Goal: Task Accomplishment & Management: Manage account settings

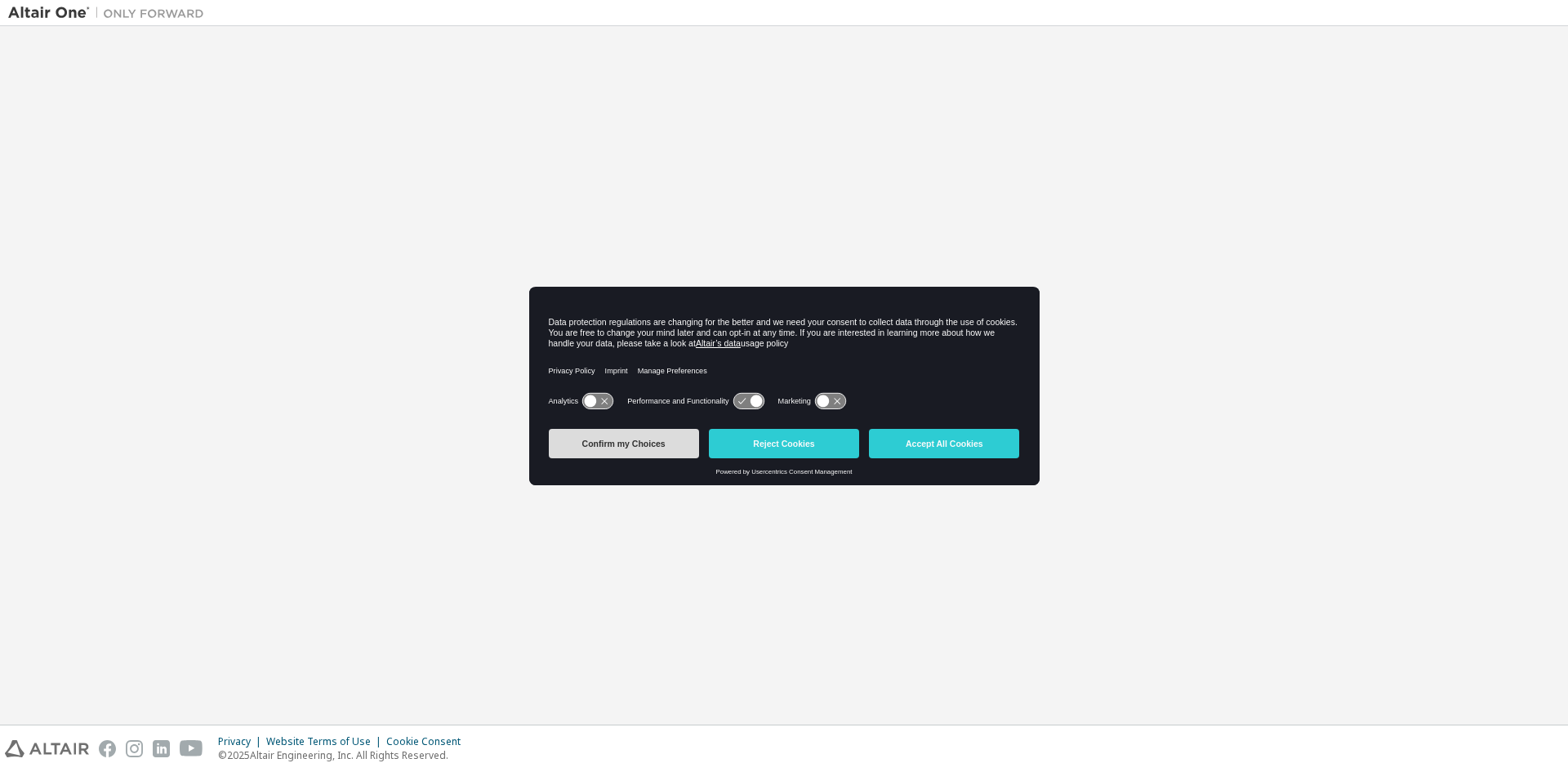
click at [655, 442] on button "Confirm my Choices" at bounding box center [624, 444] width 150 height 30
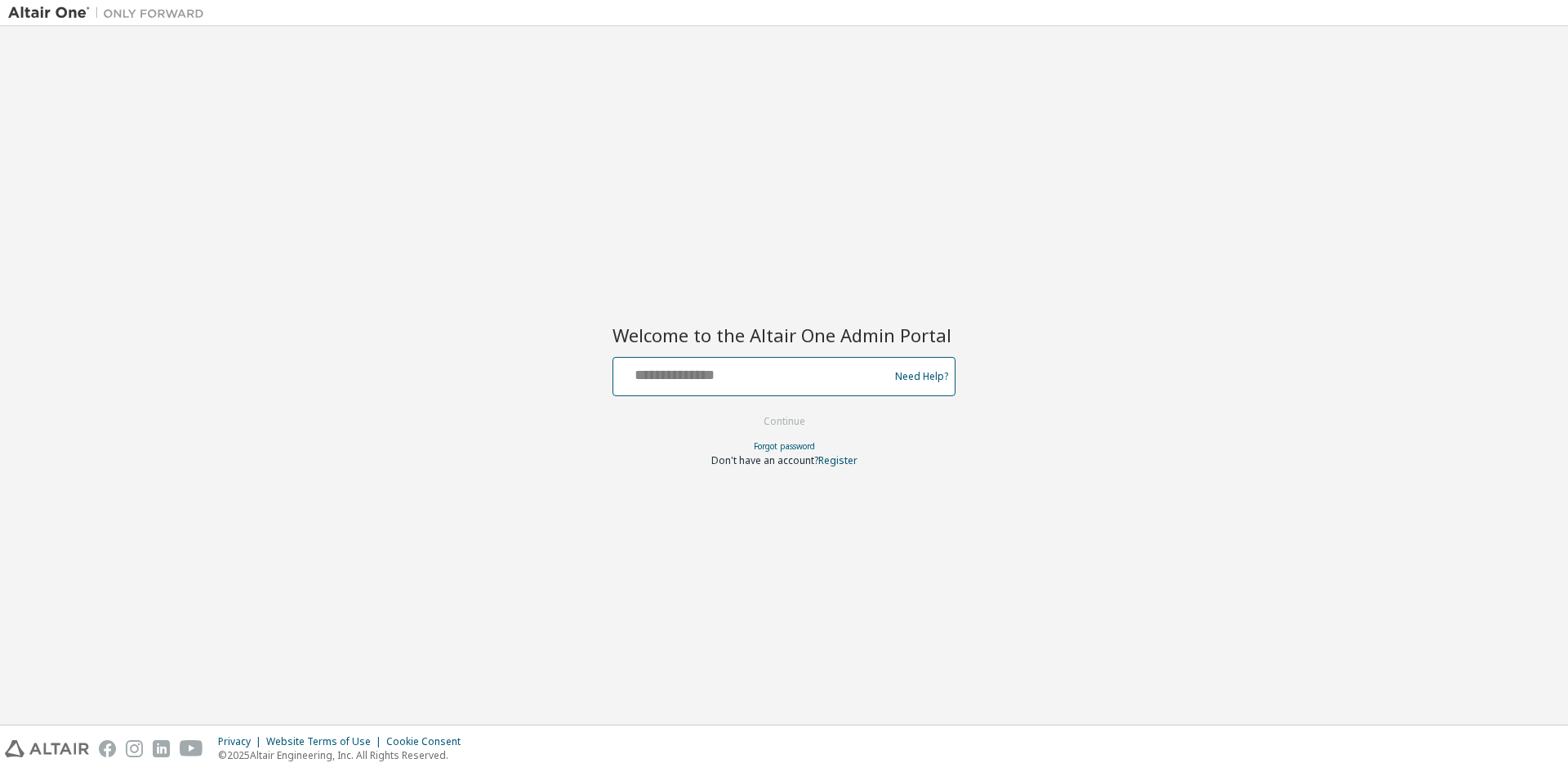
click at [810, 376] on input "text" at bounding box center [753, 373] width 267 height 24
click at [812, 372] on input "**********" at bounding box center [753, 373] width 267 height 24
click at [724, 375] on input "**********" at bounding box center [753, 373] width 267 height 24
type input "**********"
click at [807, 417] on button "Continue" at bounding box center [785, 422] width 76 height 25
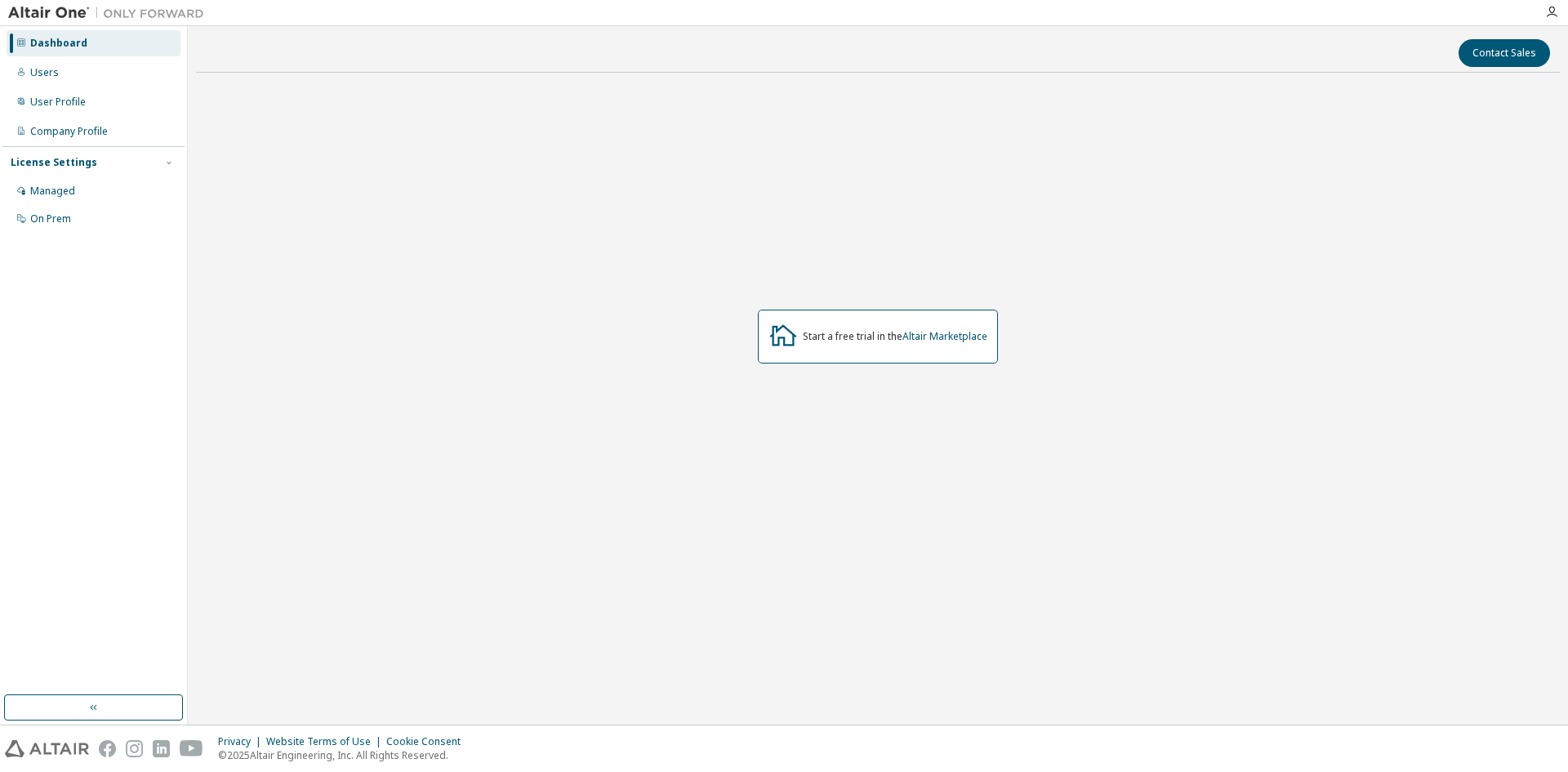
click at [1407, 162] on div "Start a free trial in the Altair Marketplace" at bounding box center [877, 336] width 1364 height 502
drag, startPoint x: 102, startPoint y: 186, endPoint x: 81, endPoint y: 186, distance: 21.0
click at [81, 186] on div "Managed" at bounding box center [93, 192] width 174 height 26
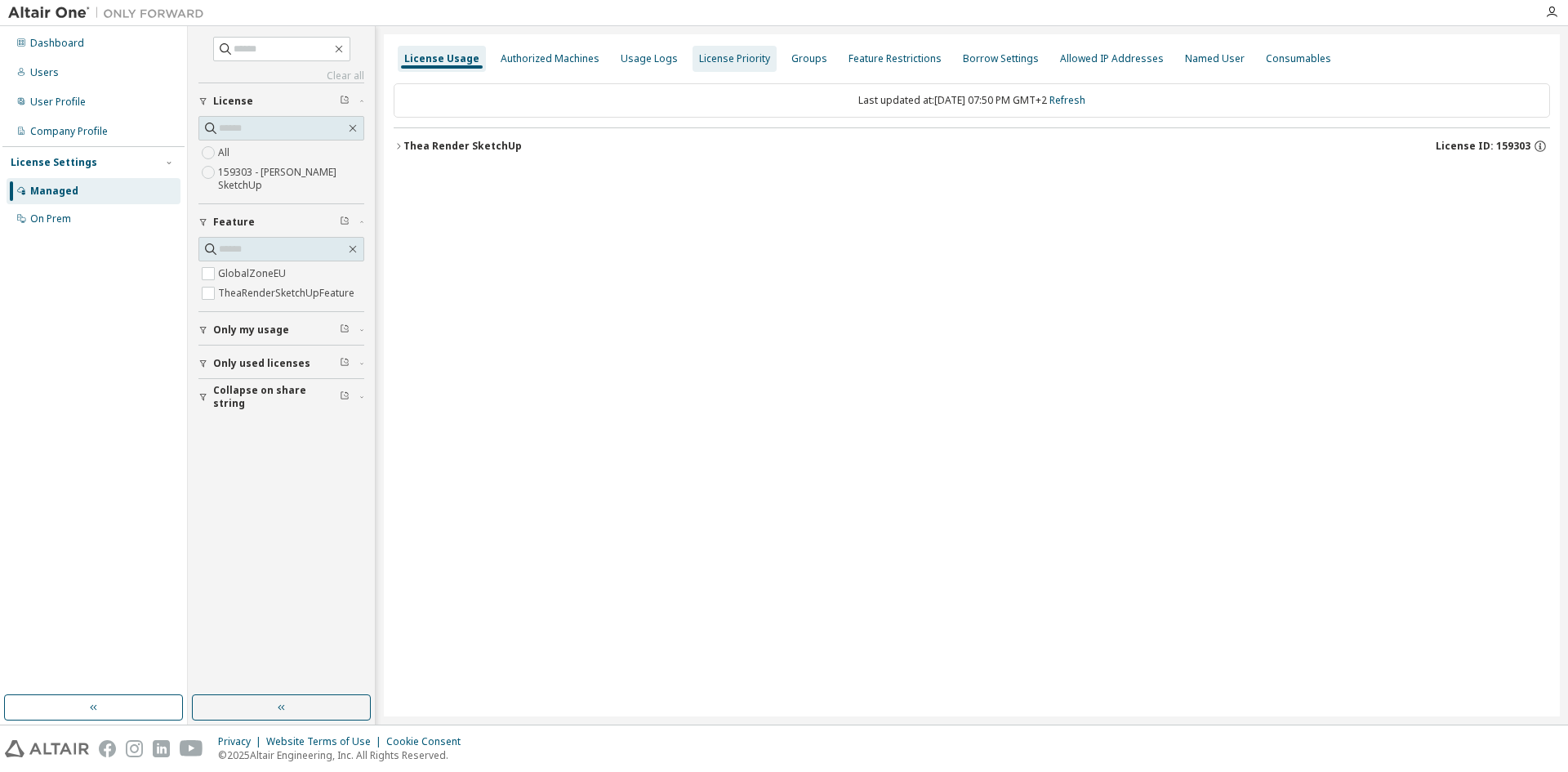
click at [753, 55] on div "License Priority" at bounding box center [734, 59] width 71 height 13
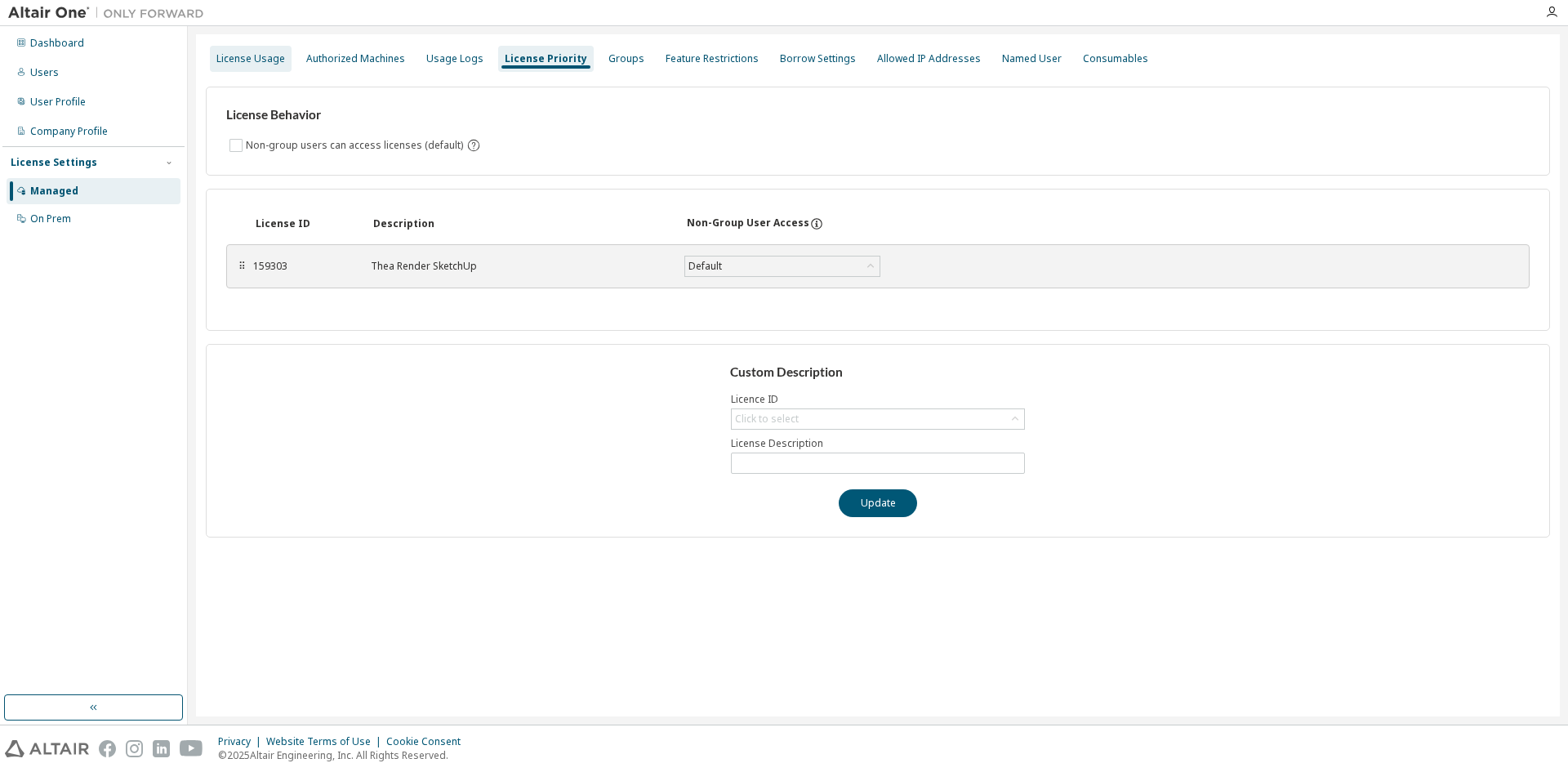
click at [272, 67] on div "License Usage" at bounding box center [250, 59] width 82 height 26
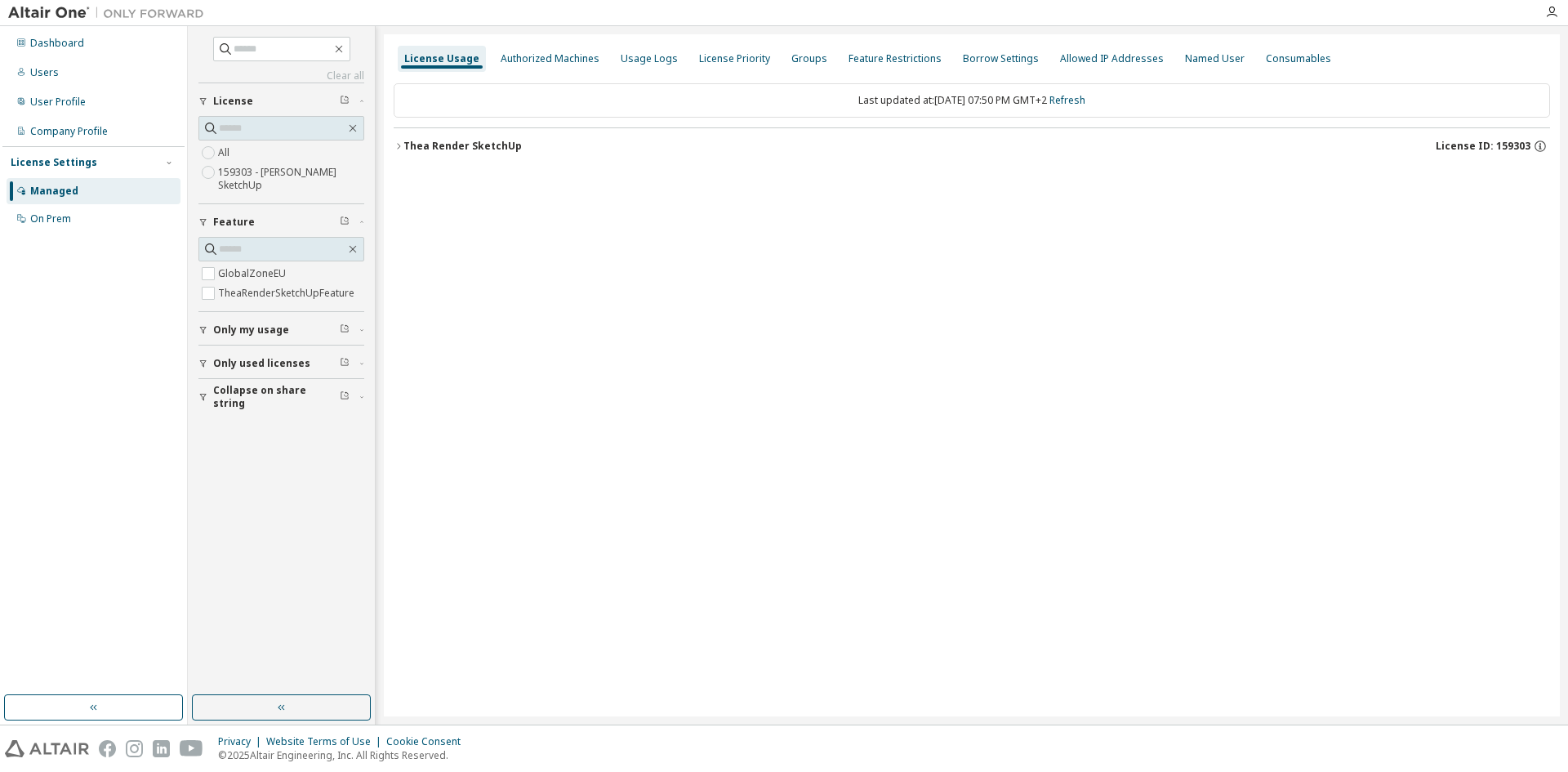
click at [1206, 346] on div "License Usage Authorized Machines Usage Logs License Priority Groups Feature Re…" at bounding box center [972, 375] width 1176 height 682
click at [1538, 148] on icon "button" at bounding box center [1541, 146] width 15 height 15
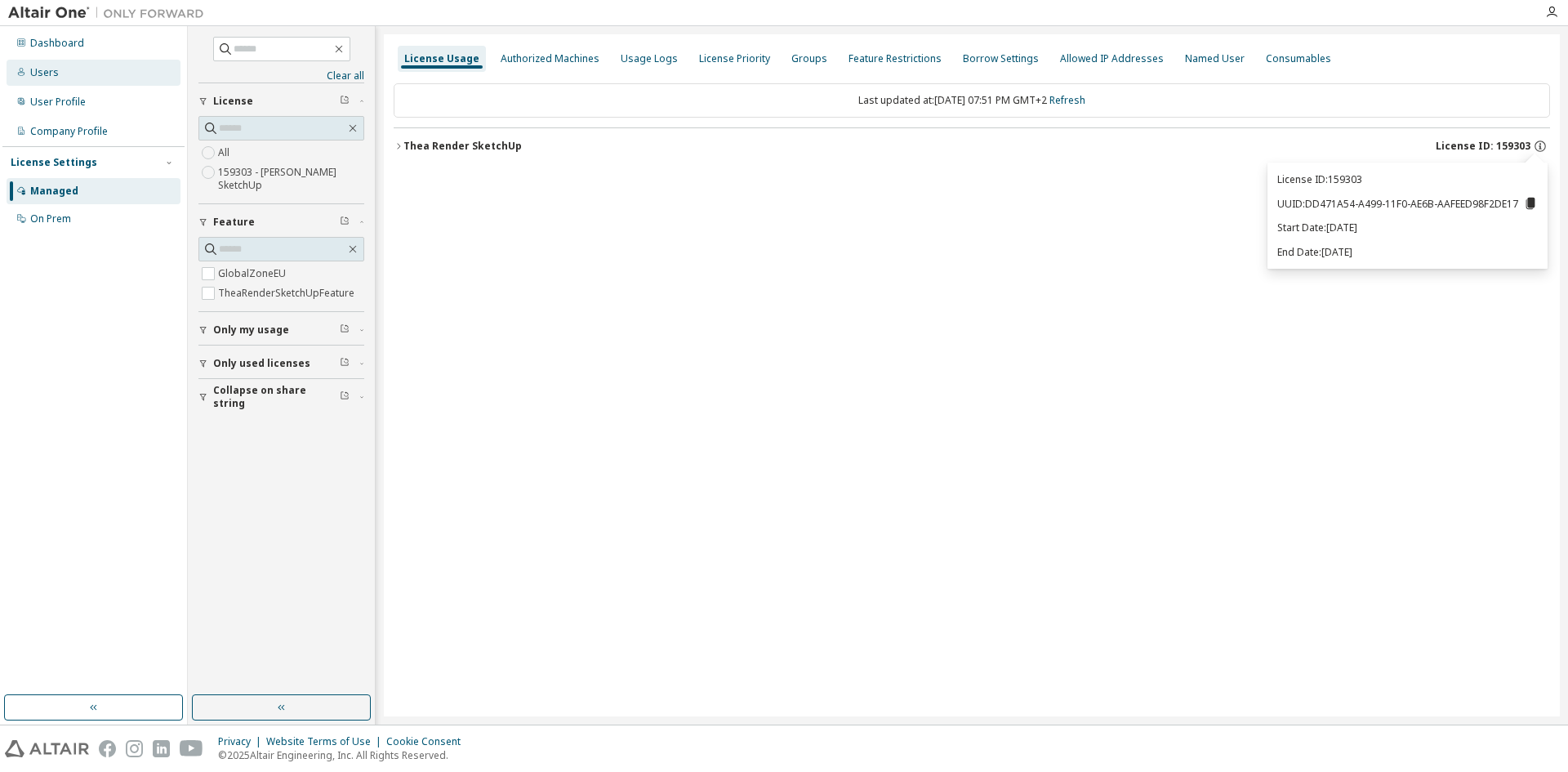
click at [99, 69] on div "Users" at bounding box center [93, 73] width 174 height 26
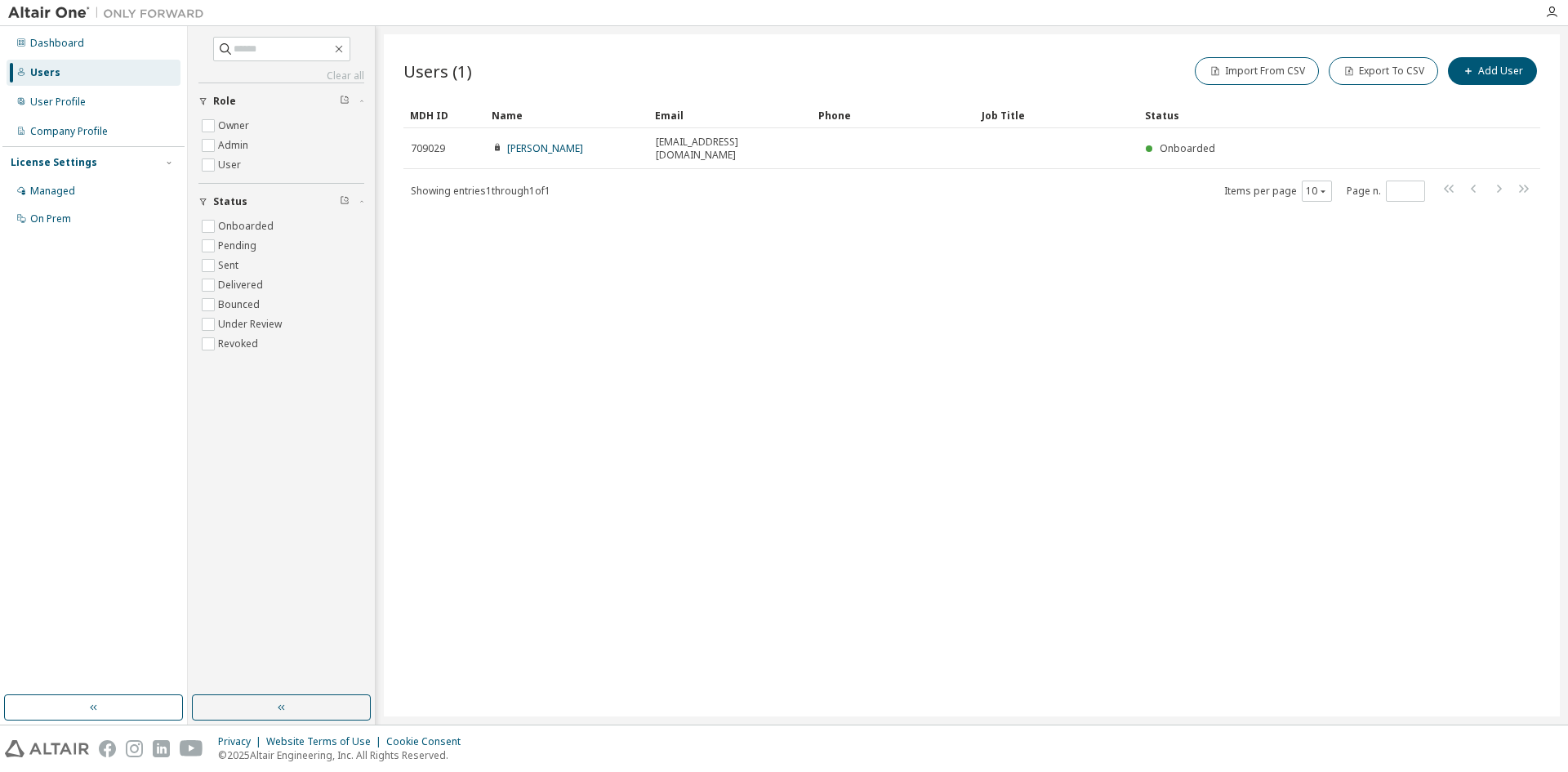
click at [701, 329] on div "Users (1) Import From CSV Export To CSV Add User Clear Load Save Save As Field …" at bounding box center [972, 375] width 1176 height 682
click at [76, 220] on div "On Prem" at bounding box center [93, 219] width 174 height 26
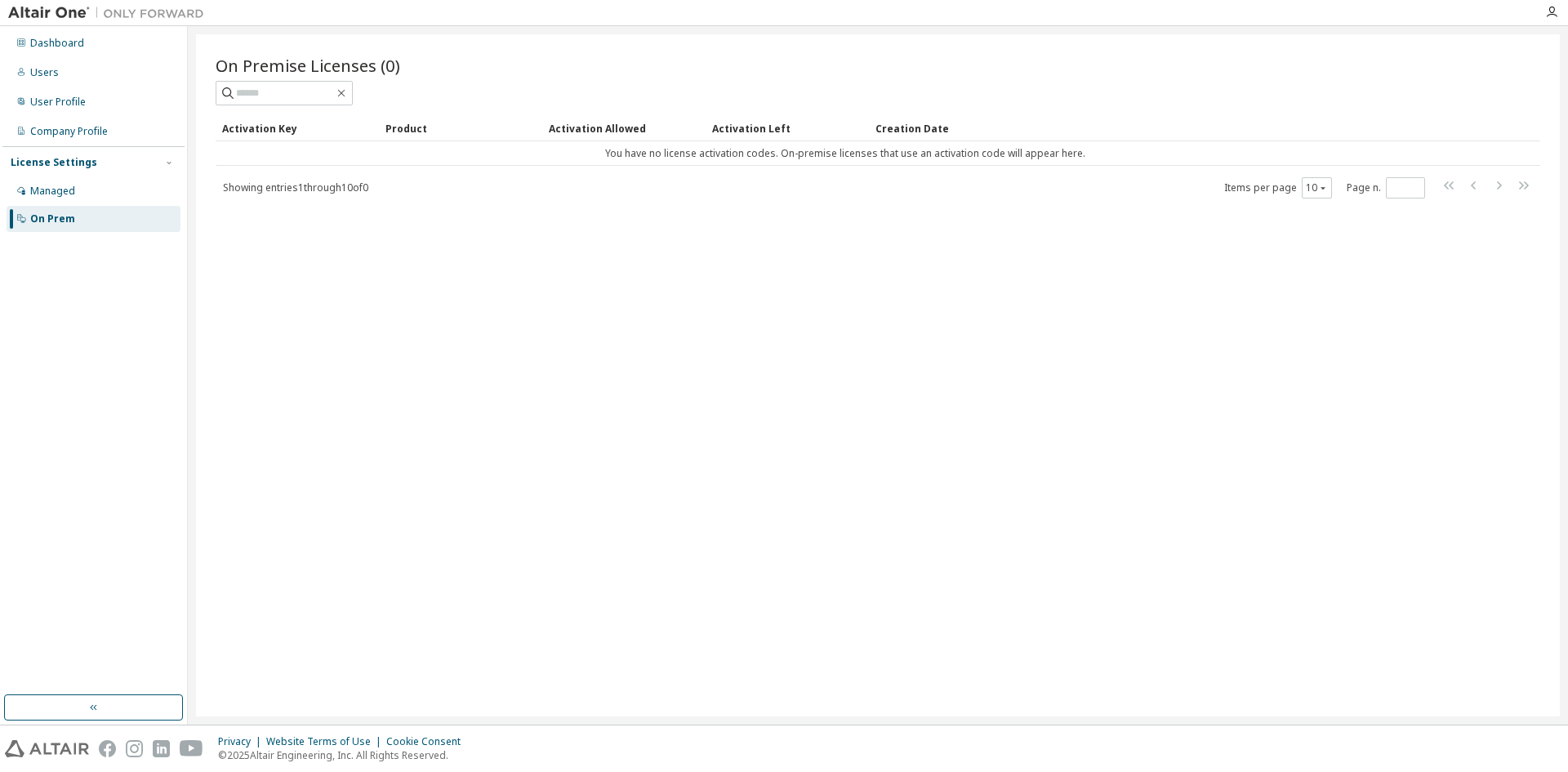
click at [318, 275] on div "On Premise Licenses (0) Clear Load Save Save As Field Operator Value Select fil…" at bounding box center [877, 375] width 1364 height 682
click at [297, 265] on div "On Premise Licenses (0) Clear Load Save Save As Field Operator Value Select fil…" at bounding box center [877, 375] width 1364 height 682
click at [78, 186] on div "Managed" at bounding box center [93, 192] width 174 height 26
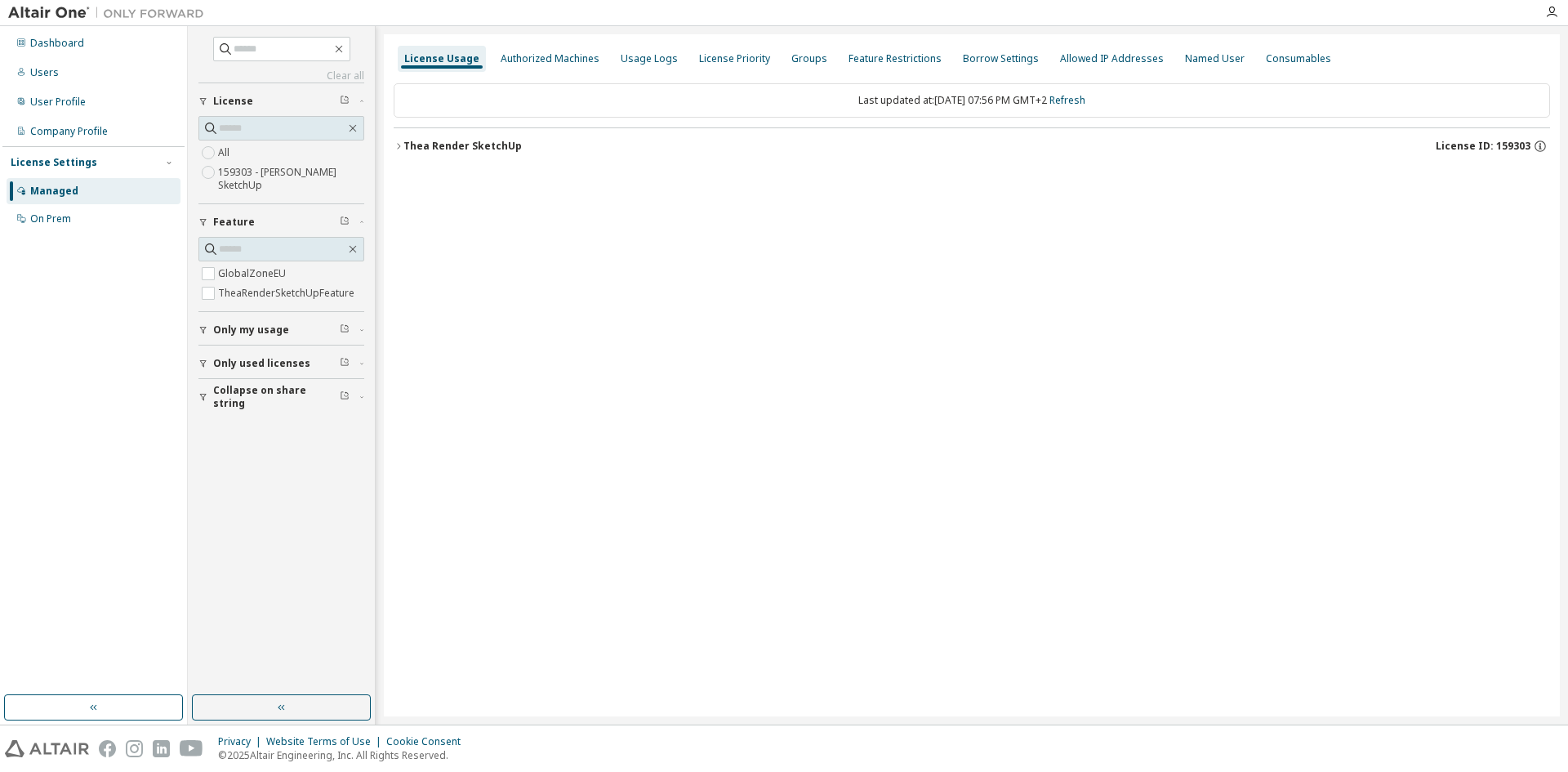
click at [261, 366] on span "Only used licenses" at bounding box center [262, 364] width 97 height 13
click at [436, 150] on div "Thea Render SketchUp" at bounding box center [462, 146] width 118 height 13
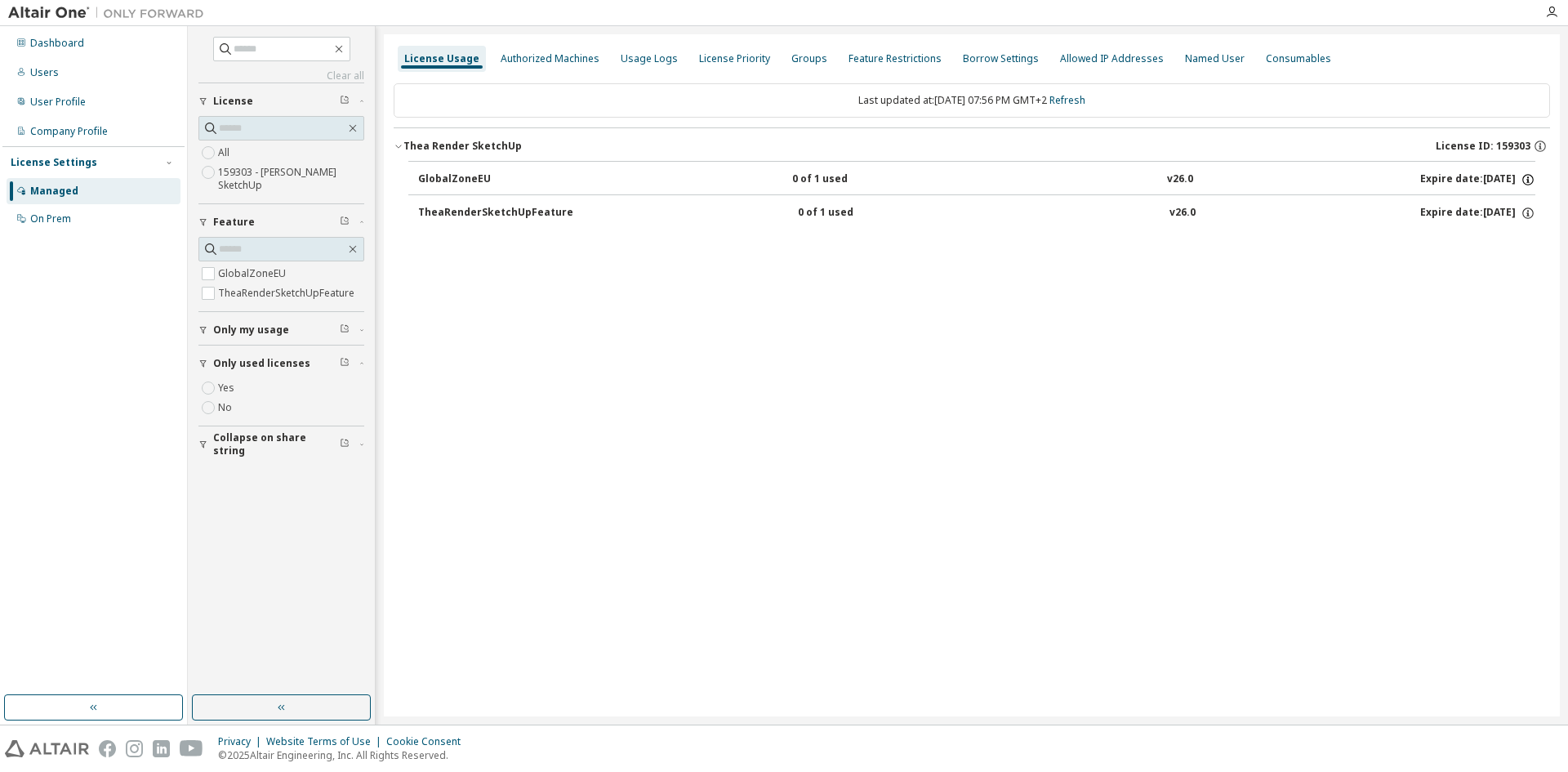
click at [1528, 178] on icon "button" at bounding box center [1528, 178] width 2 height 2
click at [1543, 136] on button "Thea Render SketchUp License ID: 159303" at bounding box center [972, 145] width 1157 height 36
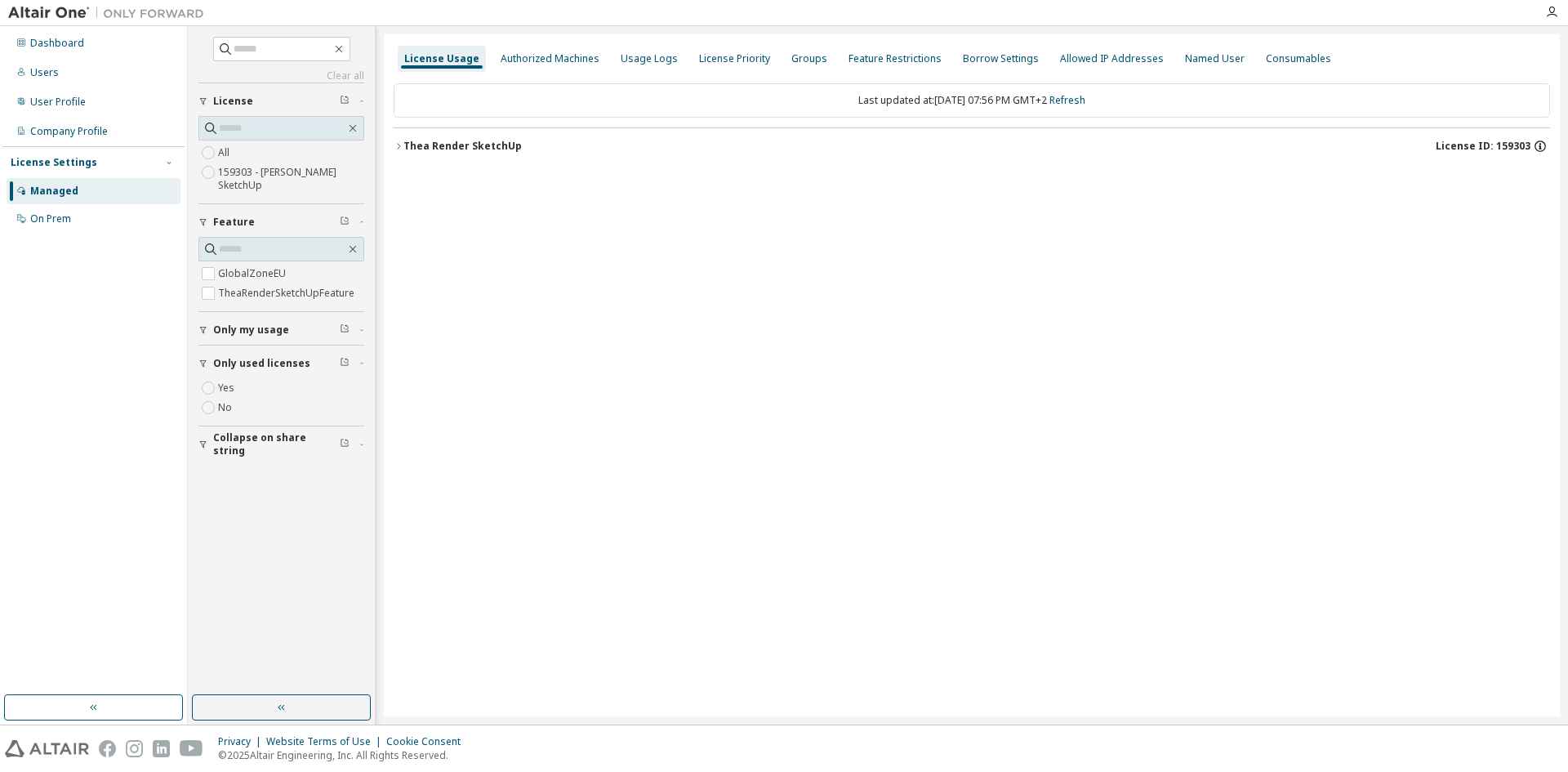
click at [1539, 142] on icon "button" at bounding box center [1541, 146] width 15 height 15
click at [1527, 200] on icon at bounding box center [1531, 203] width 9 height 12
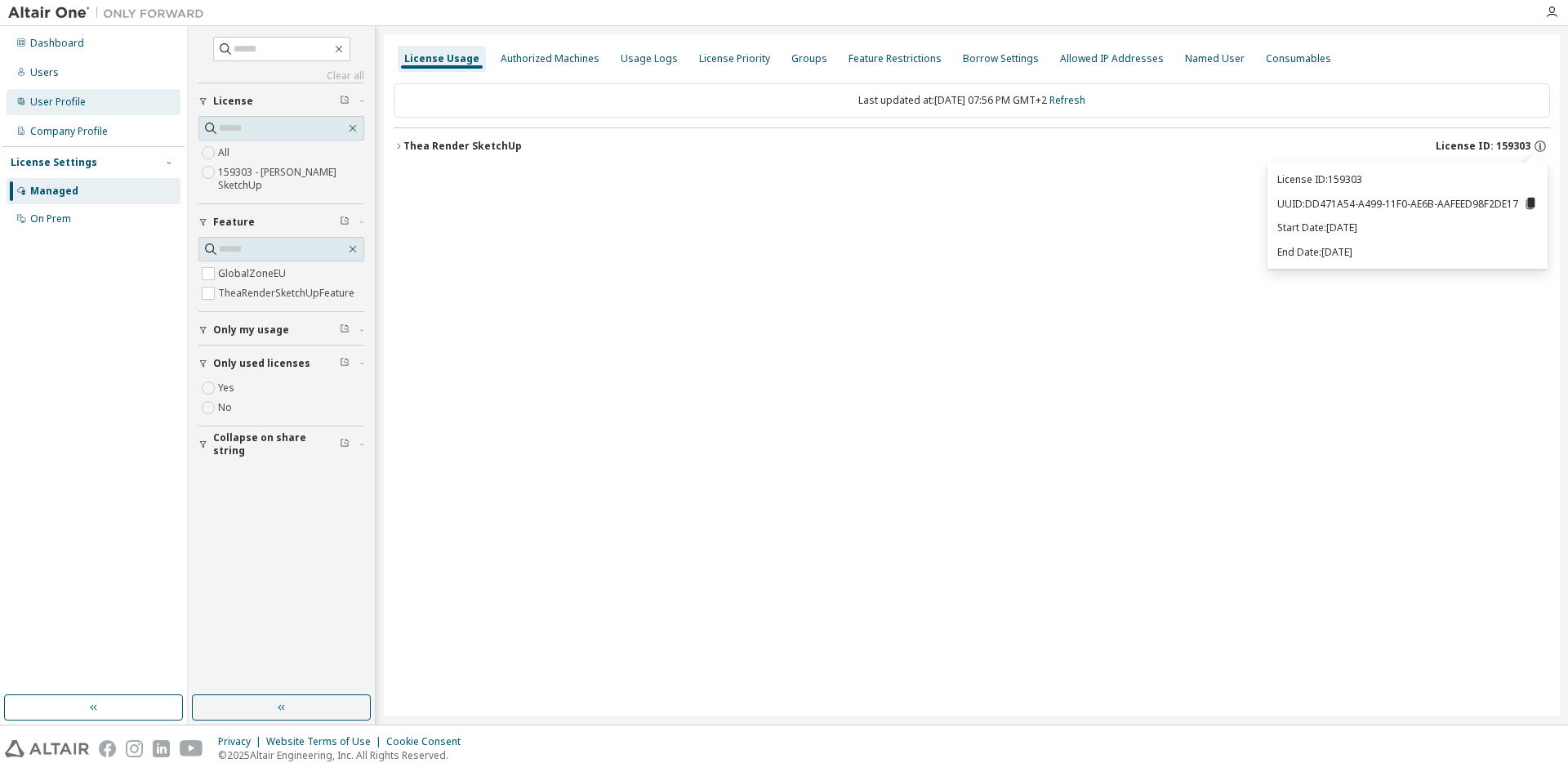
click at [83, 96] on div "User Profile" at bounding box center [58, 102] width 55 height 13
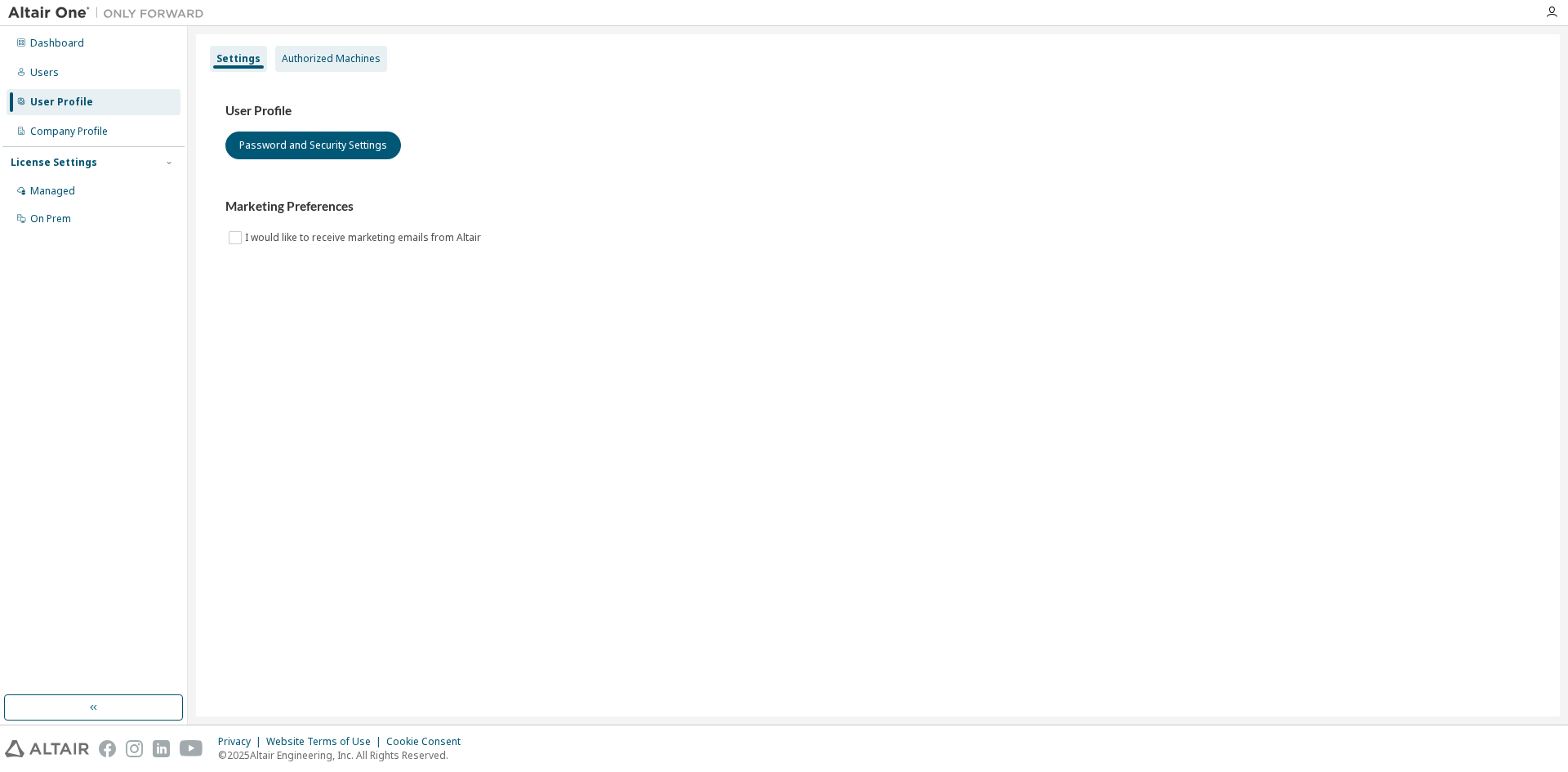
click at [318, 45] on div "Authorized Machines" at bounding box center [330, 59] width 112 height 26
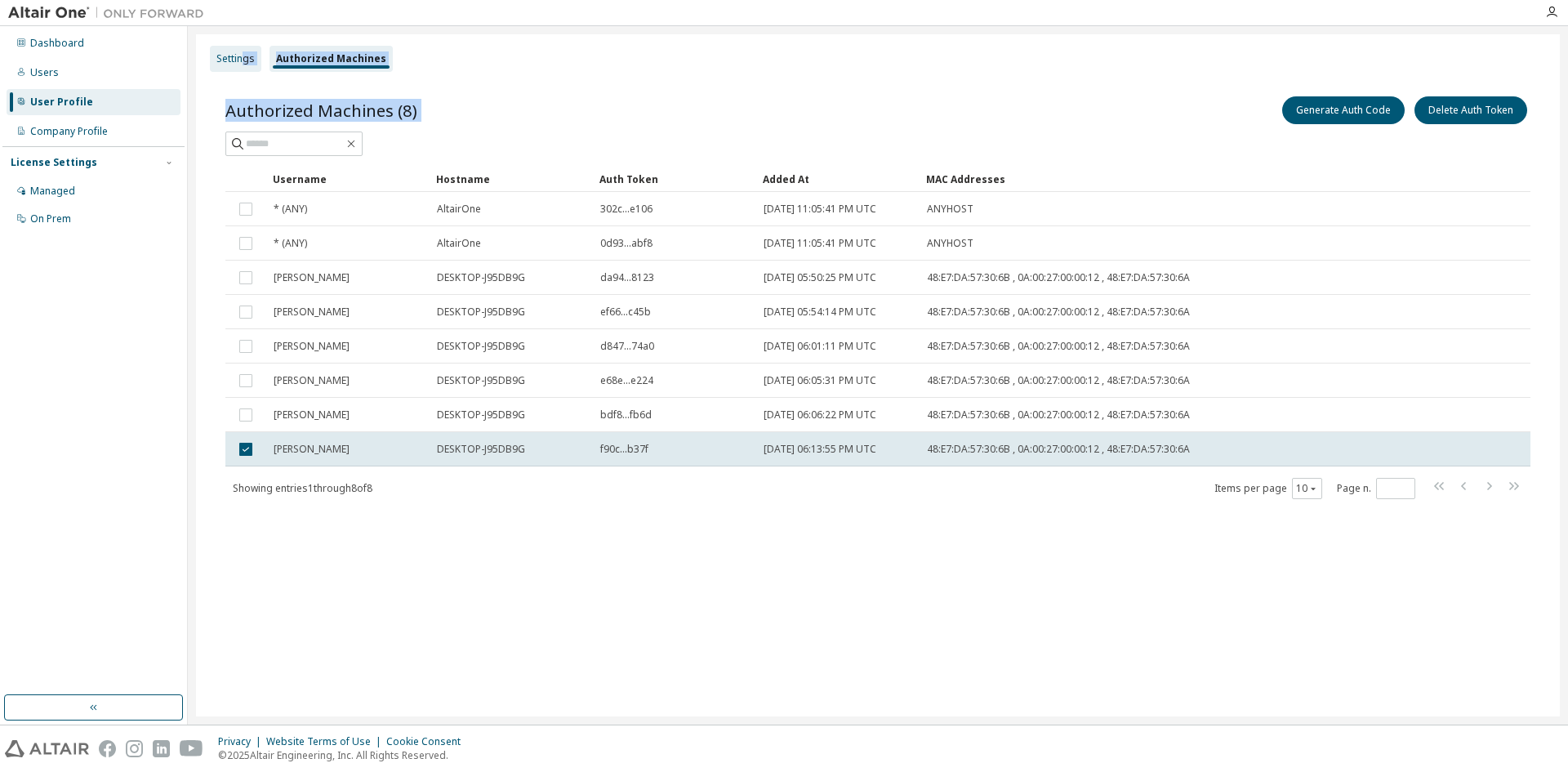
drag, startPoint x: 1100, startPoint y: 74, endPoint x: 244, endPoint y: 59, distance: 856.1
click at [244, 59] on div "Settings Authorized Machines Authorized Machines (8) Generate Auth Code Delete …" at bounding box center [877, 375] width 1364 height 682
click at [244, 59] on div "Settings" at bounding box center [235, 59] width 38 height 13
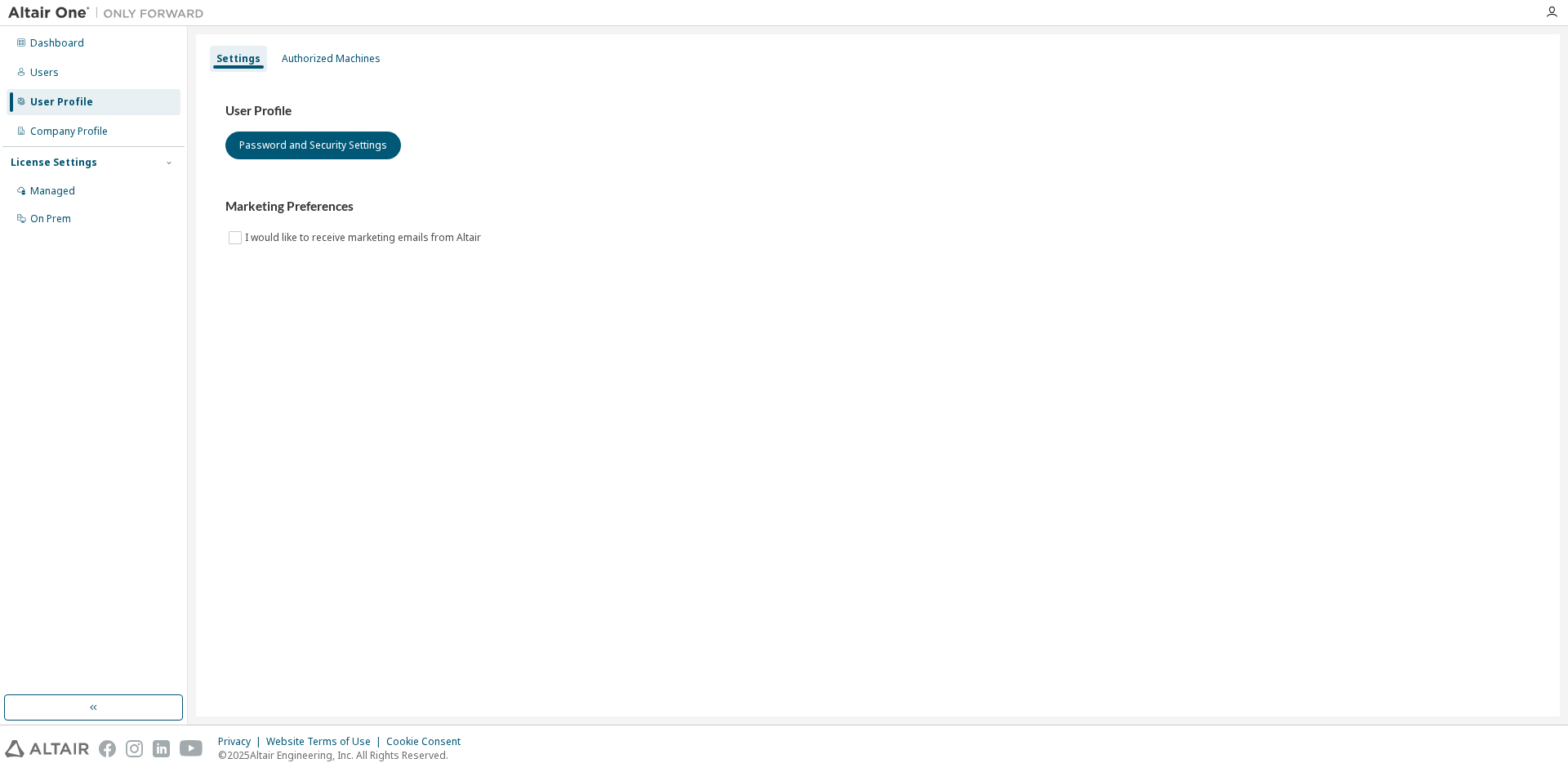
click at [97, 146] on div "License Settings Managed On Prem" at bounding box center [93, 190] width 182 height 88
click at [111, 135] on div "Company Profile" at bounding box center [93, 131] width 174 height 26
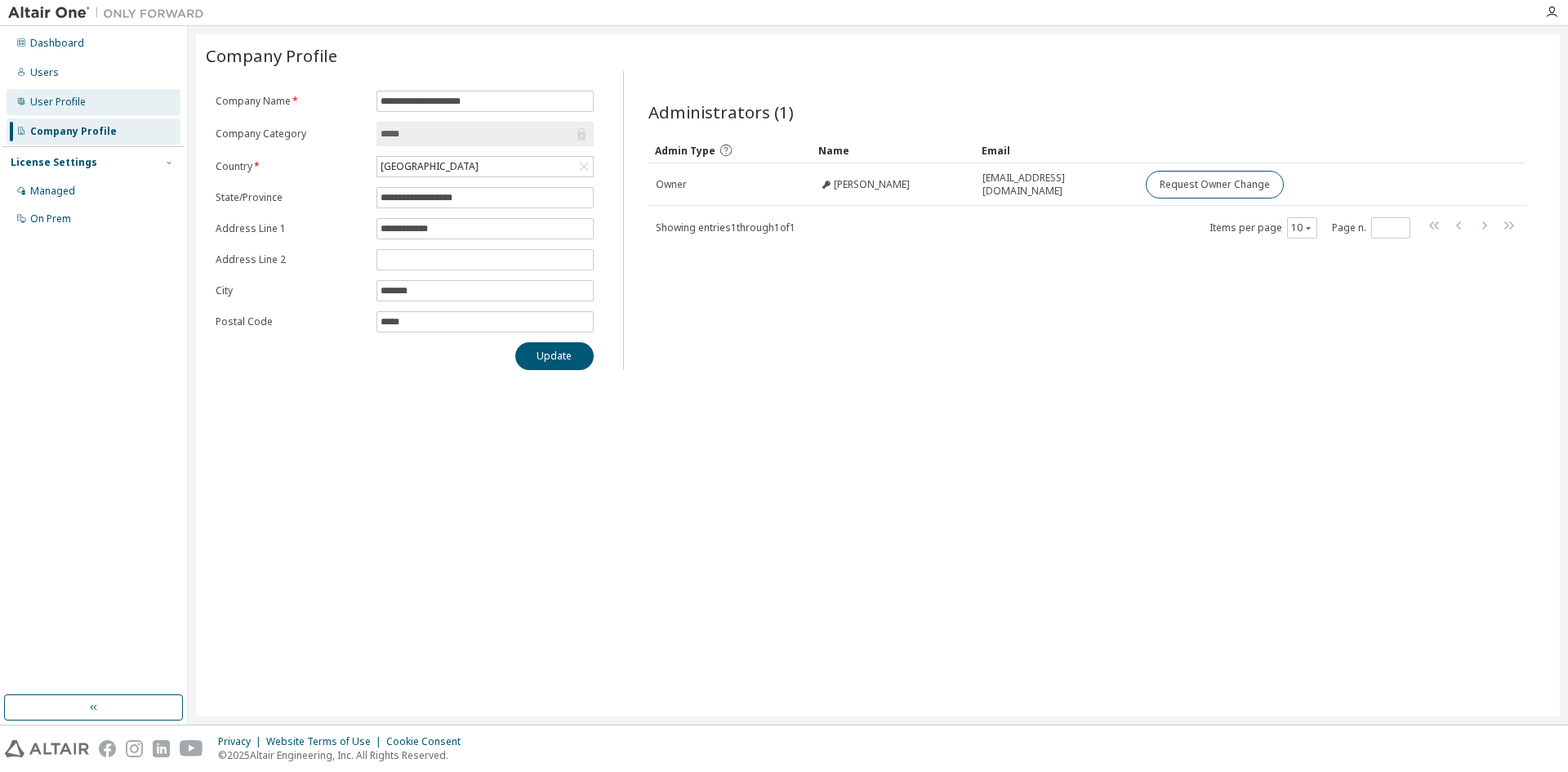
click at [108, 109] on div "User Profile" at bounding box center [93, 102] width 174 height 26
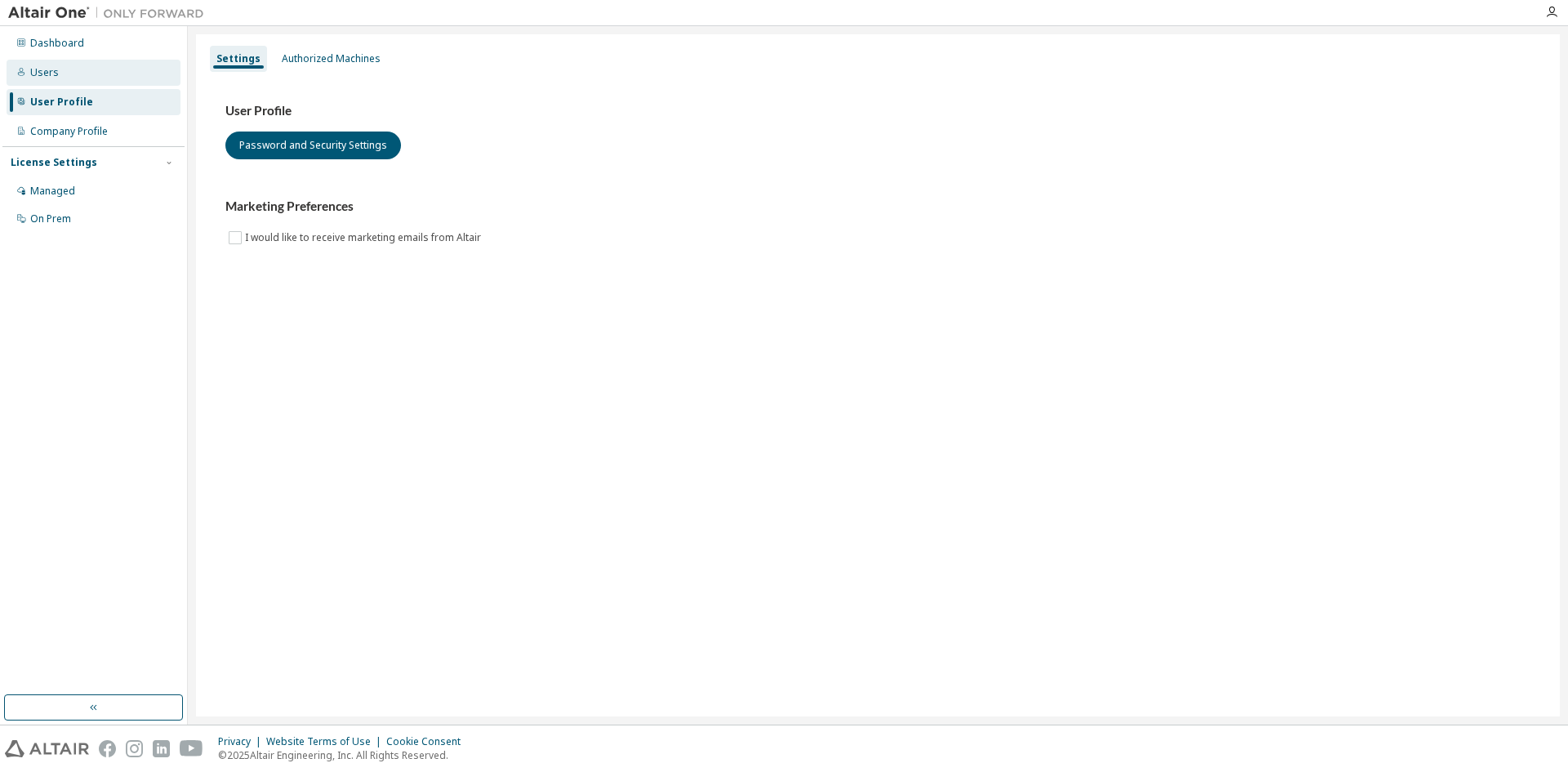
click at [123, 80] on div "Users" at bounding box center [93, 73] width 174 height 26
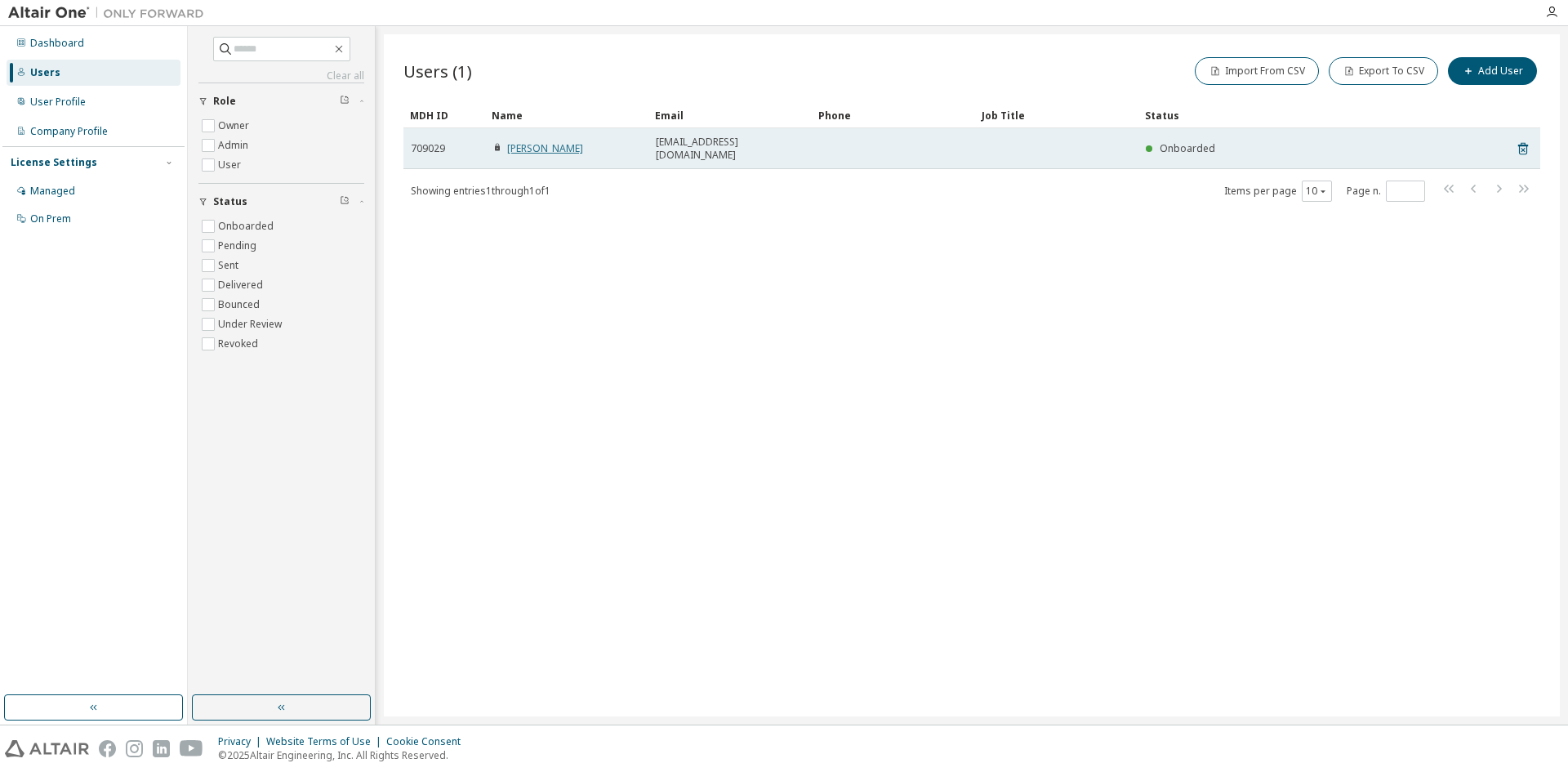
click at [547, 142] on link "Kristina Kolesnikova" at bounding box center [545, 148] width 76 height 14
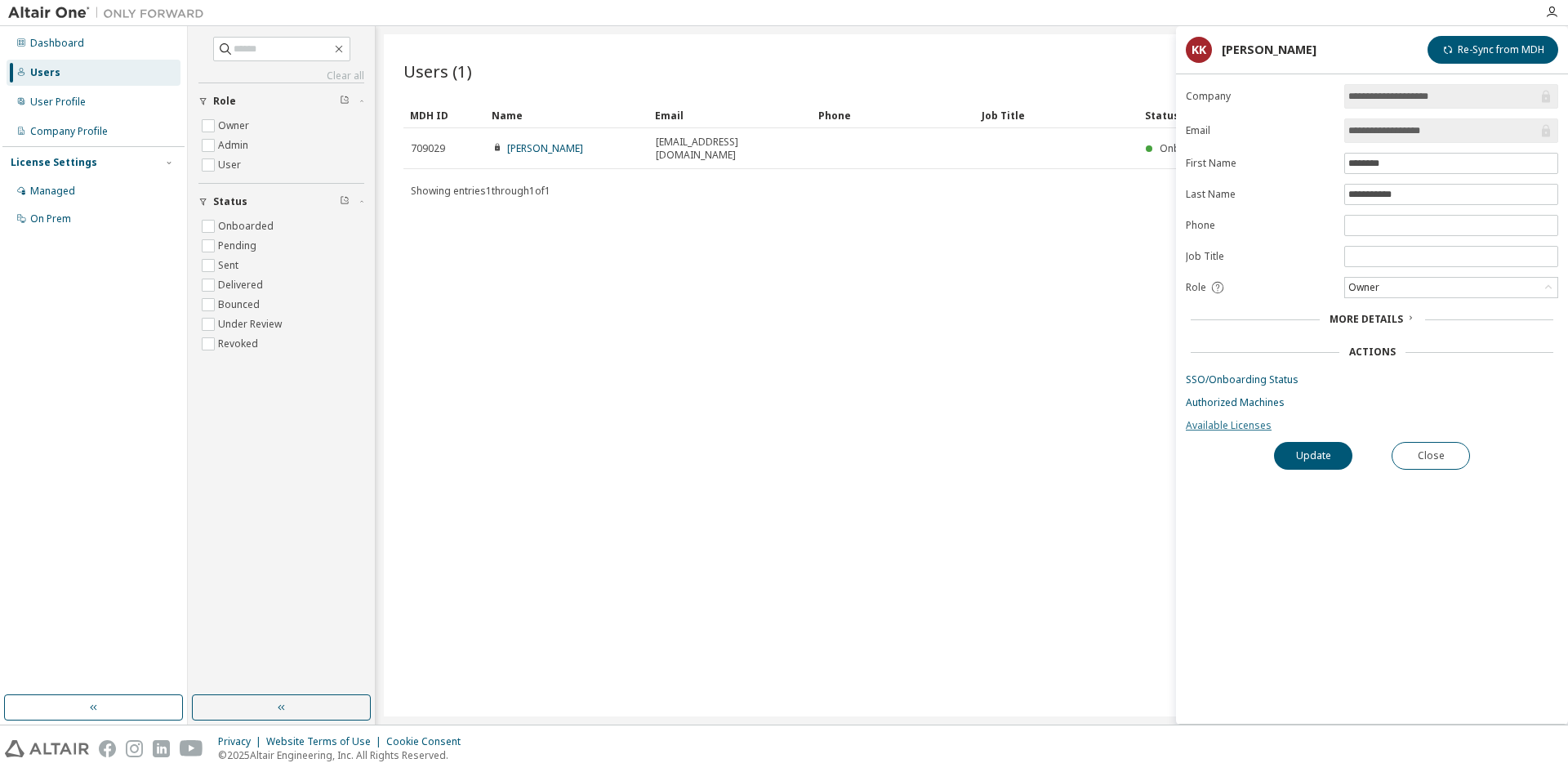
click at [1243, 425] on link "Available Licenses" at bounding box center [1371, 426] width 373 height 13
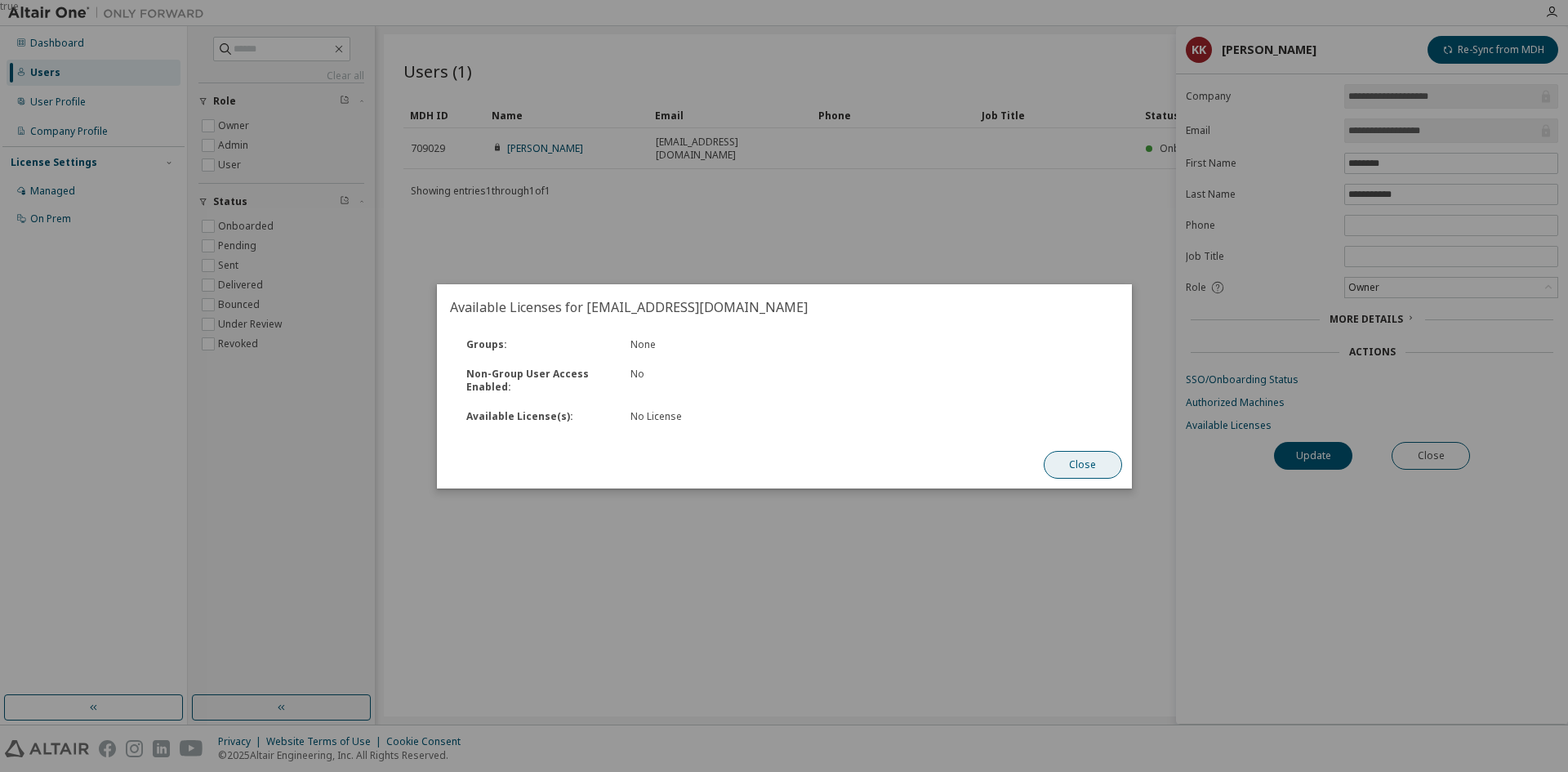
click at [1090, 465] on button "Close" at bounding box center [1081, 465] width 78 height 28
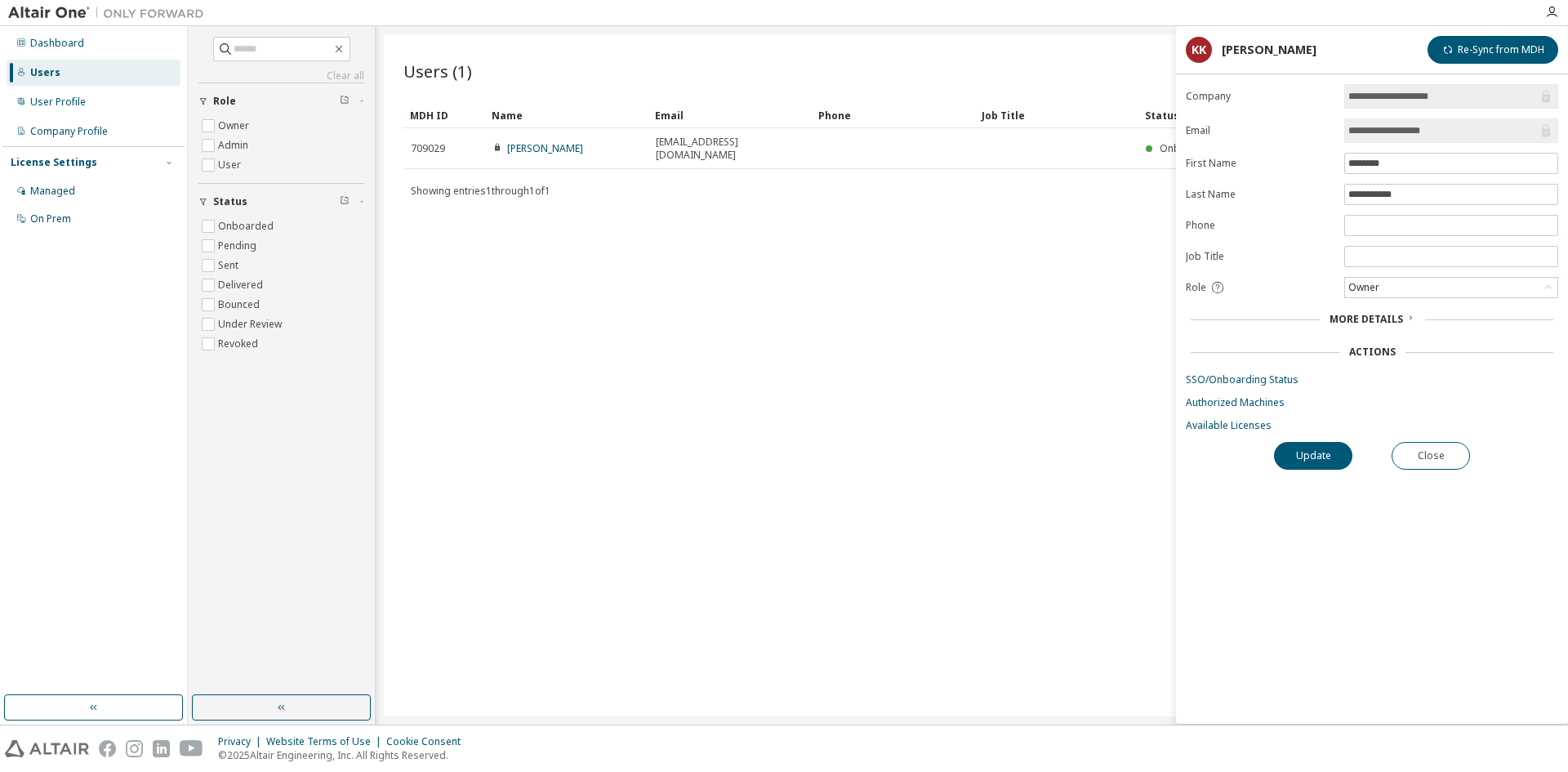
click at [1380, 321] on span "More Details" at bounding box center [1366, 319] width 74 height 14
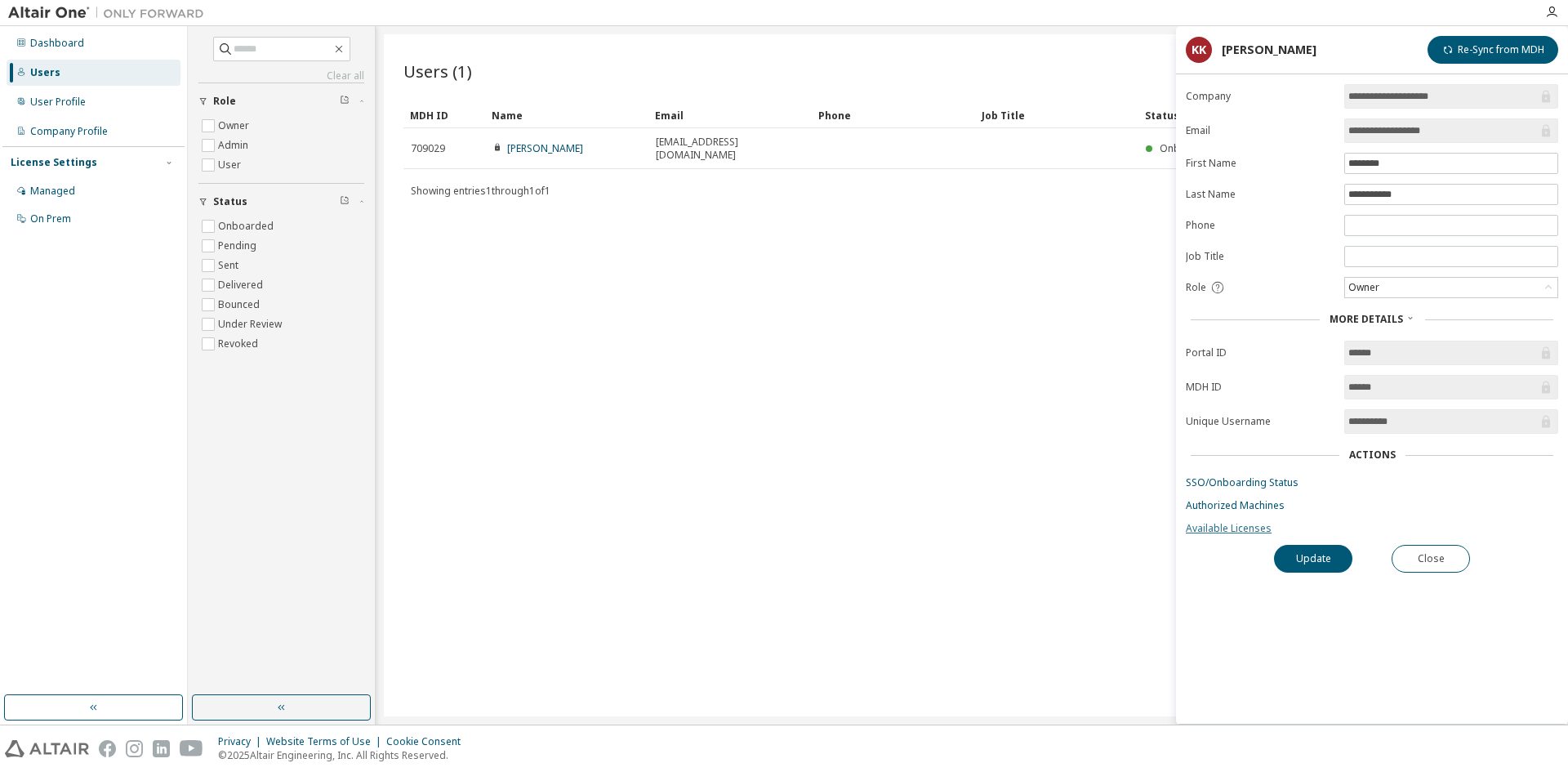
click at [1191, 528] on link "Available Licenses" at bounding box center [1371, 529] width 373 height 13
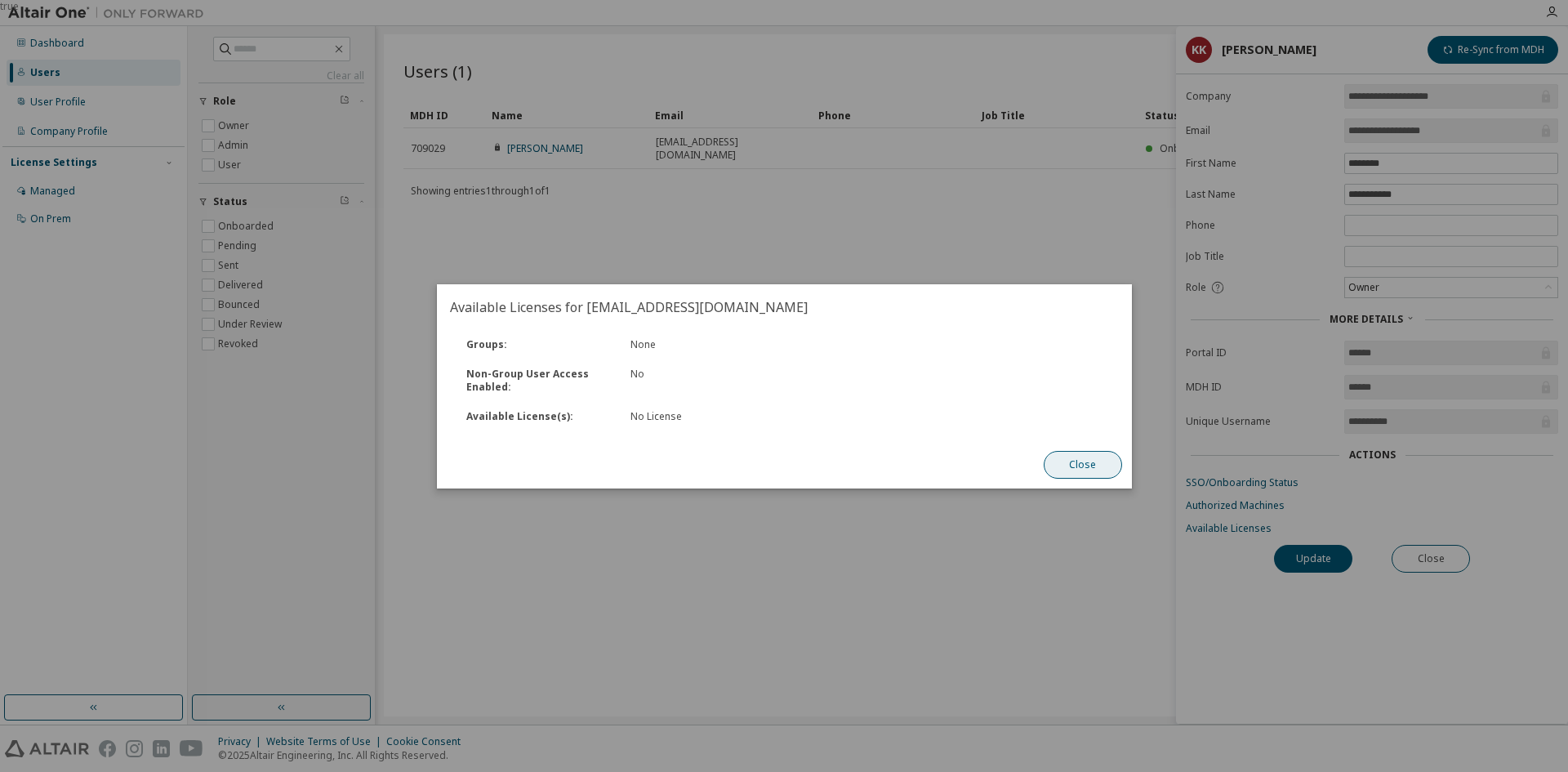
click at [1052, 463] on button "Close" at bounding box center [1081, 465] width 78 height 28
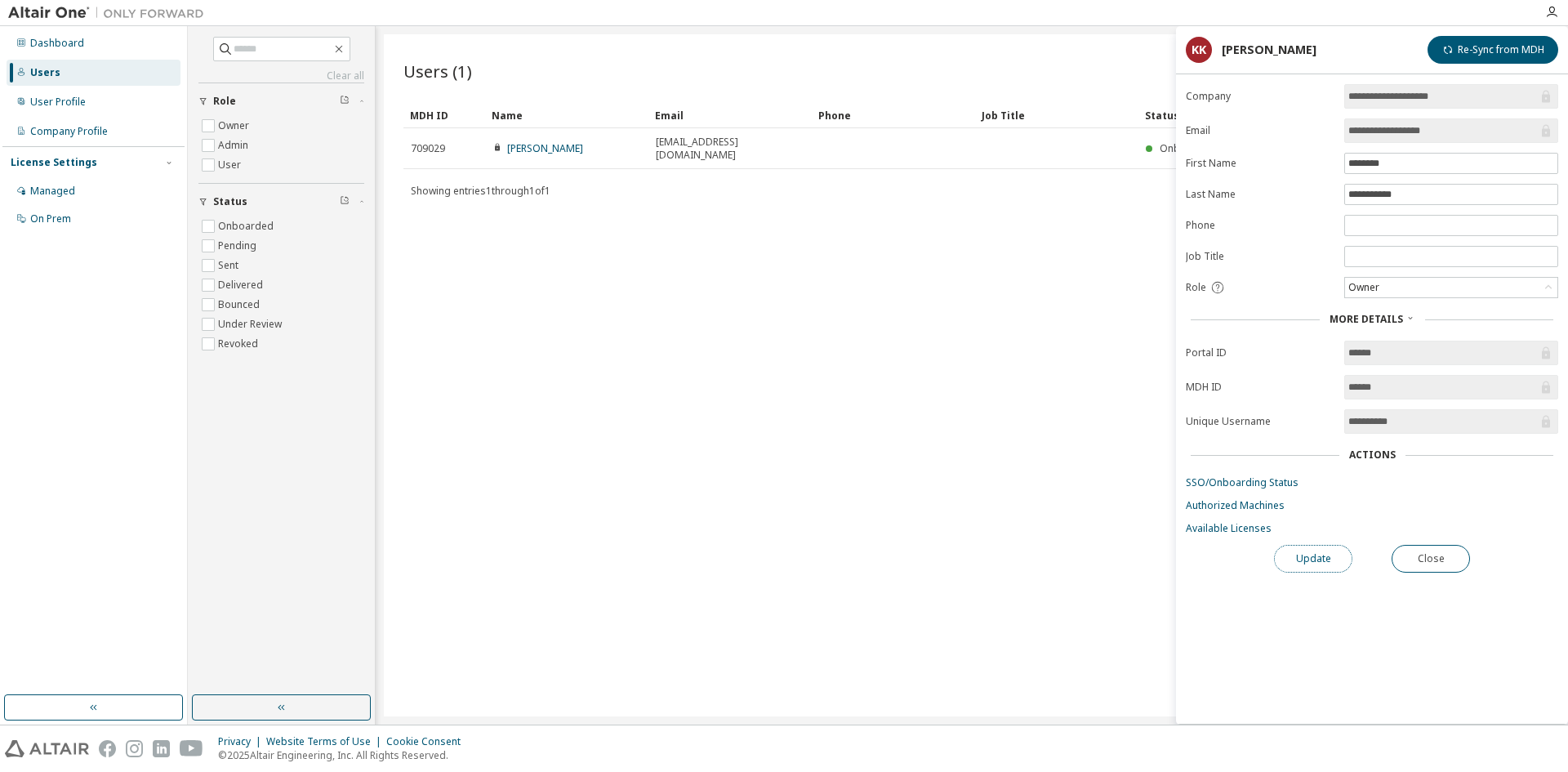
click at [1329, 555] on button "Update" at bounding box center [1313, 559] width 78 height 28
click at [967, 505] on div "Users (1) Import From CSV Export To CSV Add User Clear Load Save Save As Field …" at bounding box center [972, 375] width 1176 height 682
click at [55, 193] on div "Managed" at bounding box center [53, 191] width 45 height 13
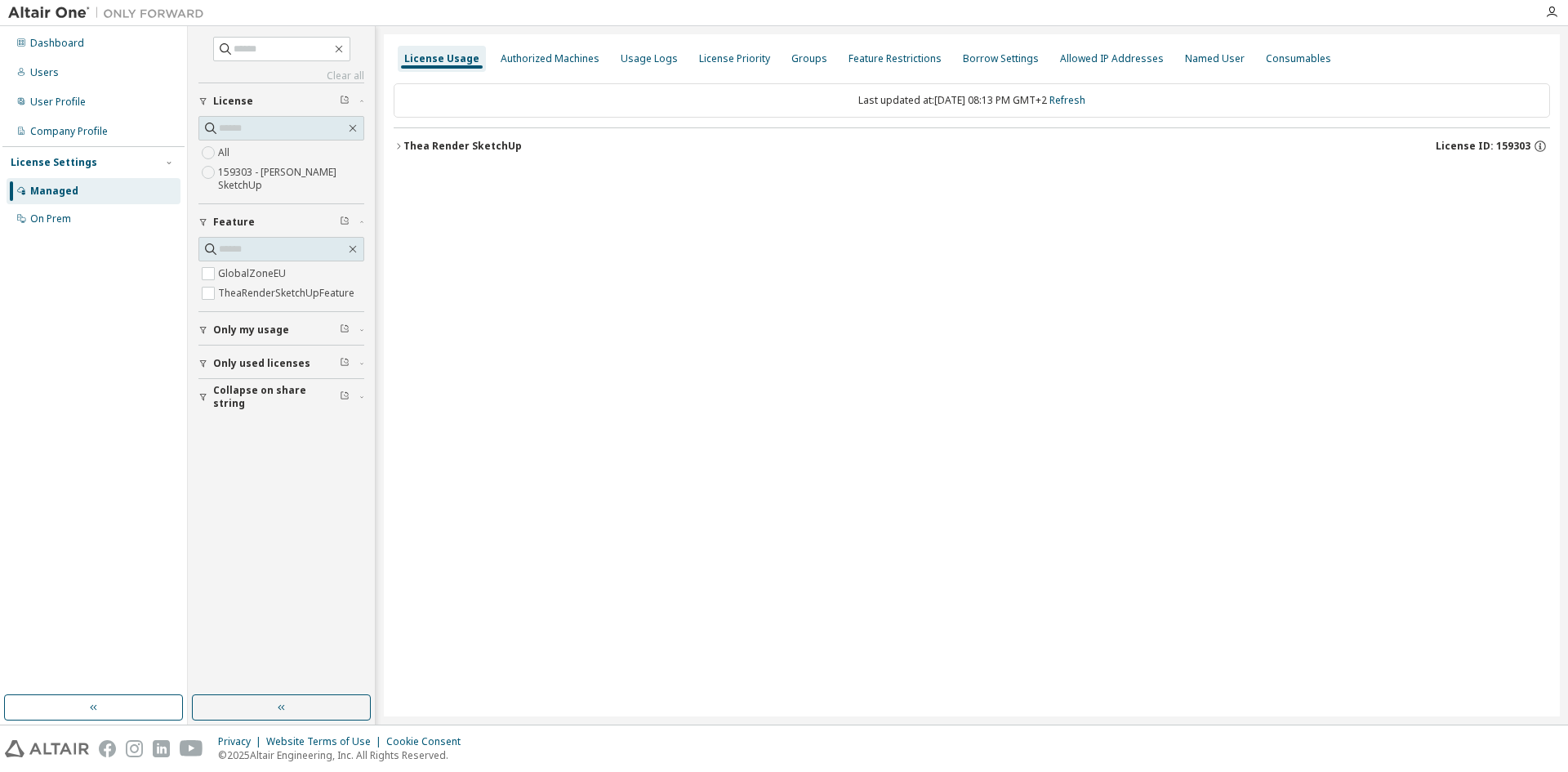
click at [415, 145] on div "Thea Render SketchUp" at bounding box center [462, 146] width 118 height 13
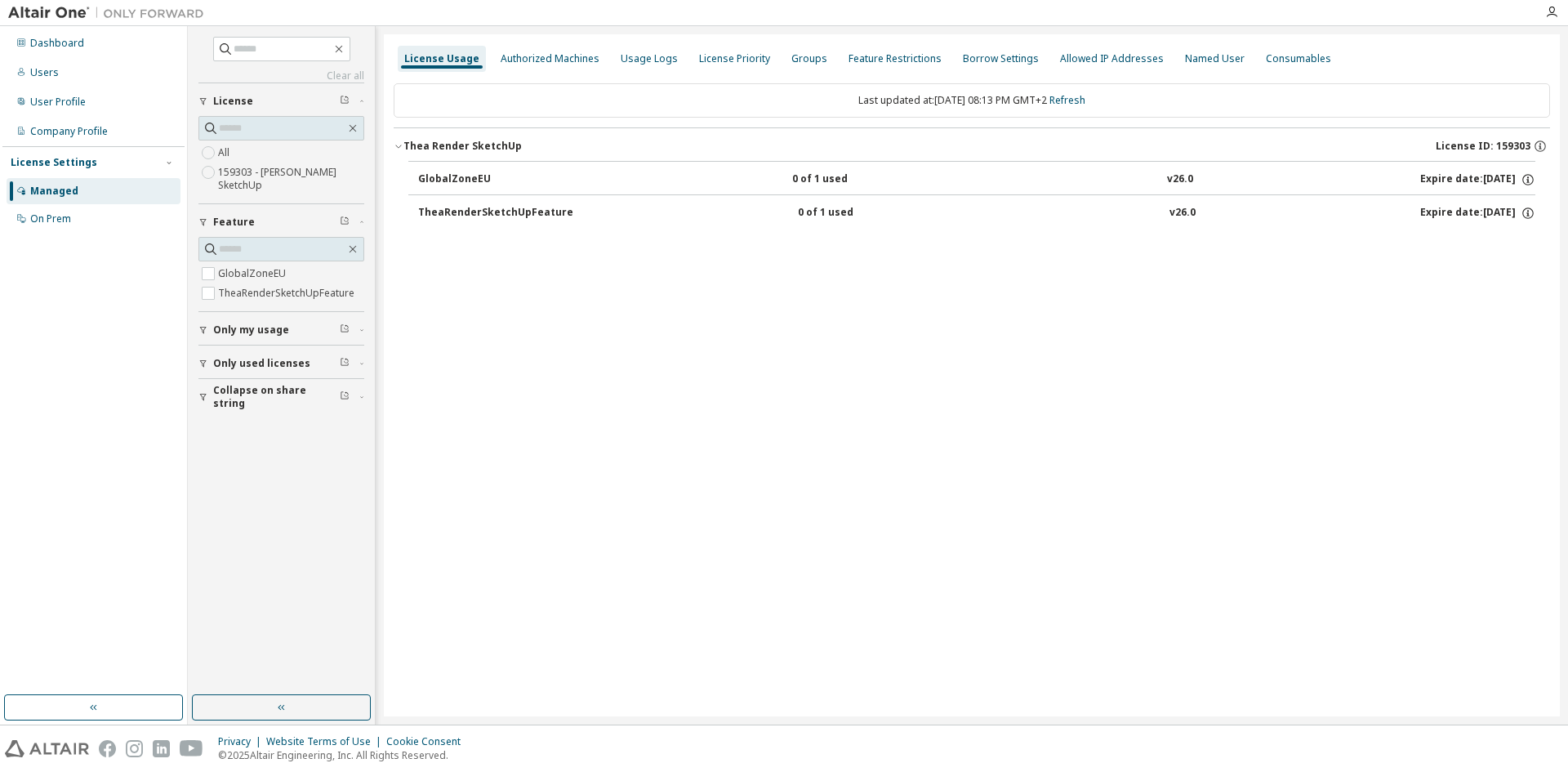
click at [478, 180] on div "GlobalZoneEU" at bounding box center [492, 180] width 147 height 15
click at [506, 179] on div "GlobalZoneEU" at bounding box center [492, 180] width 147 height 15
click at [579, 229] on button "TheaRenderSketchUpFeature 0 of 1 used v26.0 Expire date: 2026-10-09" at bounding box center [976, 212] width 1117 height 36
click at [530, 212] on div "TheaRenderSketchUpFeature" at bounding box center [496, 213] width 155 height 15
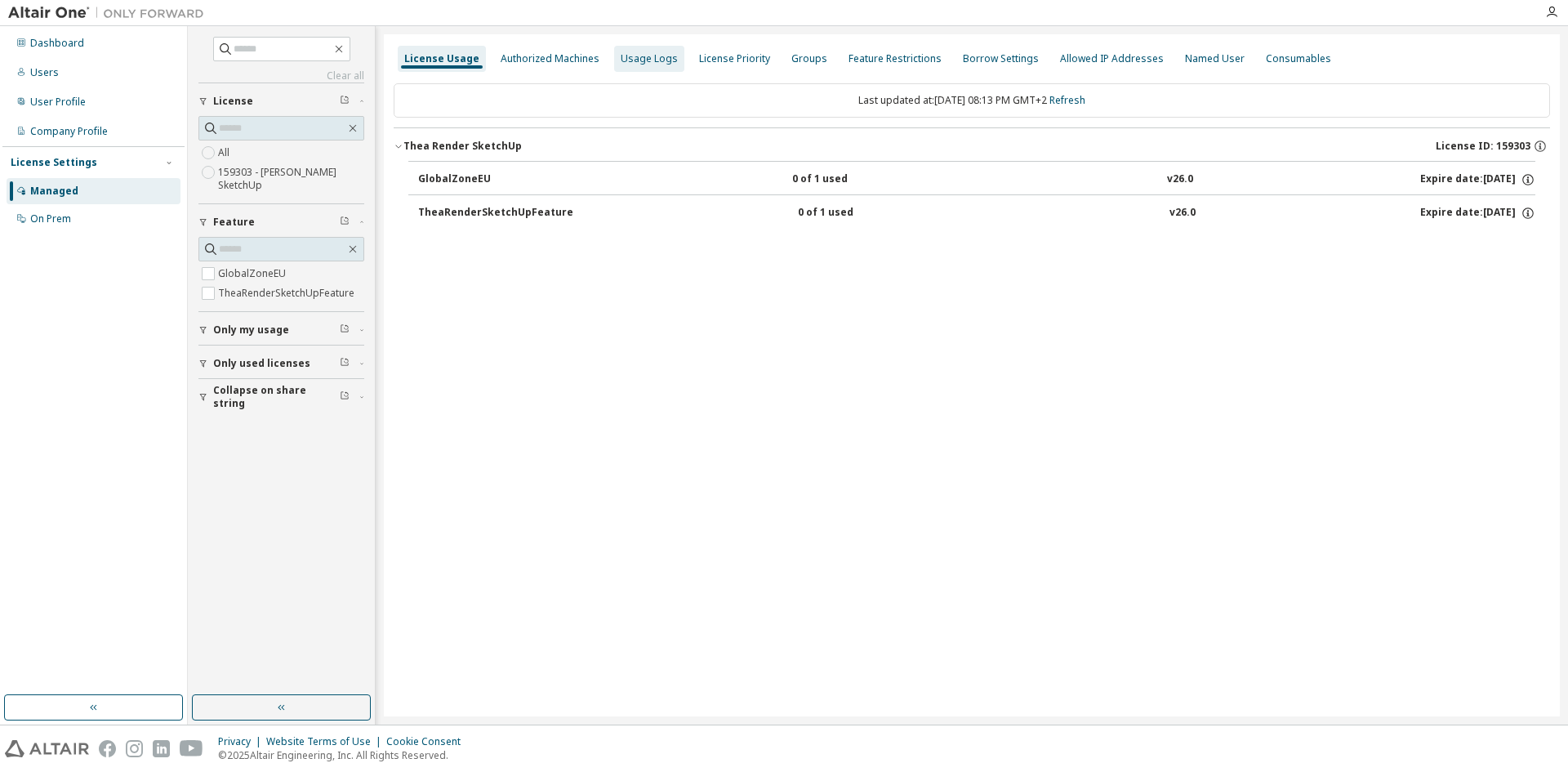
click at [654, 55] on div "Usage Logs" at bounding box center [649, 59] width 57 height 13
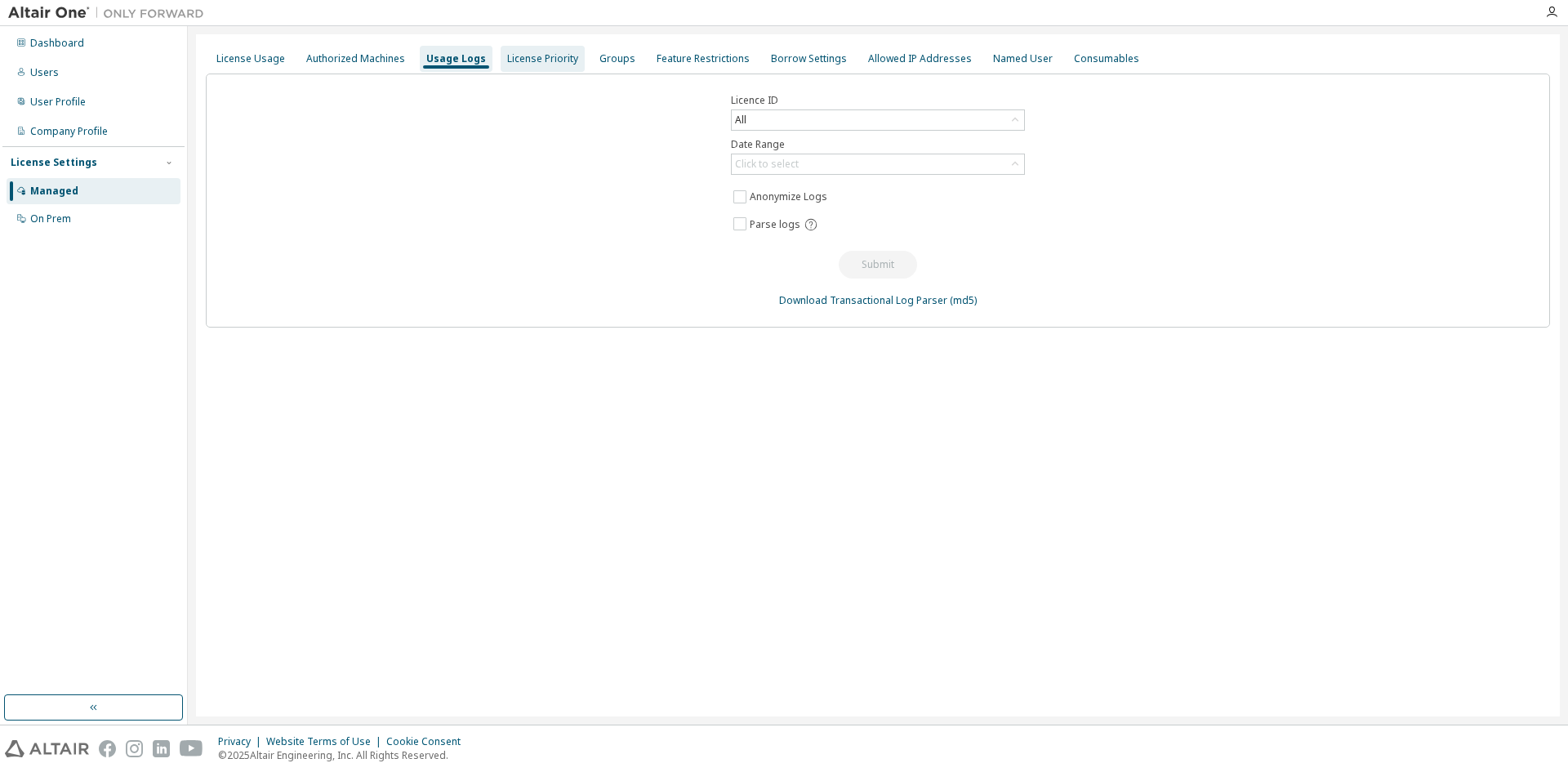
click at [544, 60] on div "License Priority" at bounding box center [543, 59] width 71 height 13
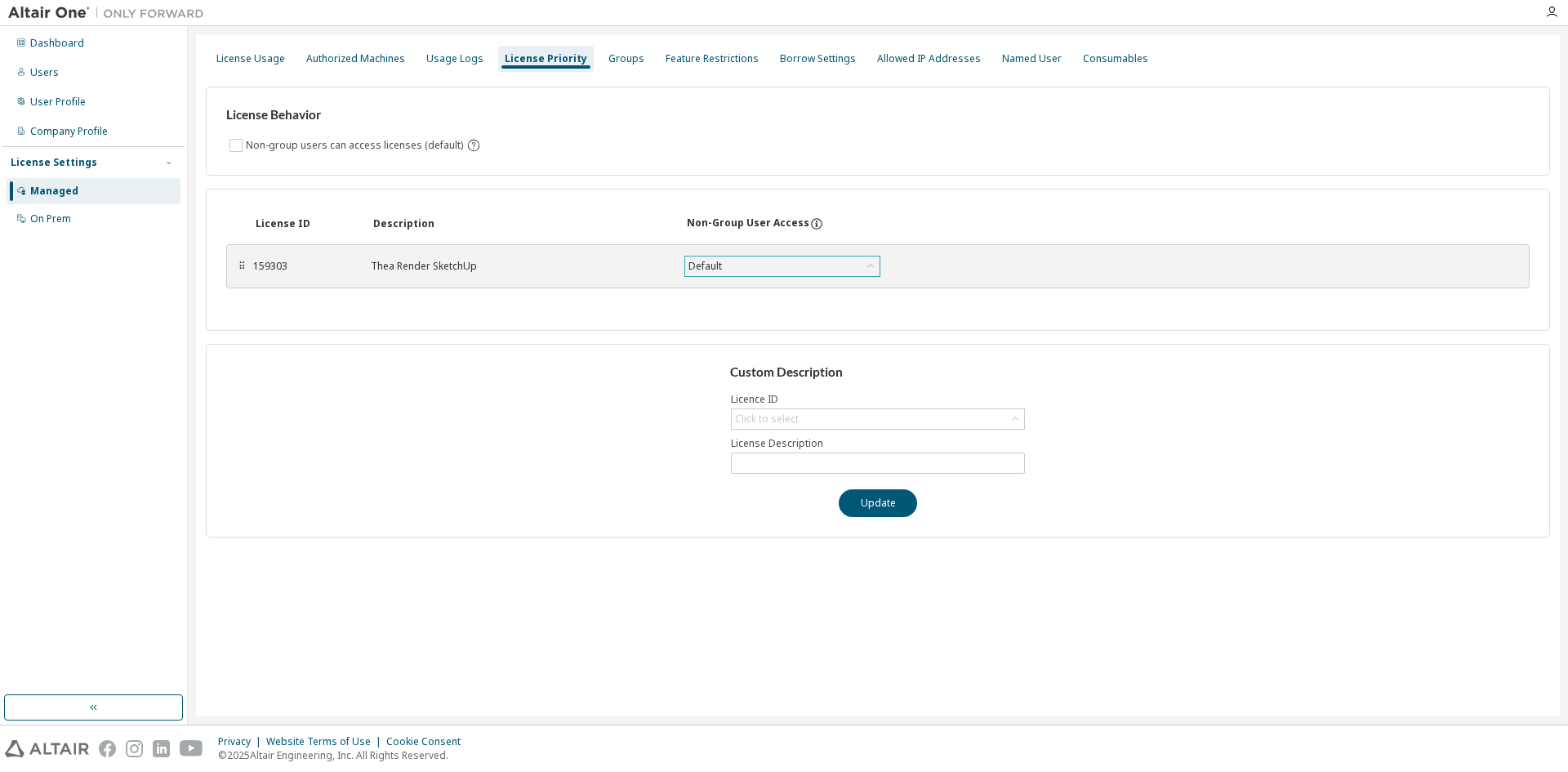
click at [766, 260] on div "Default" at bounding box center [782, 266] width 194 height 20
click at [945, 245] on div "⠿ 159303 Thea Render SketchUp Default Default True False Save" at bounding box center [878, 266] width 1304 height 44
click at [815, 418] on div "Click to select" at bounding box center [878, 419] width 292 height 20
click at [815, 467] on li "159303 - Thea Render SketchUp" at bounding box center [877, 465] width 289 height 21
type input "**********"
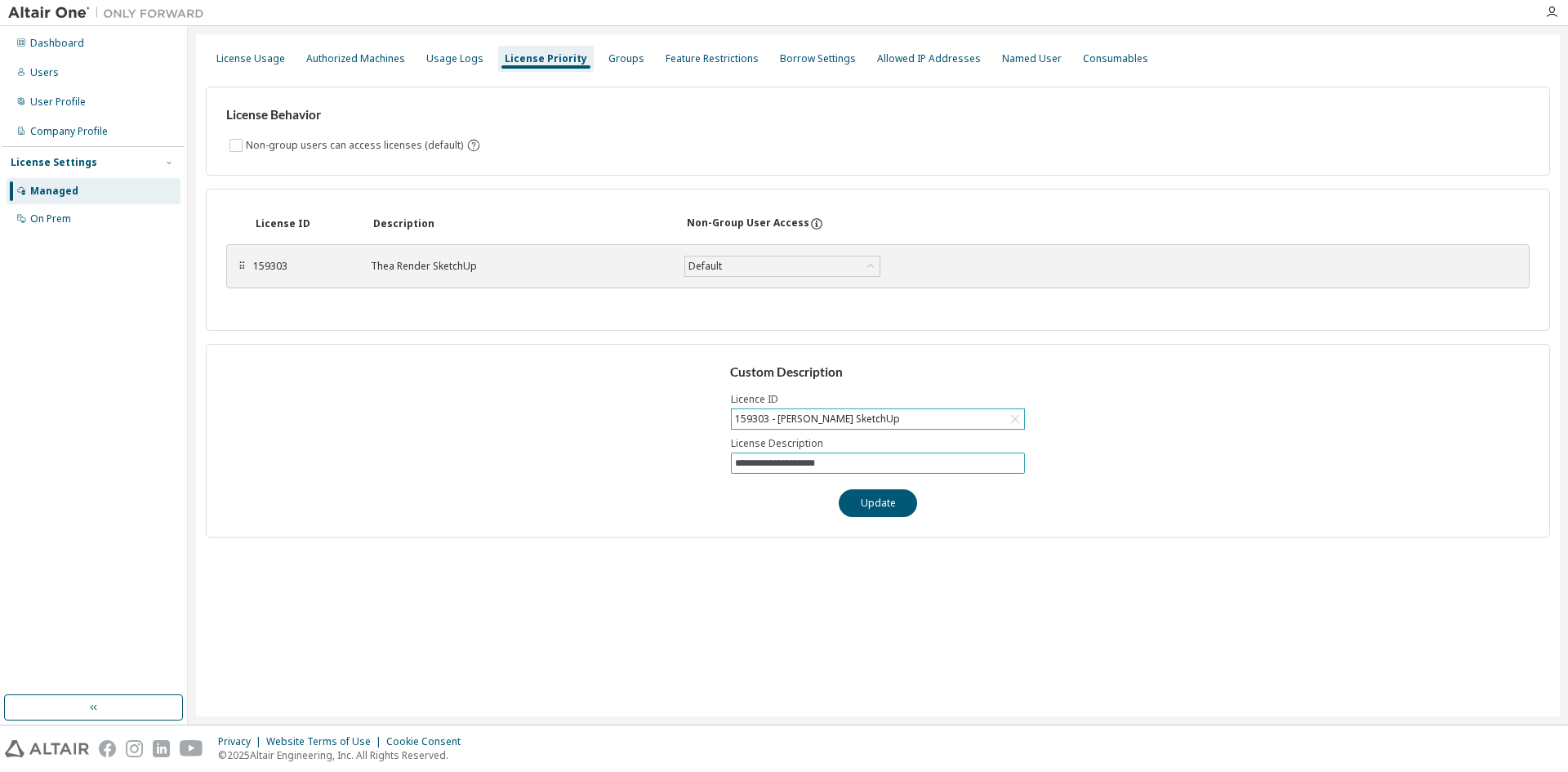
click at [948, 465] on input "**********" at bounding box center [878, 464] width 286 height 13
click at [953, 510] on div "**********" at bounding box center [877, 441] width 1344 height 193
click at [912, 509] on button "Update" at bounding box center [877, 503] width 78 height 28
click at [791, 58] on div "Borrow Settings" at bounding box center [818, 59] width 76 height 13
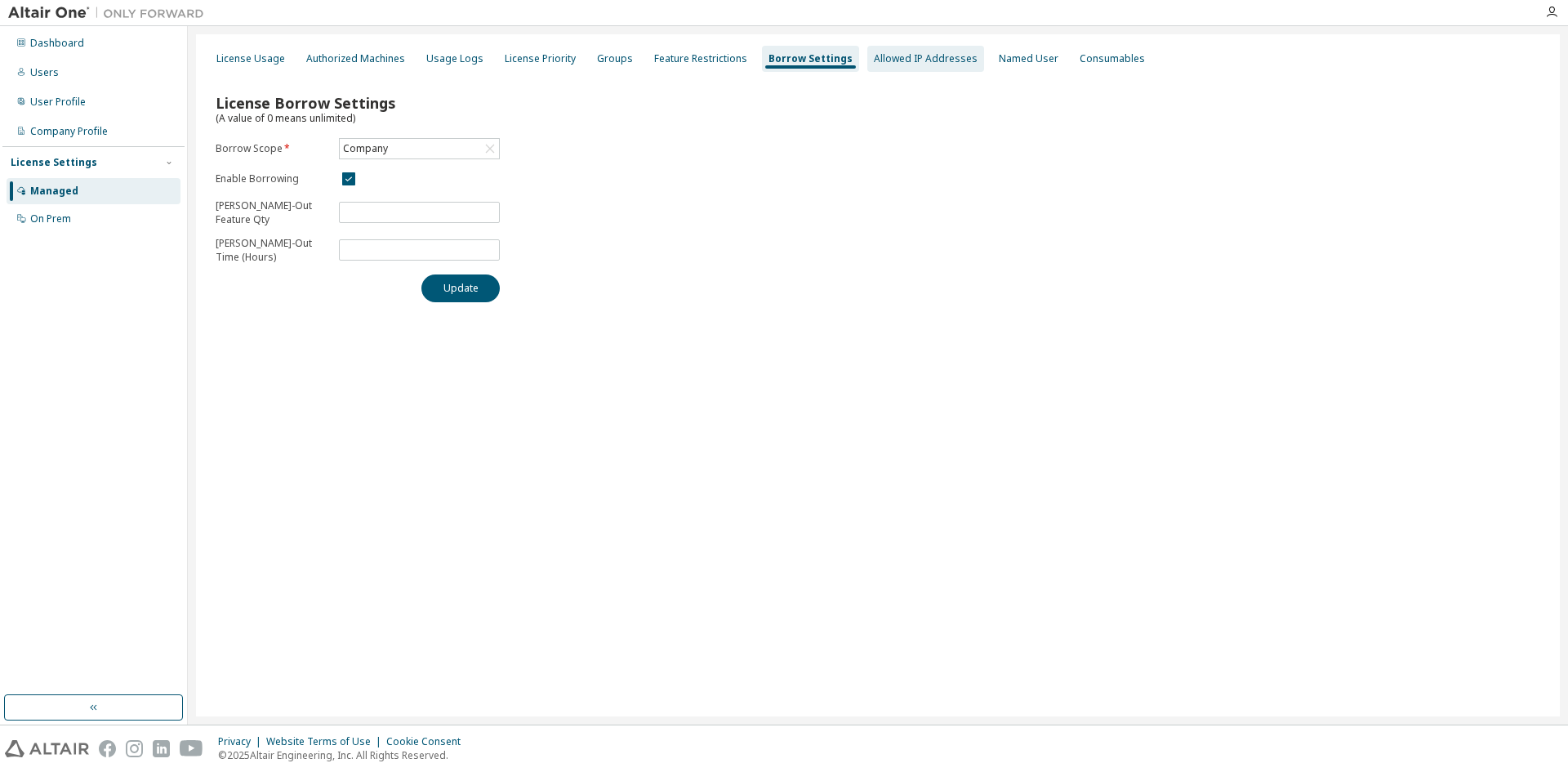
click at [874, 62] on div "Allowed IP Addresses" at bounding box center [926, 59] width 104 height 13
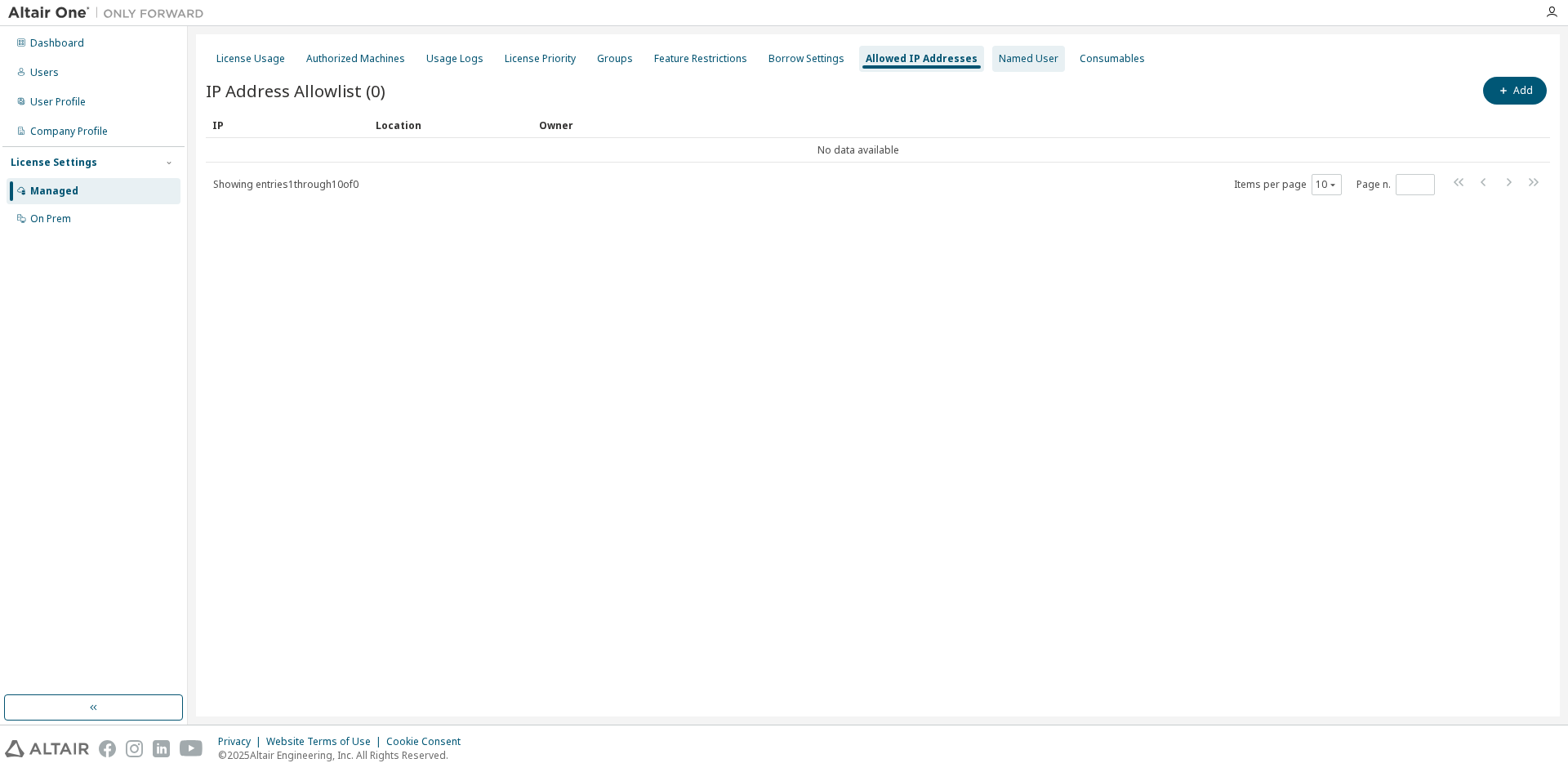
click at [999, 53] on div "Named User" at bounding box center [1029, 59] width 59 height 13
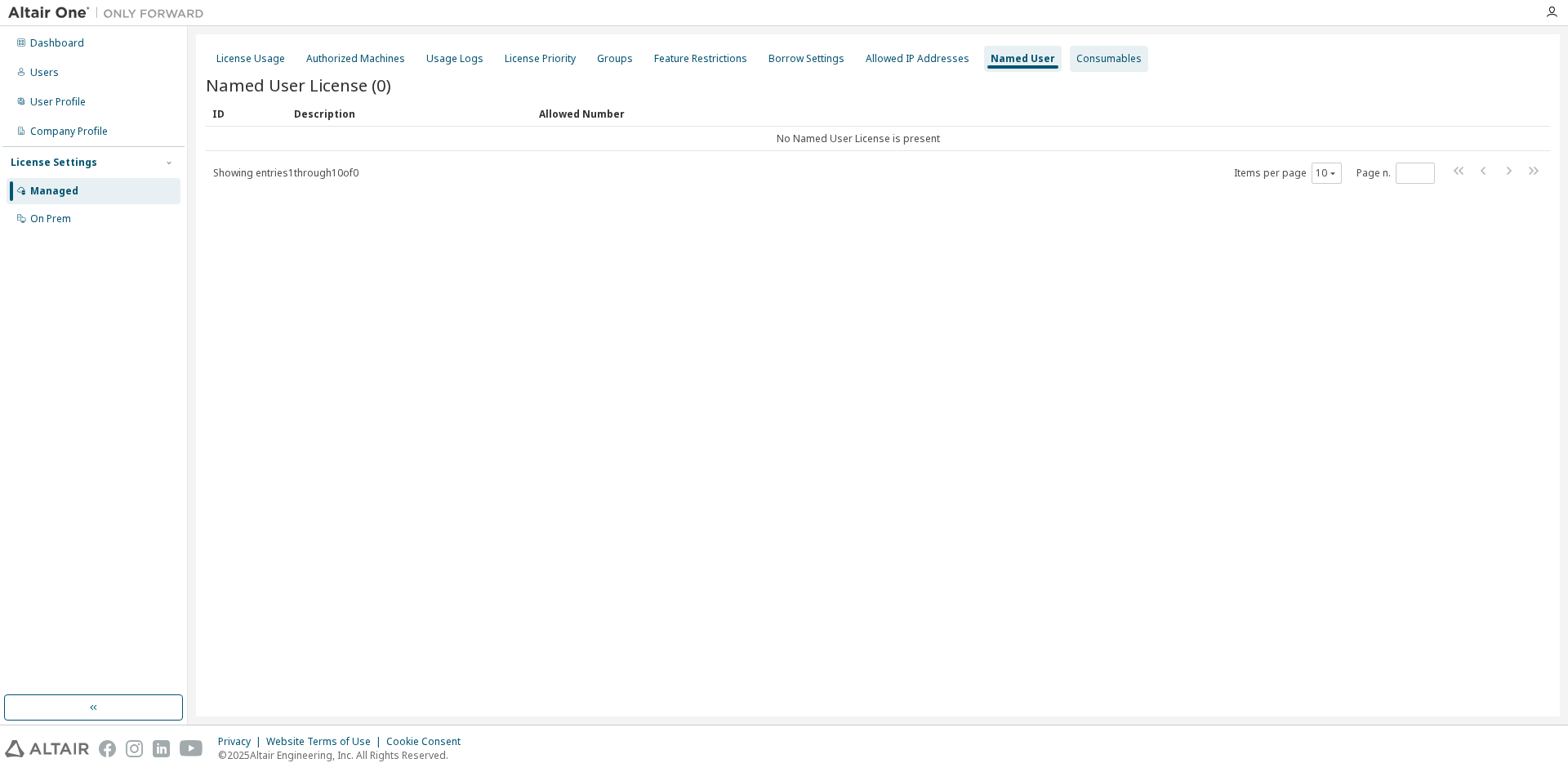
click at [1076, 63] on div "Consumables" at bounding box center [1109, 59] width 65 height 13
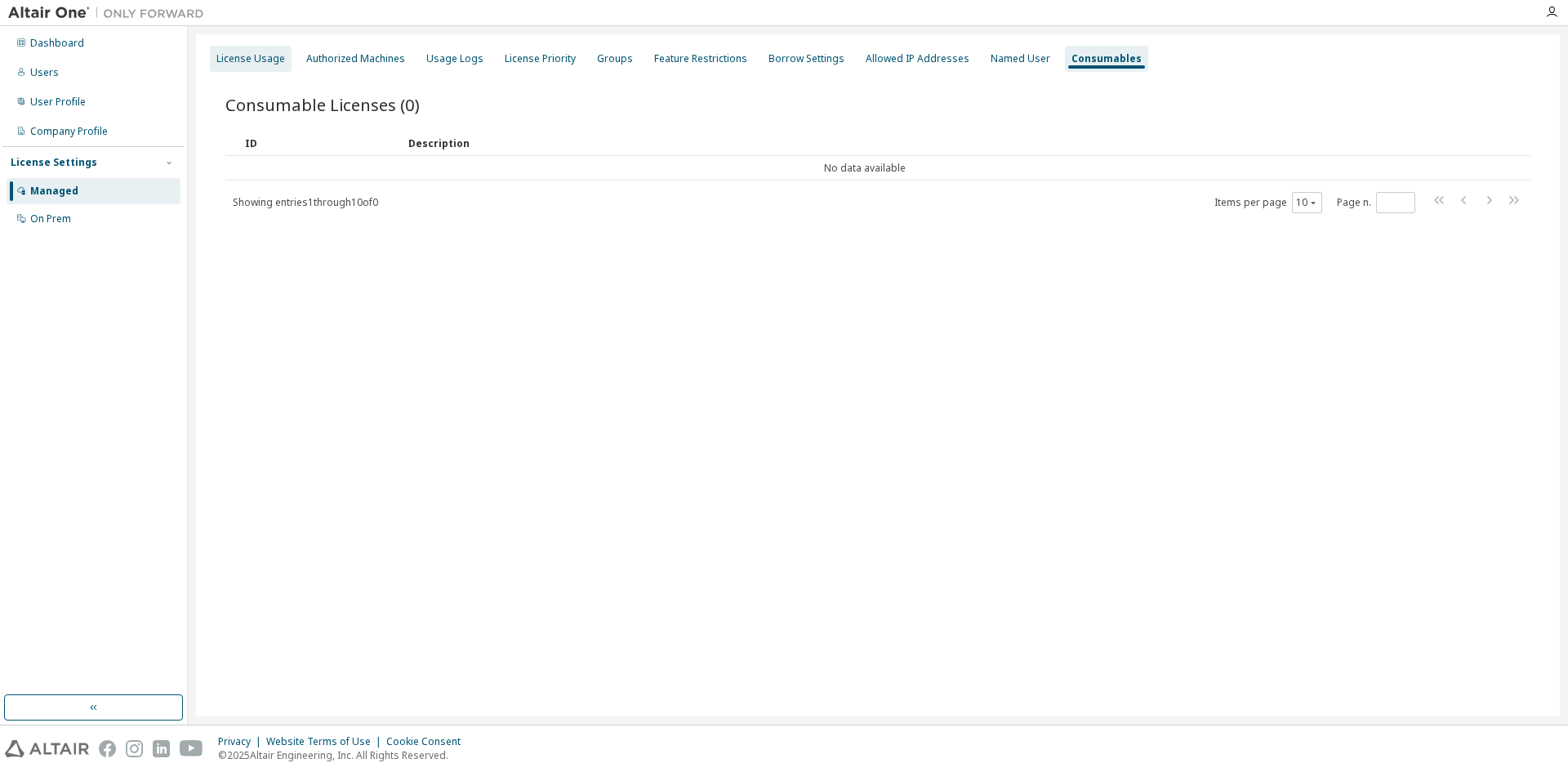
click at [246, 66] on div "License Usage" at bounding box center [250, 59] width 82 height 26
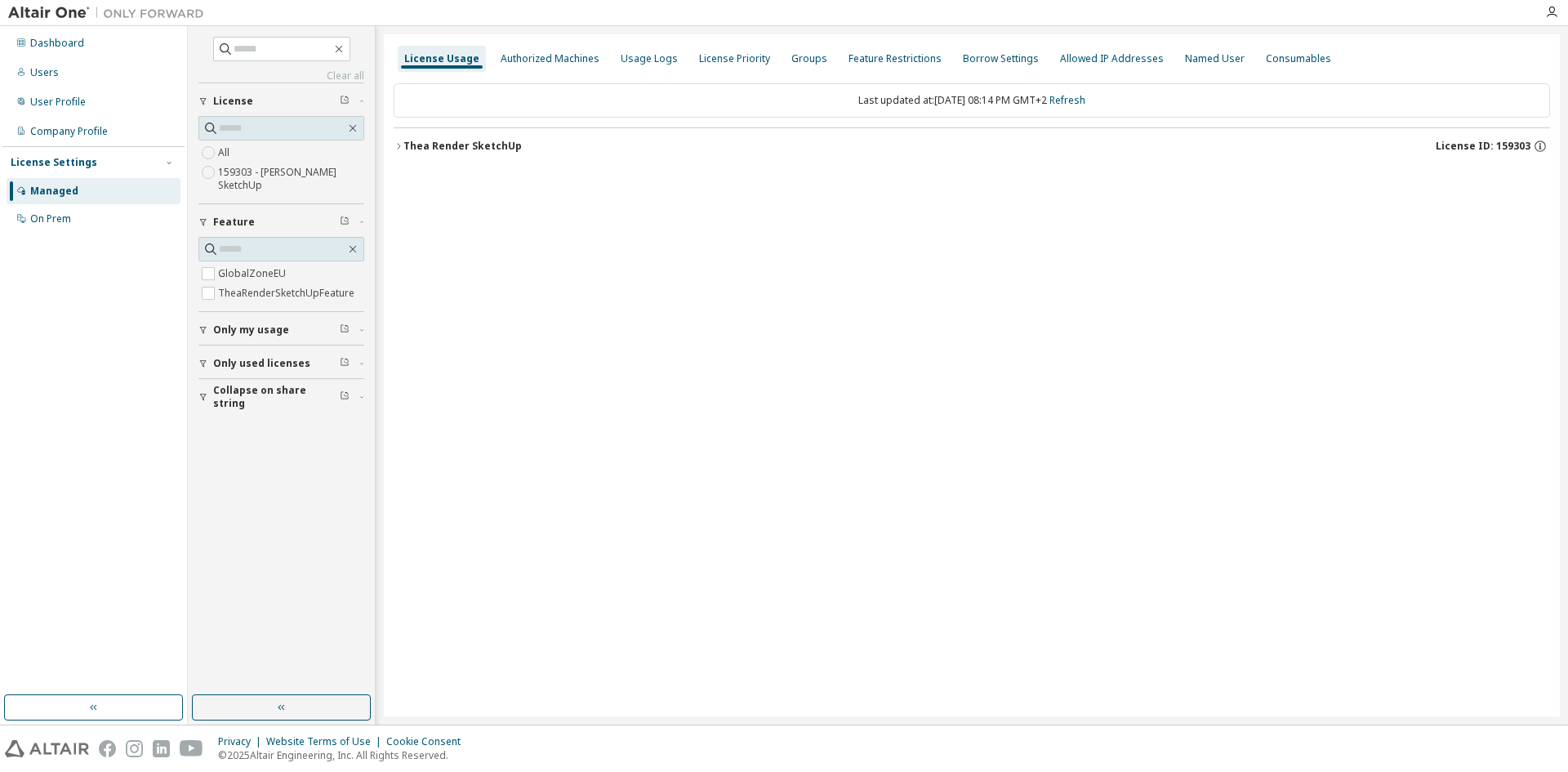
click at [417, 298] on div "License Usage Authorized Machines Usage Logs License Priority Groups Feature Re…" at bounding box center [972, 375] width 1176 height 682
click at [1535, 140] on icon "button" at bounding box center [1541, 146] width 15 height 15
click at [1532, 201] on icon at bounding box center [1531, 203] width 9 height 12
click at [561, 345] on div "License Usage Authorized Machines Usage Logs License Priority Groups Feature Re…" at bounding box center [972, 375] width 1176 height 682
click at [247, 367] on span "Only used licenses" at bounding box center [262, 364] width 97 height 13
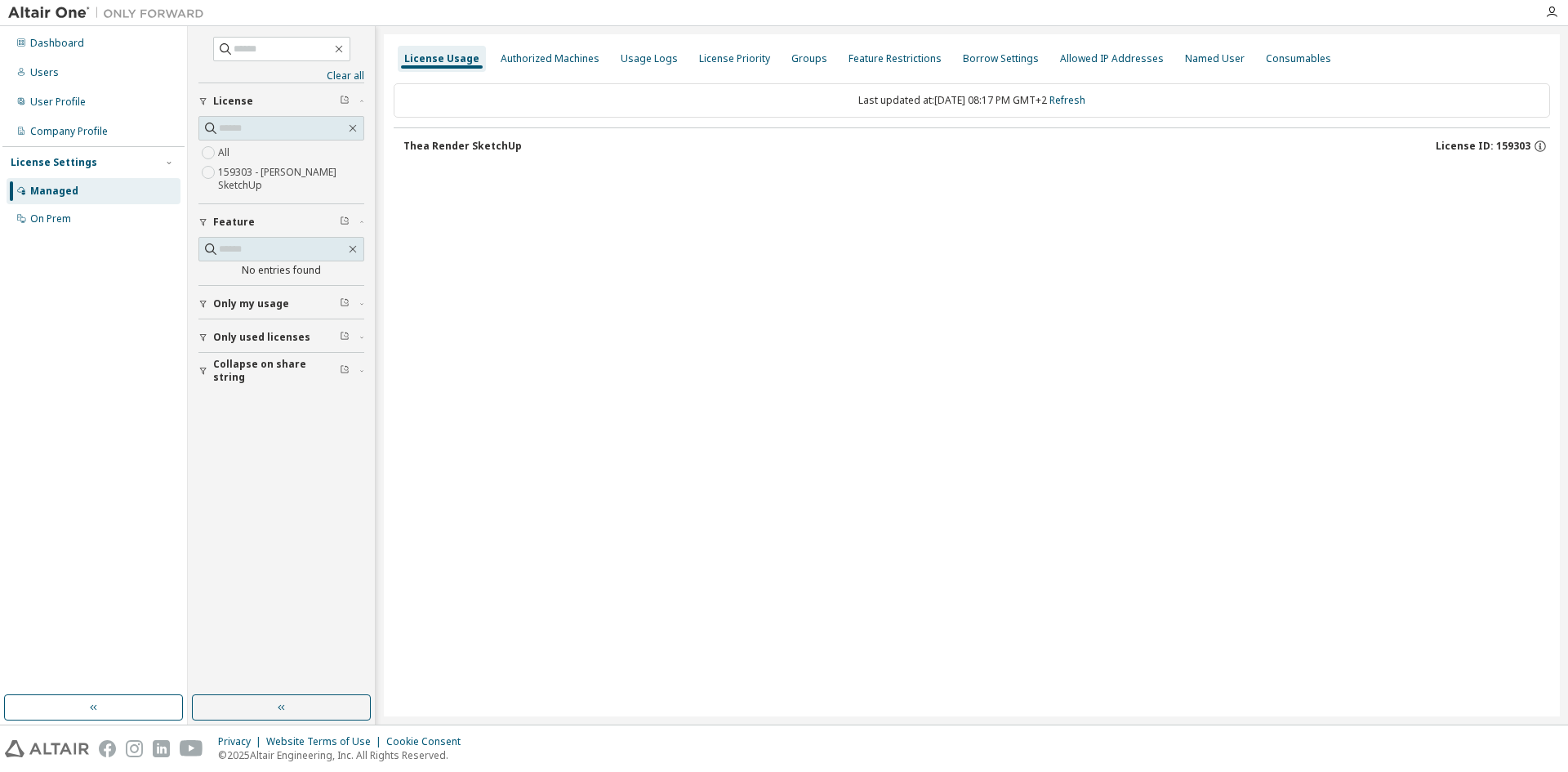
click at [501, 154] on button "Thea Render SketchUp License ID: 159303" at bounding box center [976, 145] width 1147 height 36
click at [513, 140] on div "Thea Render SketchUp" at bounding box center [462, 146] width 118 height 13
click at [440, 135] on button "Thea Render SketchUp License ID: 159303" at bounding box center [976, 145] width 1147 height 36
click at [256, 178] on label "159303 - Thea Render SketchUp" at bounding box center [291, 179] width 146 height 33
click at [477, 155] on button "Thea Render SketchUp License ID: 159303" at bounding box center [976, 145] width 1147 height 36
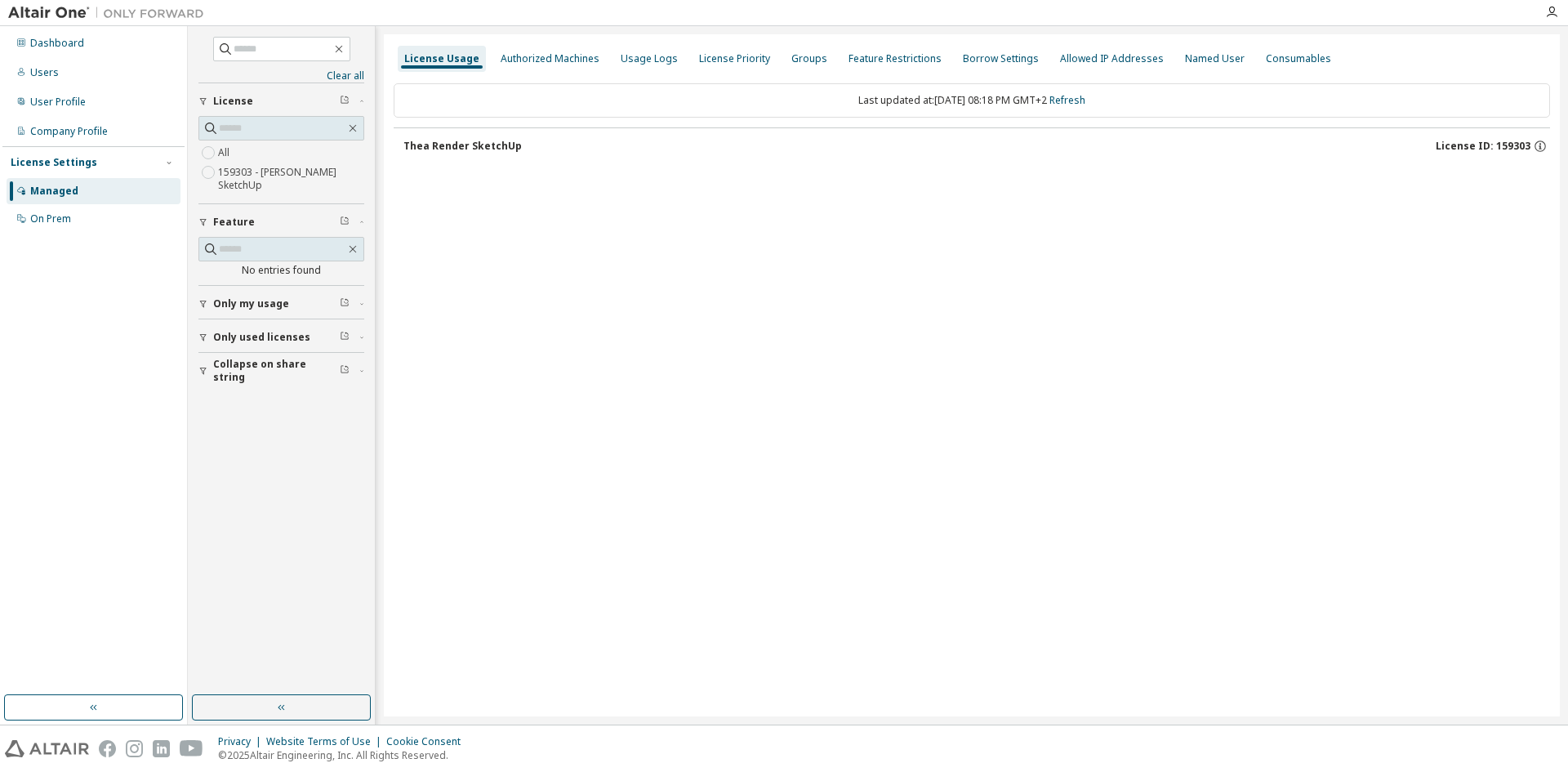
click at [254, 312] on button "Only my usage" at bounding box center [281, 303] width 166 height 36
click at [244, 377] on button "Only used licenses" at bounding box center [281, 384] width 166 height 36
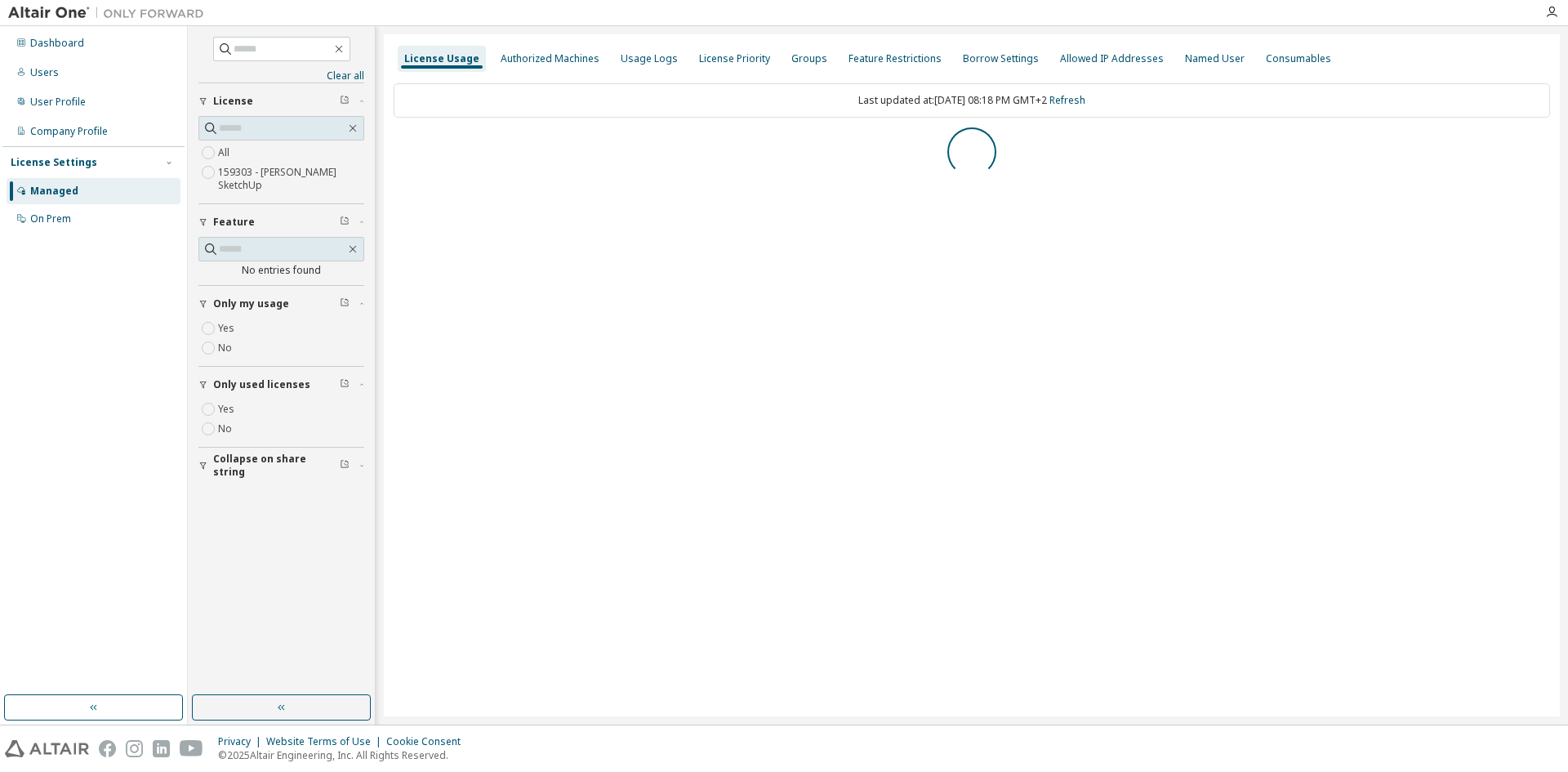
click at [586, 250] on div "License Usage Authorized Machines Usage Logs License Priority Groups Feature Re…" at bounding box center [972, 375] width 1176 height 682
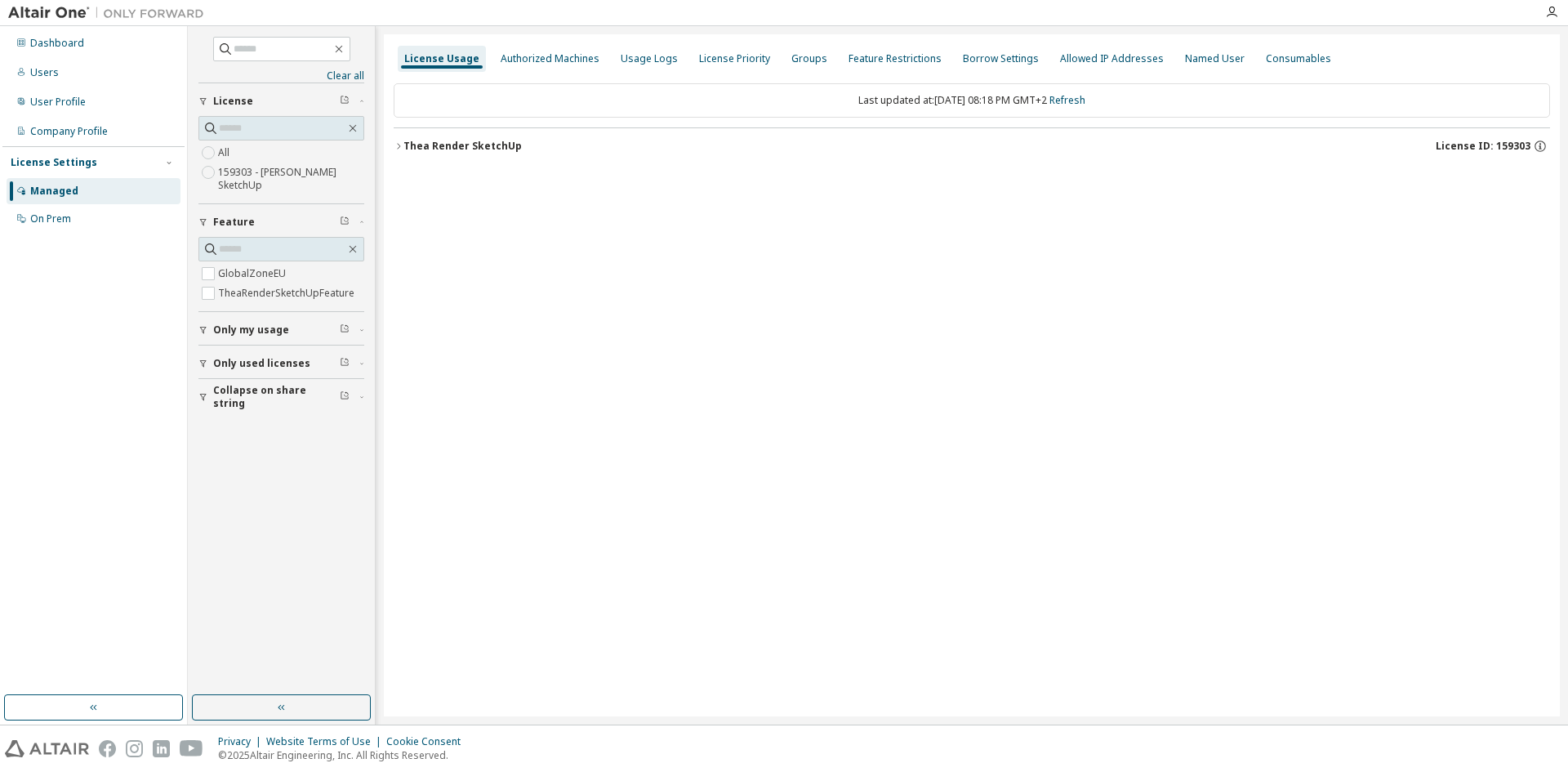
click at [495, 155] on button "Thea Render SketchUp License ID: 159303" at bounding box center [972, 145] width 1157 height 36
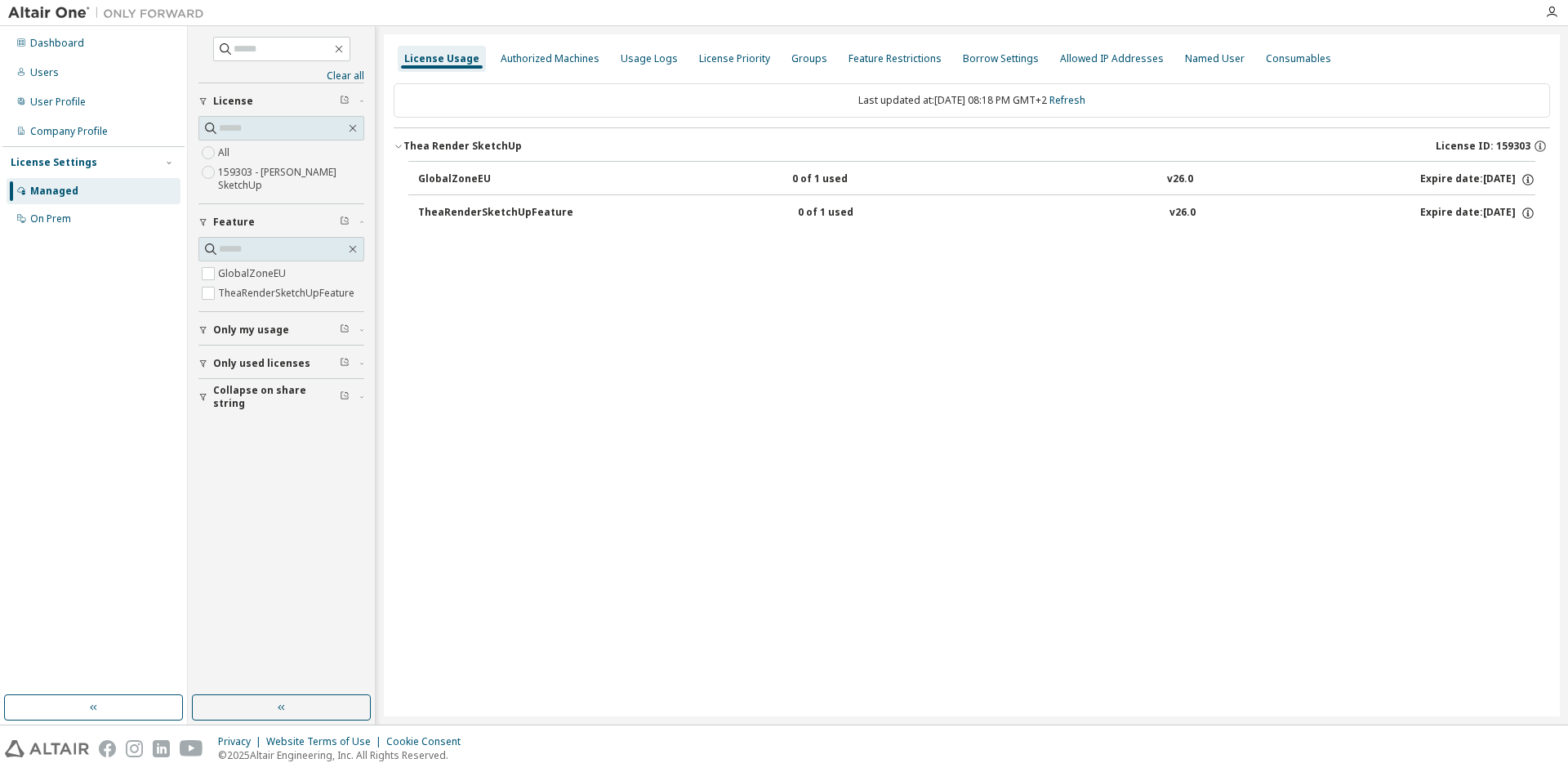
click at [489, 187] on button "GlobalZoneEU 0 of 1 used v26.0 Expire date: 2026-10-09" at bounding box center [976, 179] width 1117 height 36
click at [495, 203] on button "TheaRenderSketchUpFeature 0 of 1 used v26.0 Expire date: 2026-10-09" at bounding box center [976, 212] width 1117 height 36
click at [544, 293] on div "License Usage Authorized Machines Usage Logs License Priority Groups Feature Re…" at bounding box center [972, 375] width 1176 height 682
click at [40, 66] on div "Users" at bounding box center [45, 73] width 29 height 13
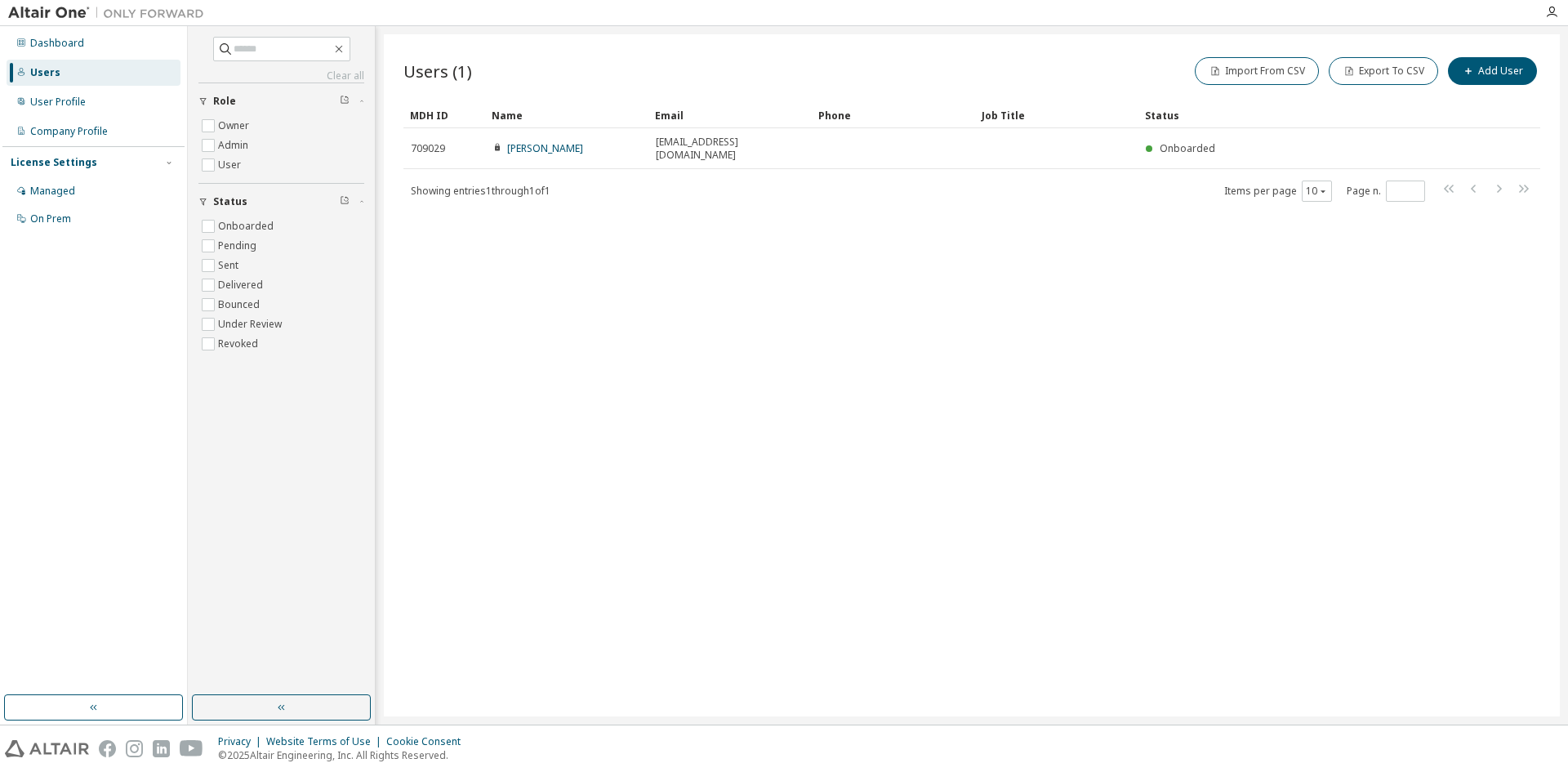
click at [1281, 110] on div "Status" at bounding box center [1300, 116] width 311 height 26
click at [869, 235] on div "Users (1) Import From CSV Export To CSV Add User Clear Load Save Save As Field …" at bounding box center [972, 375] width 1176 height 682
click at [974, 422] on div "Users (1) Import From CSV Export To CSV Add User Clear Load Save Save As Field …" at bounding box center [972, 375] width 1176 height 682
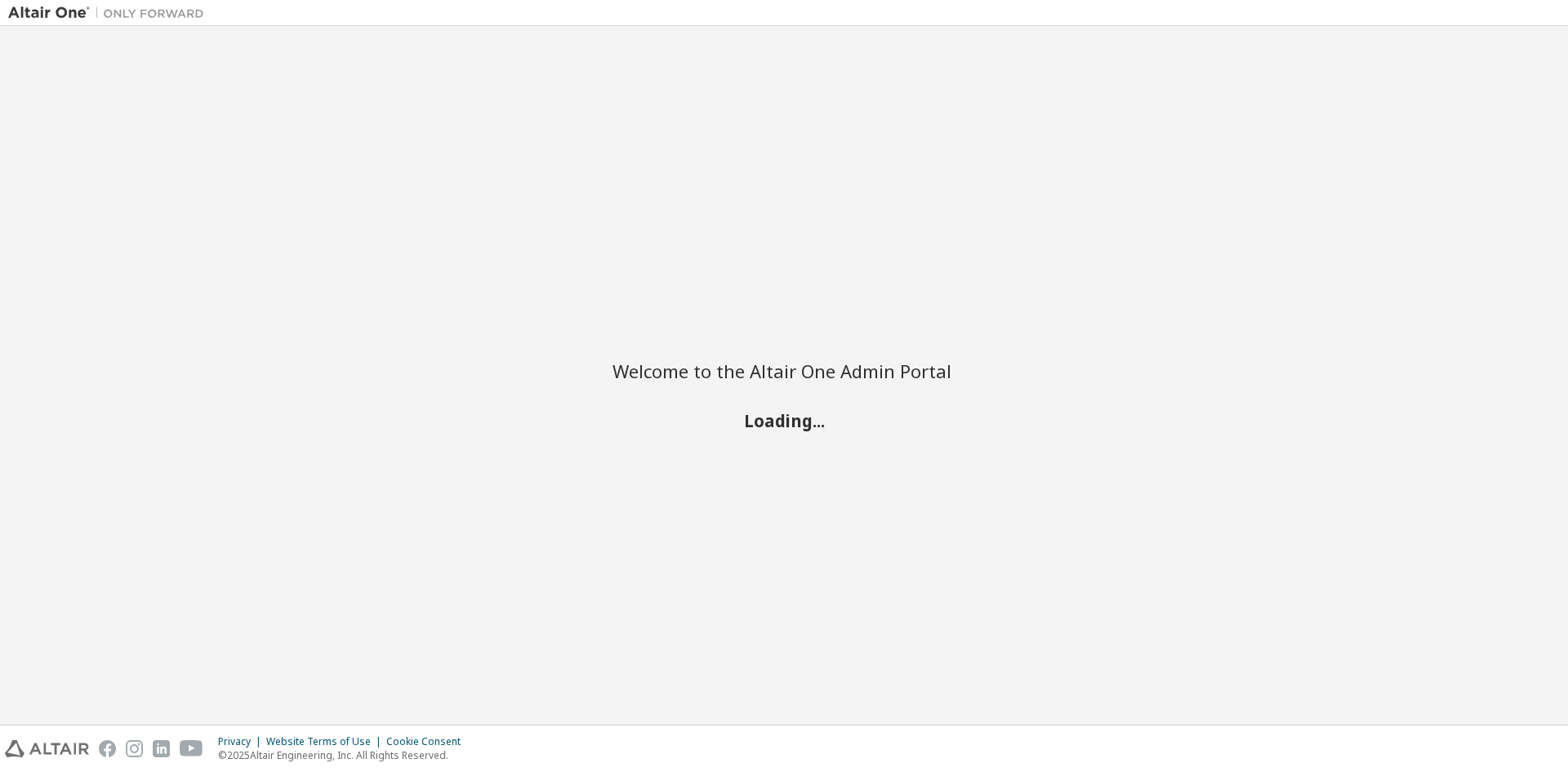
click at [576, 360] on div "Welcome to the Altair One Admin Portal Loading..." at bounding box center [784, 375] width 1551 height 682
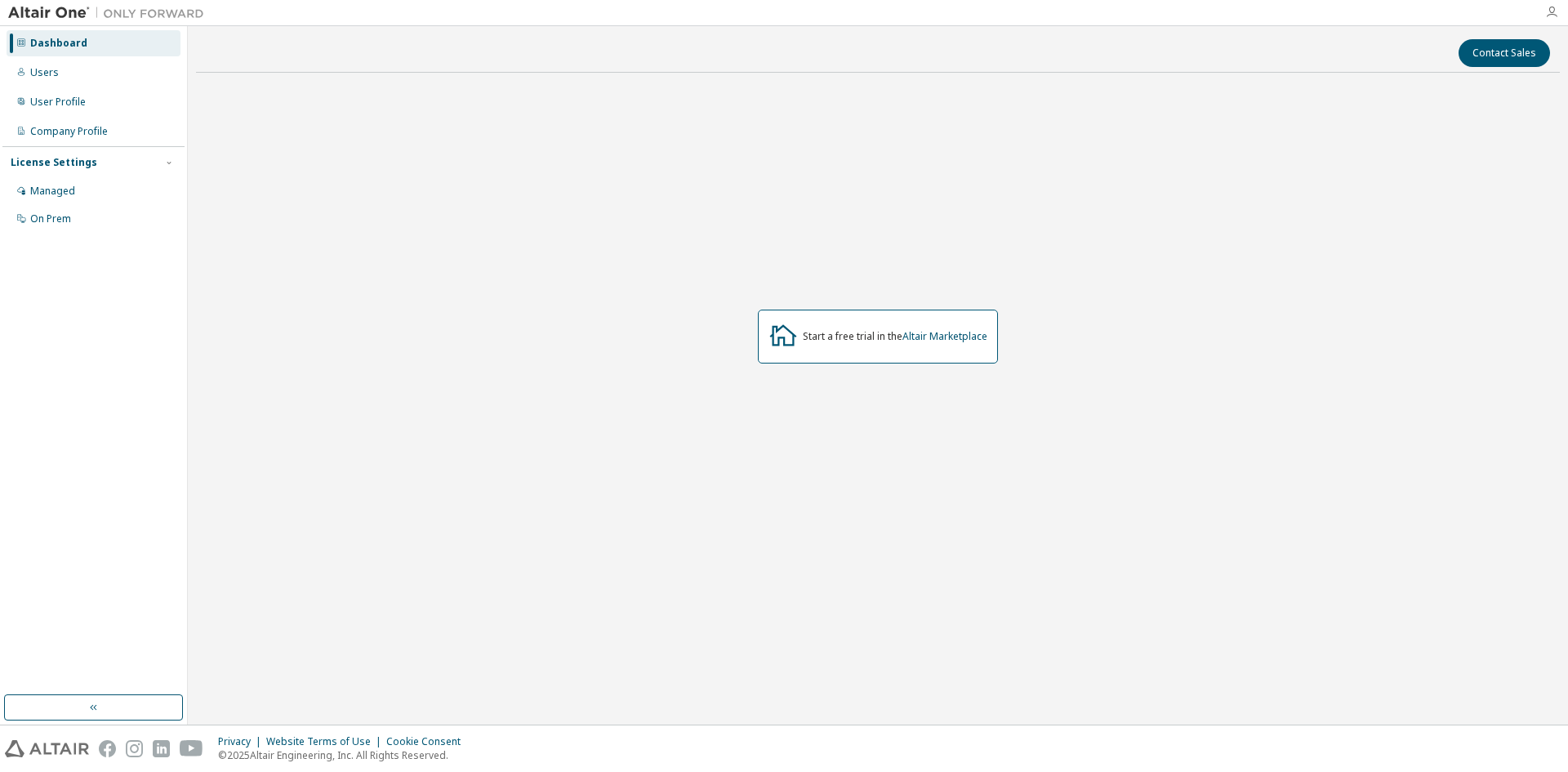
click at [1557, 19] on icon "button" at bounding box center [1551, 12] width 13 height 13
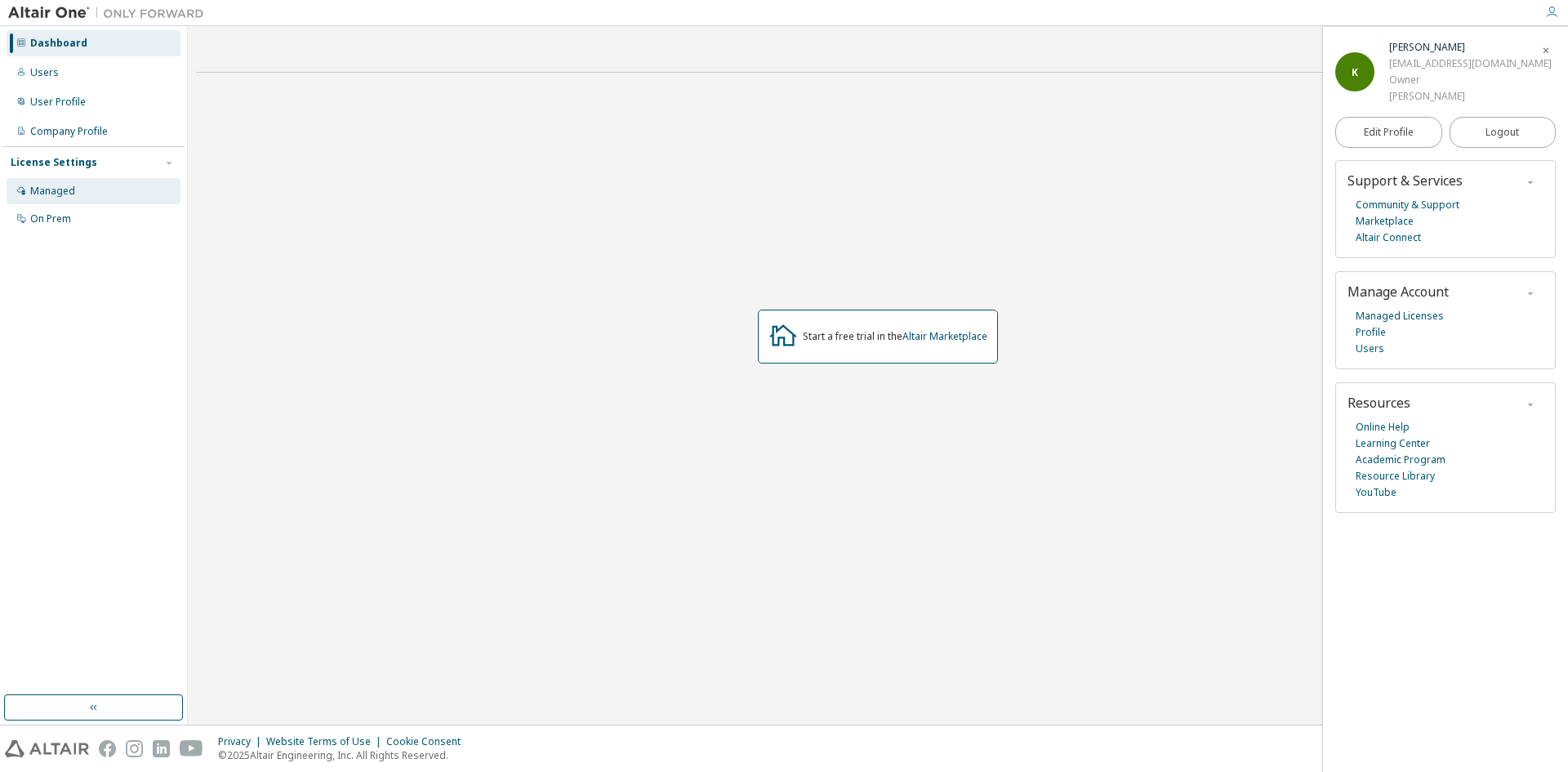
click at [40, 198] on div "Managed" at bounding box center [93, 192] width 174 height 26
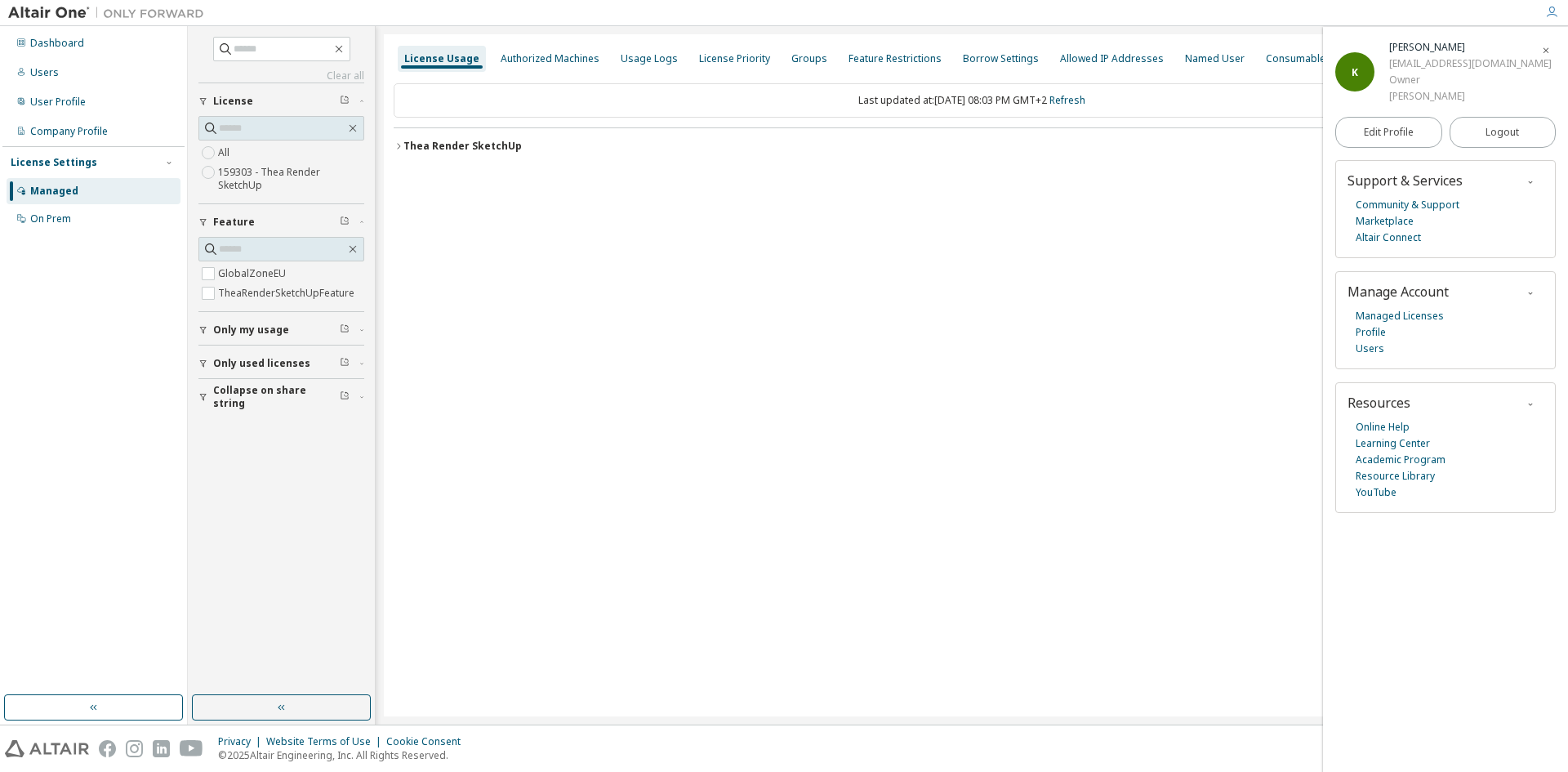
click at [457, 148] on div "Thea Render SketchUp" at bounding box center [462, 146] width 118 height 13
click at [1119, 274] on div "License Usage Authorized Machines Usage Logs License Priority Groups Feature Re…" at bounding box center [972, 375] width 1176 height 682
click at [1545, 55] on icon "button" at bounding box center [1546, 50] width 10 height 10
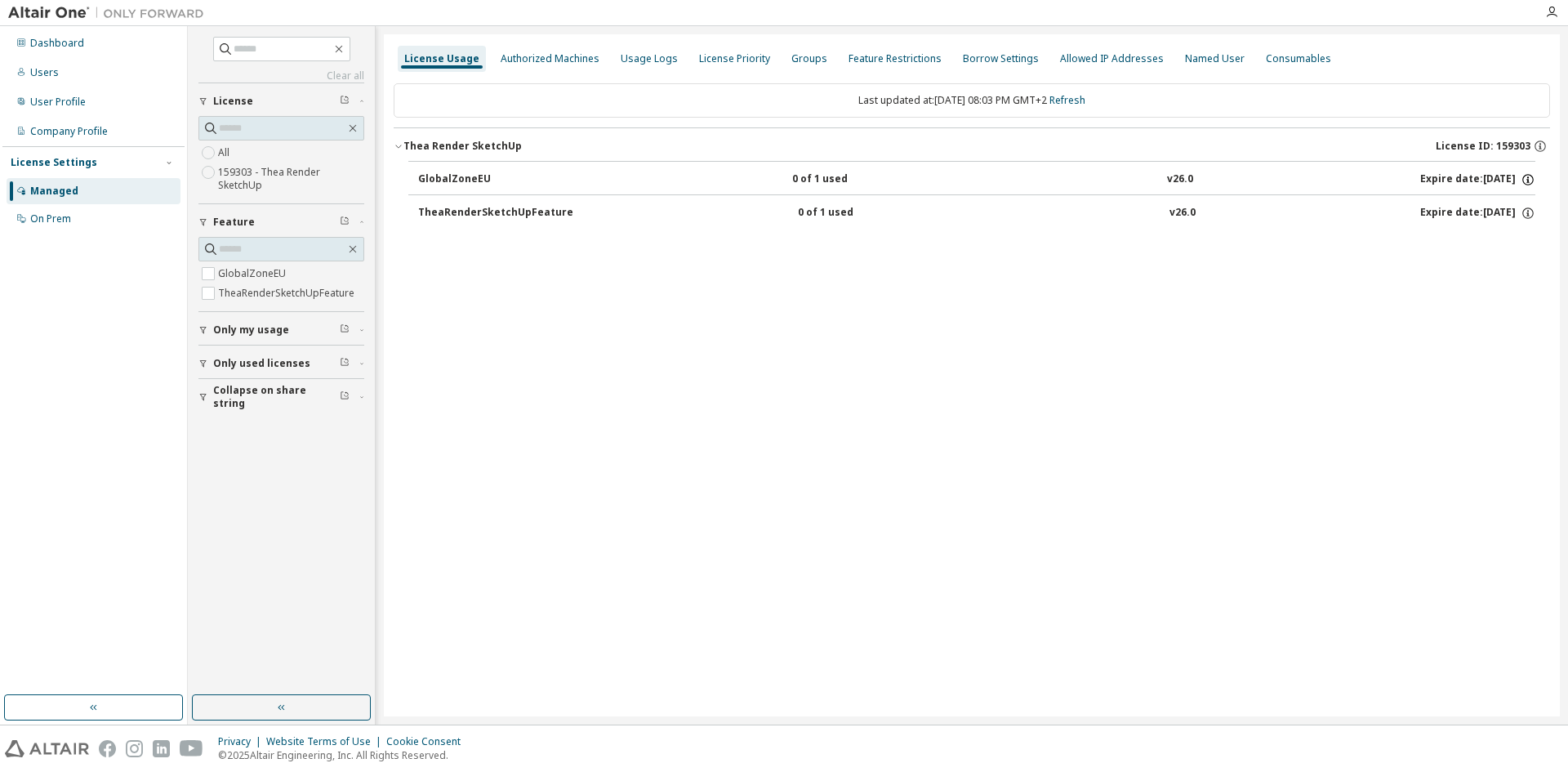
click at [1526, 175] on icon "button" at bounding box center [1528, 180] width 12 height 12
click at [1348, 239] on div "Last updated at: Thu 2025-10-09 08:03 PM GMT+2 Refresh Thea Render SketchUp Lic…" at bounding box center [972, 160] width 1157 height 174
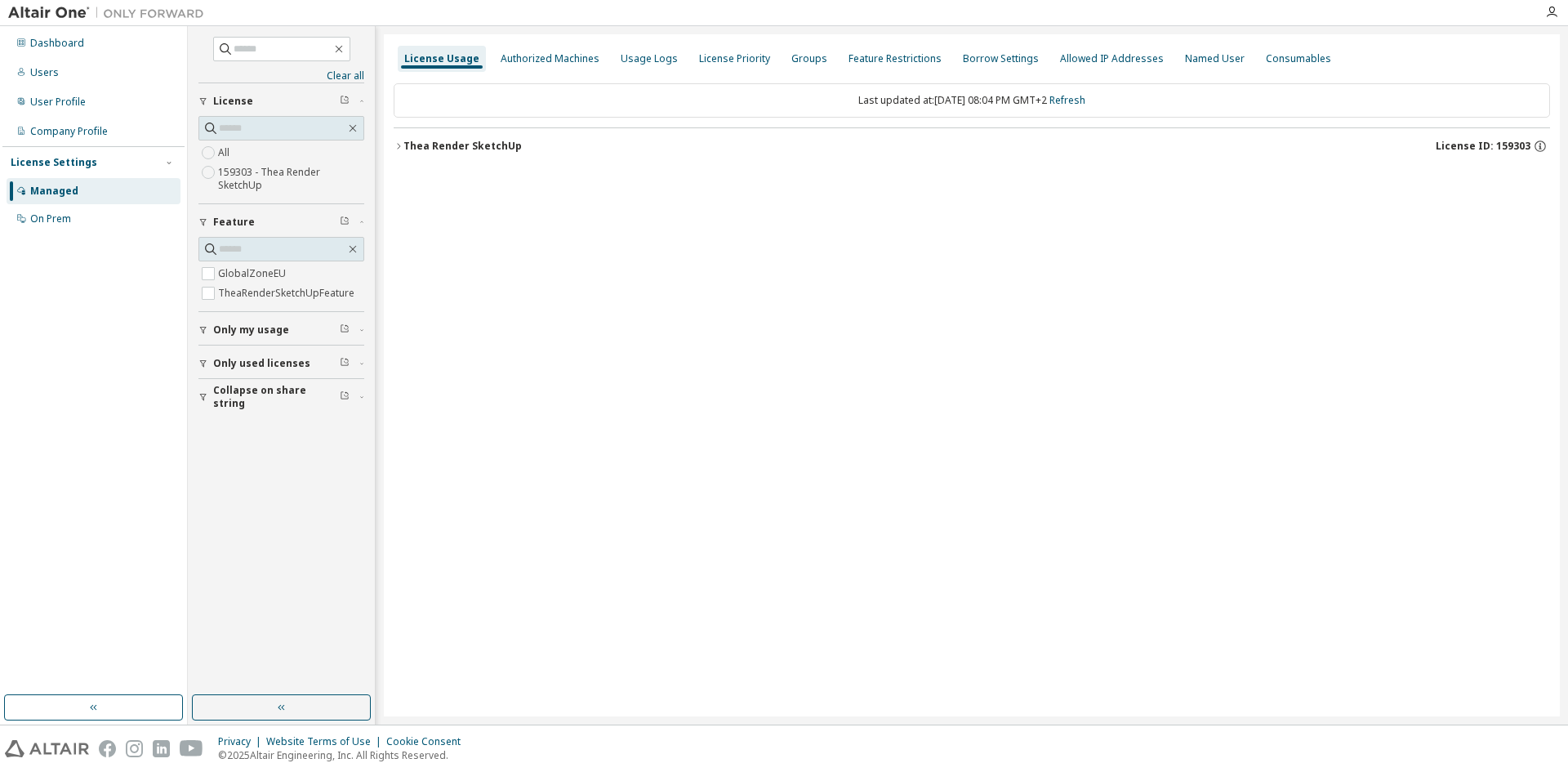
click at [431, 150] on div "Thea Render SketchUp" at bounding box center [462, 146] width 118 height 13
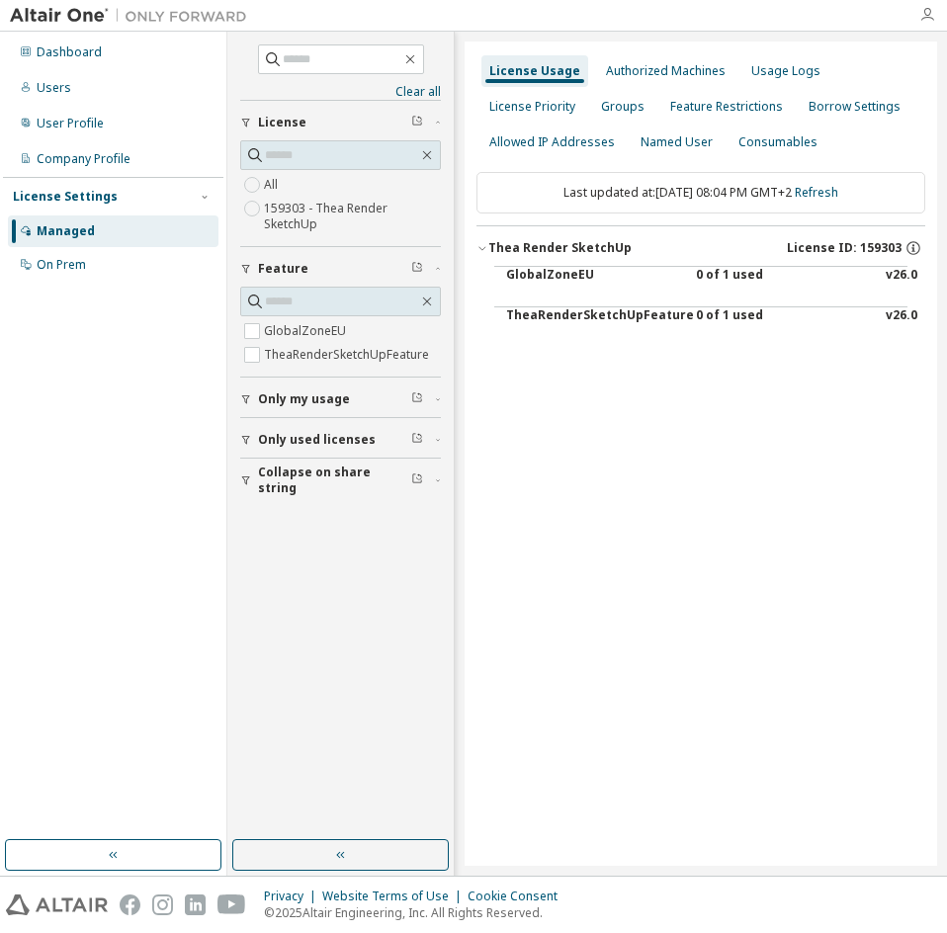
click at [920, 10] on icon "button" at bounding box center [927, 15] width 16 height 16
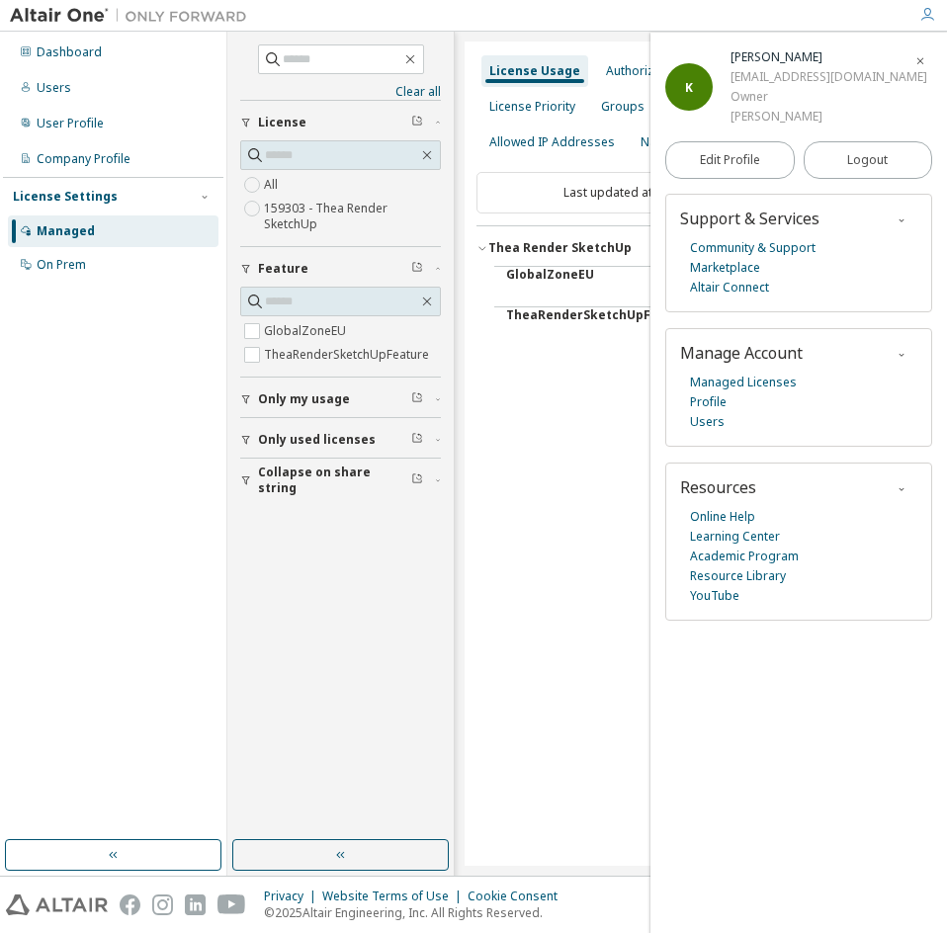
click at [564, 79] on div "License Usage" at bounding box center [534, 71] width 107 height 32
click at [918, 69] on span "button" at bounding box center [920, 60] width 20 height 32
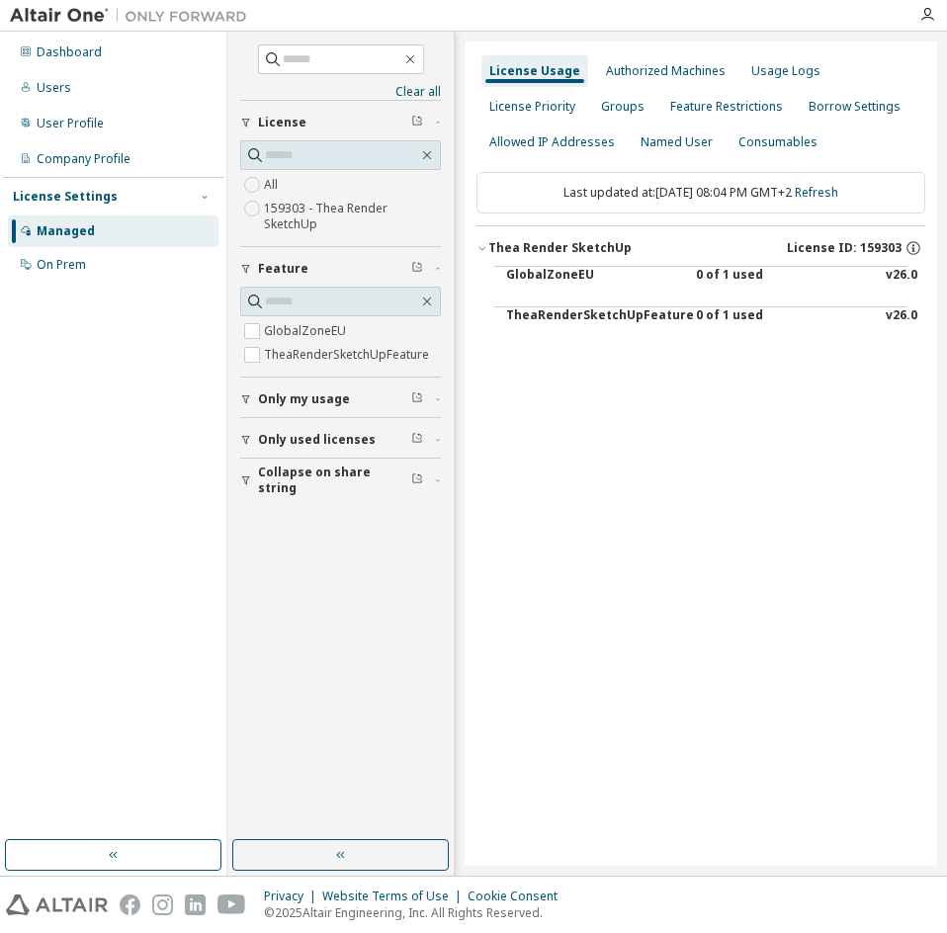
click at [566, 323] on div "TheaRenderSketchUpFeature" at bounding box center [595, 330] width 178 height 47
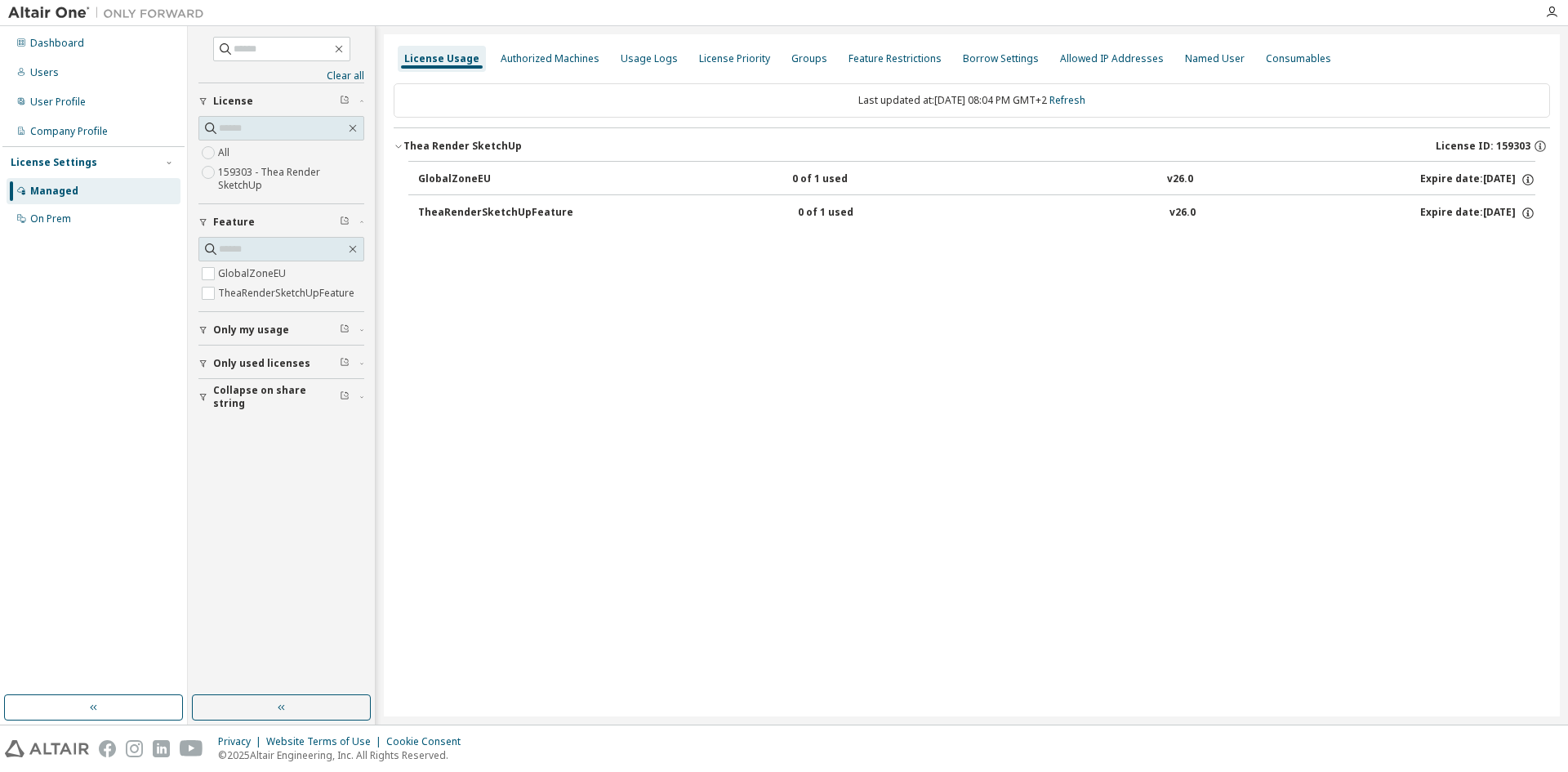
click at [629, 349] on div "License Usage Authorized Machines Usage Logs License Priority Groups Feature Re…" at bounding box center [972, 375] width 1176 height 682
click at [836, 179] on div "0 of 1 used" at bounding box center [866, 180] width 147 height 15
click at [491, 208] on div "TheaRenderSketchUpFeature" at bounding box center [496, 213] width 155 height 15
drag, startPoint x: 491, startPoint y: 208, endPoint x: 457, endPoint y: 208, distance: 34.0
click at [457, 208] on div "TheaRenderSketchUpFeature" at bounding box center [496, 213] width 155 height 15
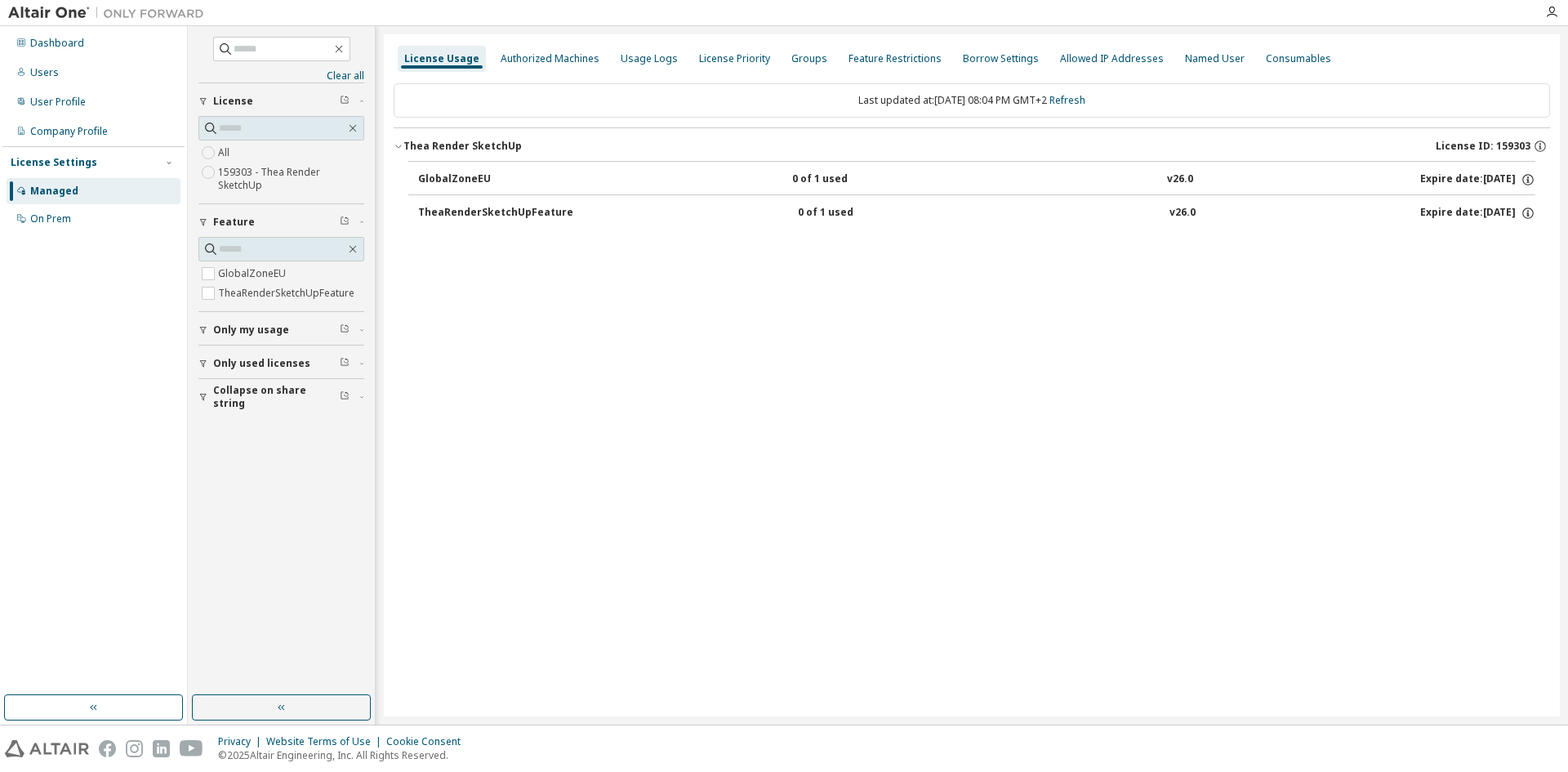
click at [249, 348] on button "Only used licenses" at bounding box center [281, 363] width 166 height 36
click at [247, 331] on span "Only my usage" at bounding box center [251, 330] width 76 height 13
click at [225, 347] on label "Yes" at bounding box center [228, 355] width 20 height 20
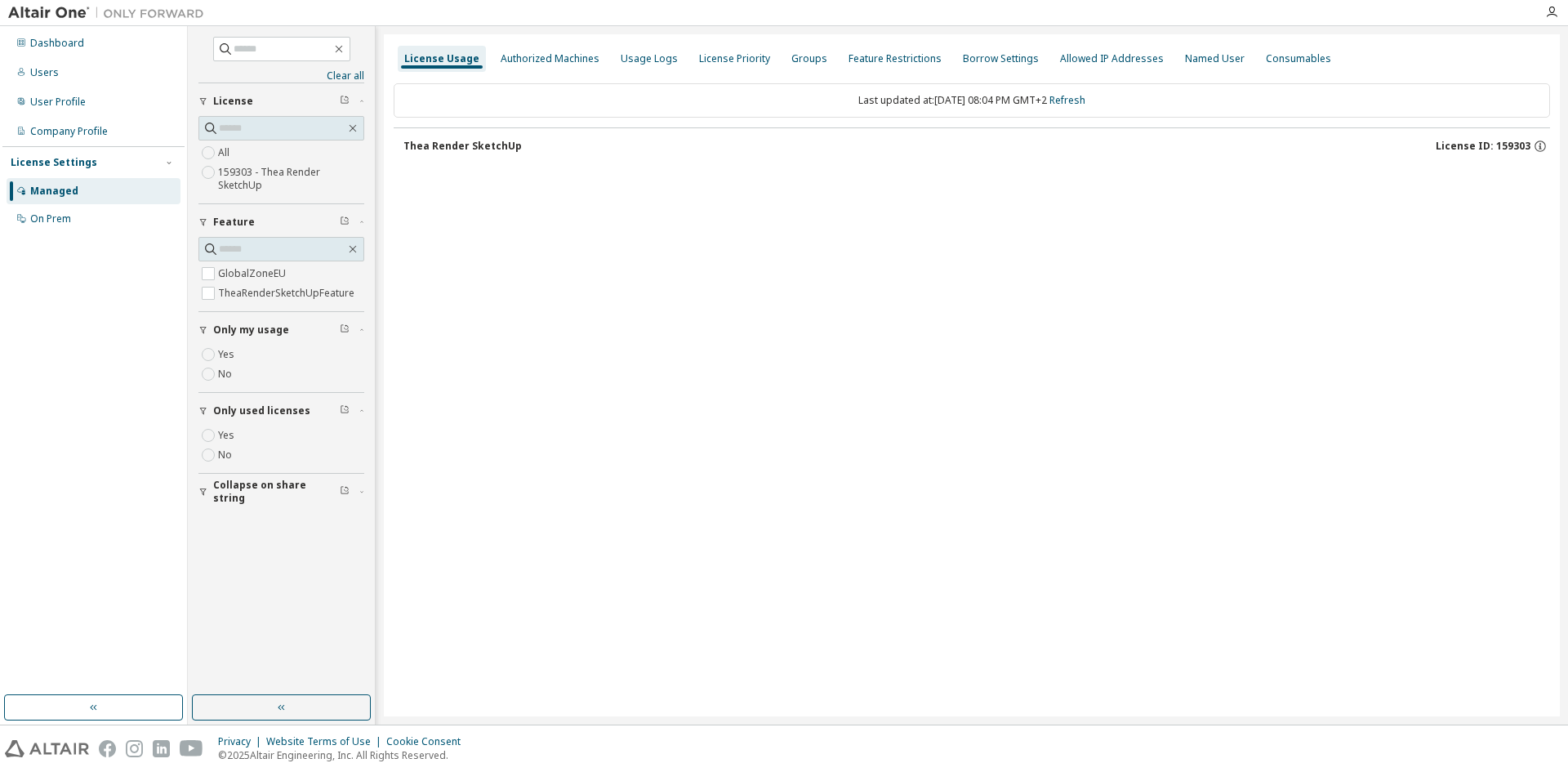
click at [498, 144] on div "Thea Render SketchUp" at bounding box center [462, 146] width 118 height 13
click at [1497, 155] on button "Thea Render SketchUp License ID: 159303" at bounding box center [976, 145] width 1147 height 36
click at [1533, 148] on icon "button" at bounding box center [1541, 146] width 15 height 15
click at [1099, 178] on div "License Usage Authorized Machines Usage Logs License Priority Groups Feature Re…" at bounding box center [972, 375] width 1176 height 682
click at [1089, 57] on div "Allowed IP Addresses" at bounding box center [1112, 59] width 104 height 13
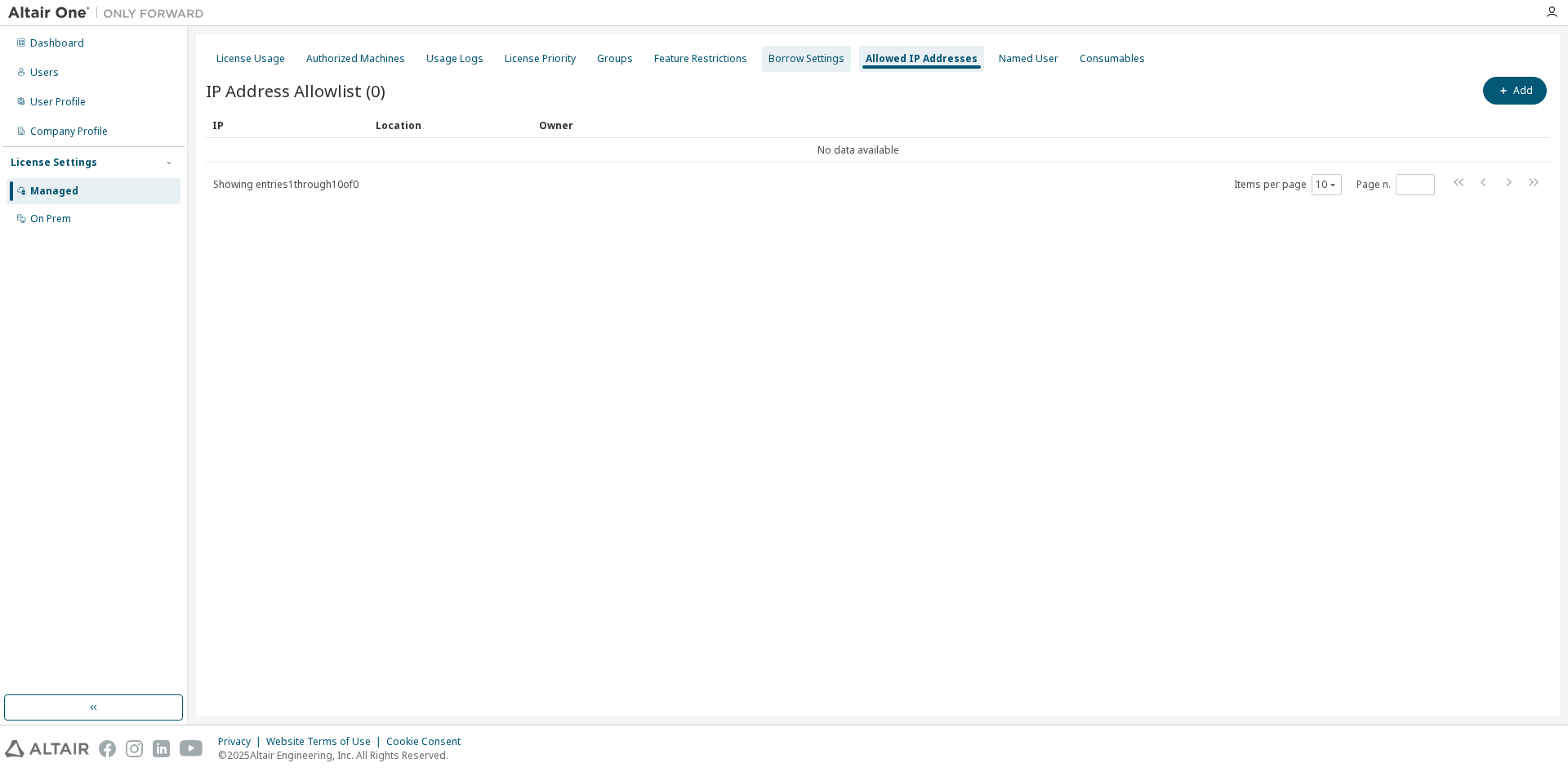
click at [820, 49] on div "Borrow Settings" at bounding box center [806, 59] width 89 height 26
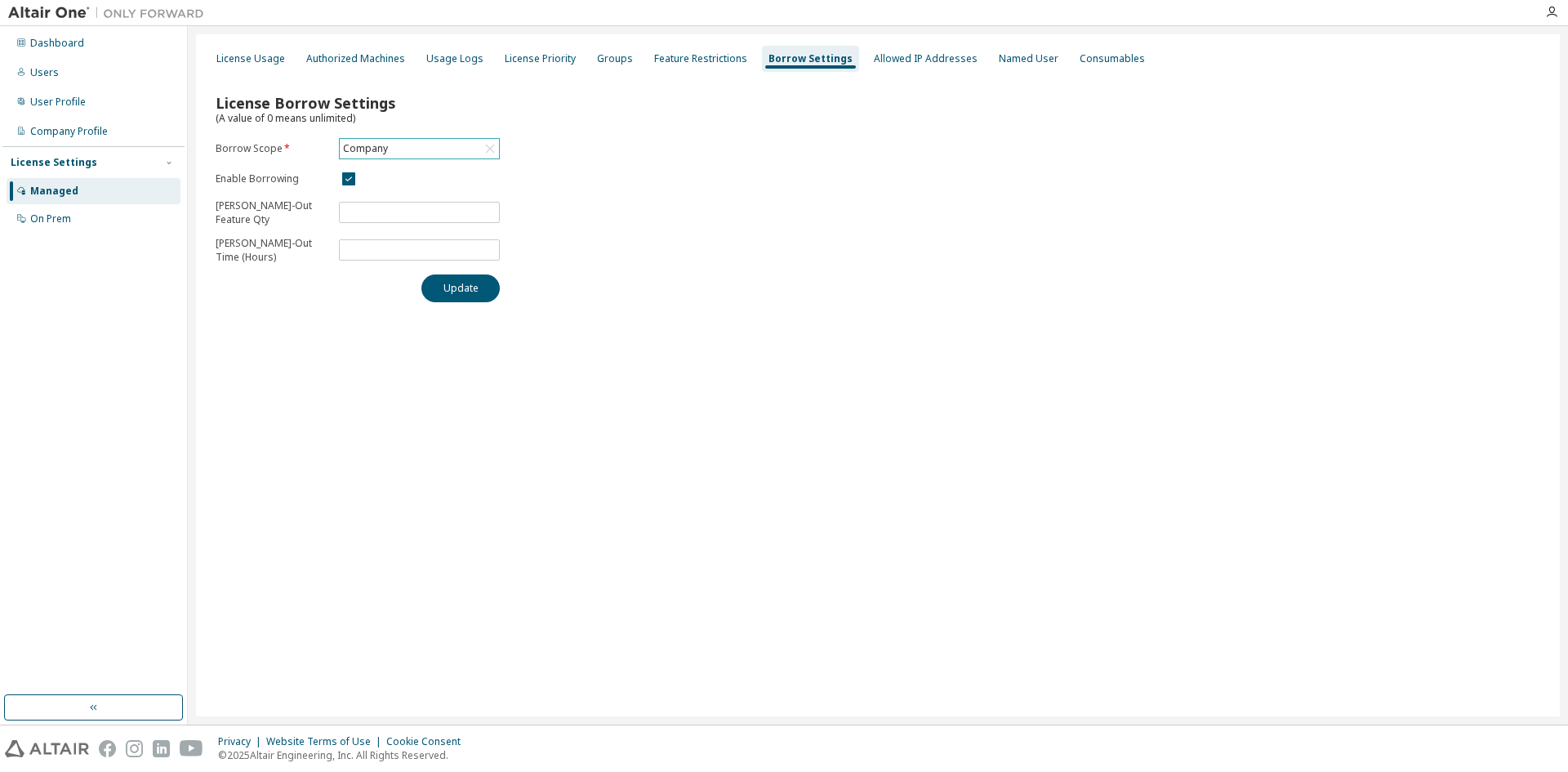
click at [494, 139] on div "Company" at bounding box center [419, 149] width 159 height 20
click at [463, 219] on li "159303 - Thea Render SketchUp" at bounding box center [418, 222] width 156 height 35
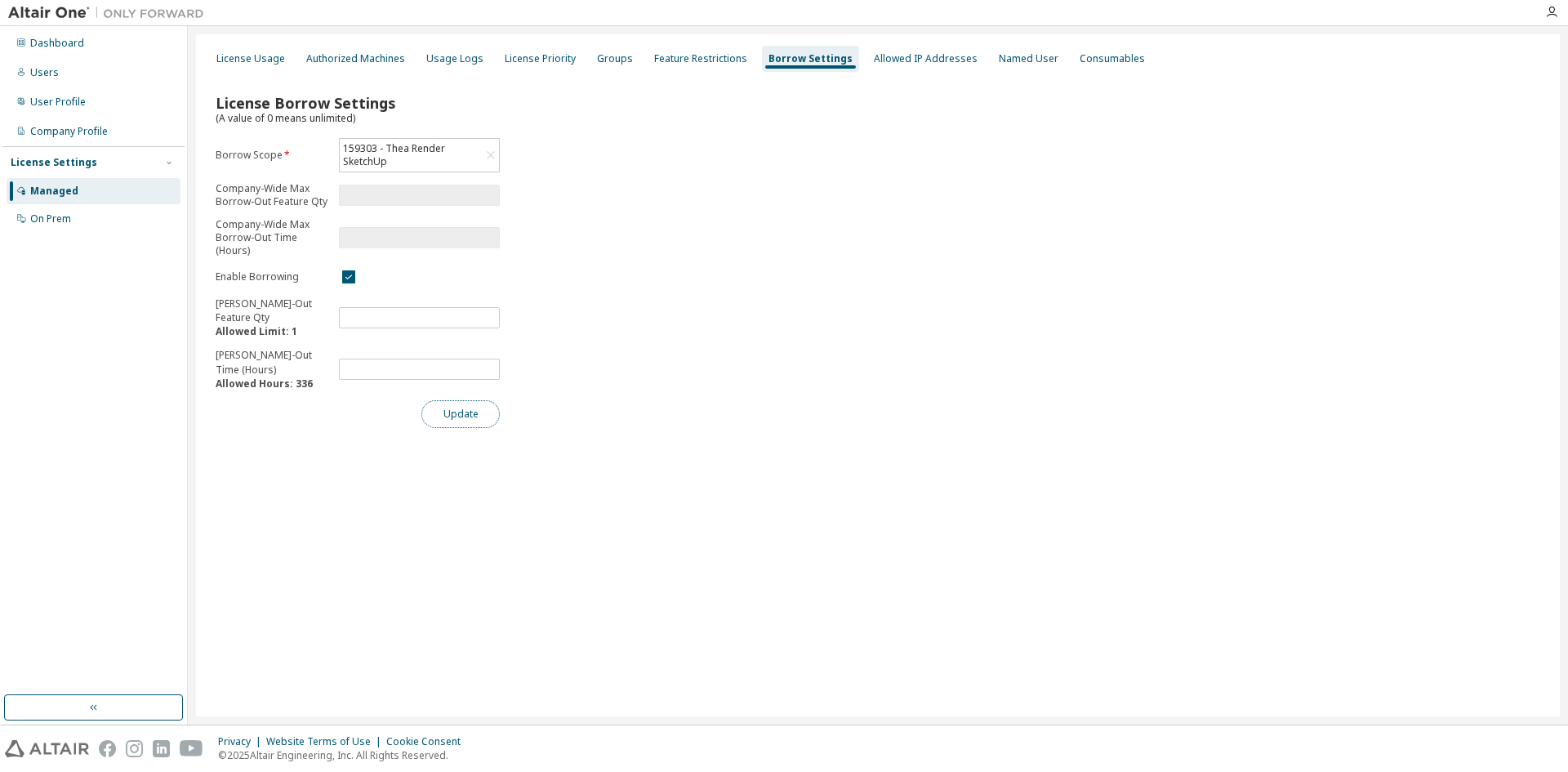
click at [473, 406] on button "Update" at bounding box center [460, 414] width 78 height 28
click at [360, 67] on div "Authorized Machines" at bounding box center [355, 59] width 112 height 26
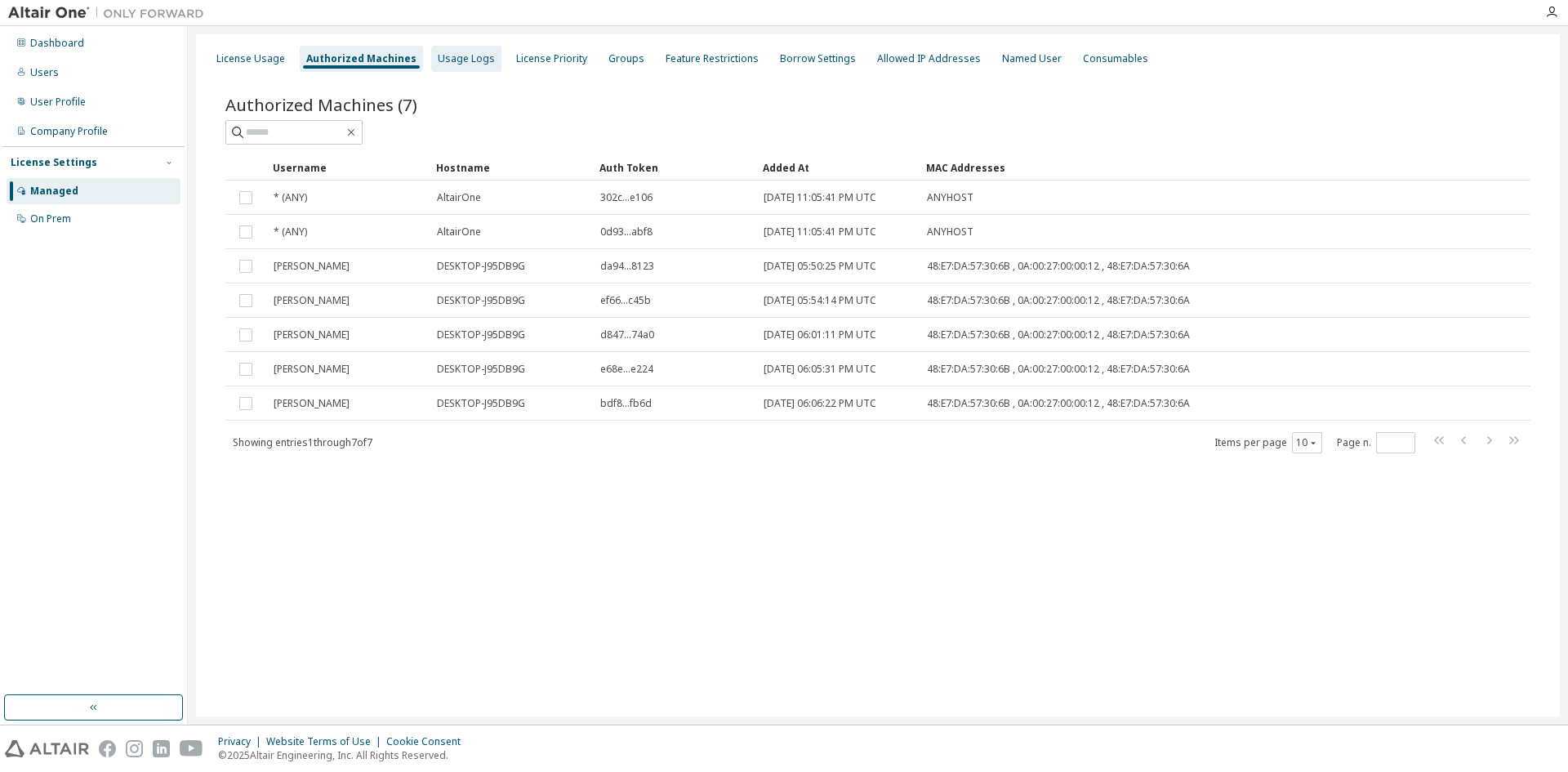
click at [465, 67] on div "Usage Logs" at bounding box center [466, 59] width 70 height 26
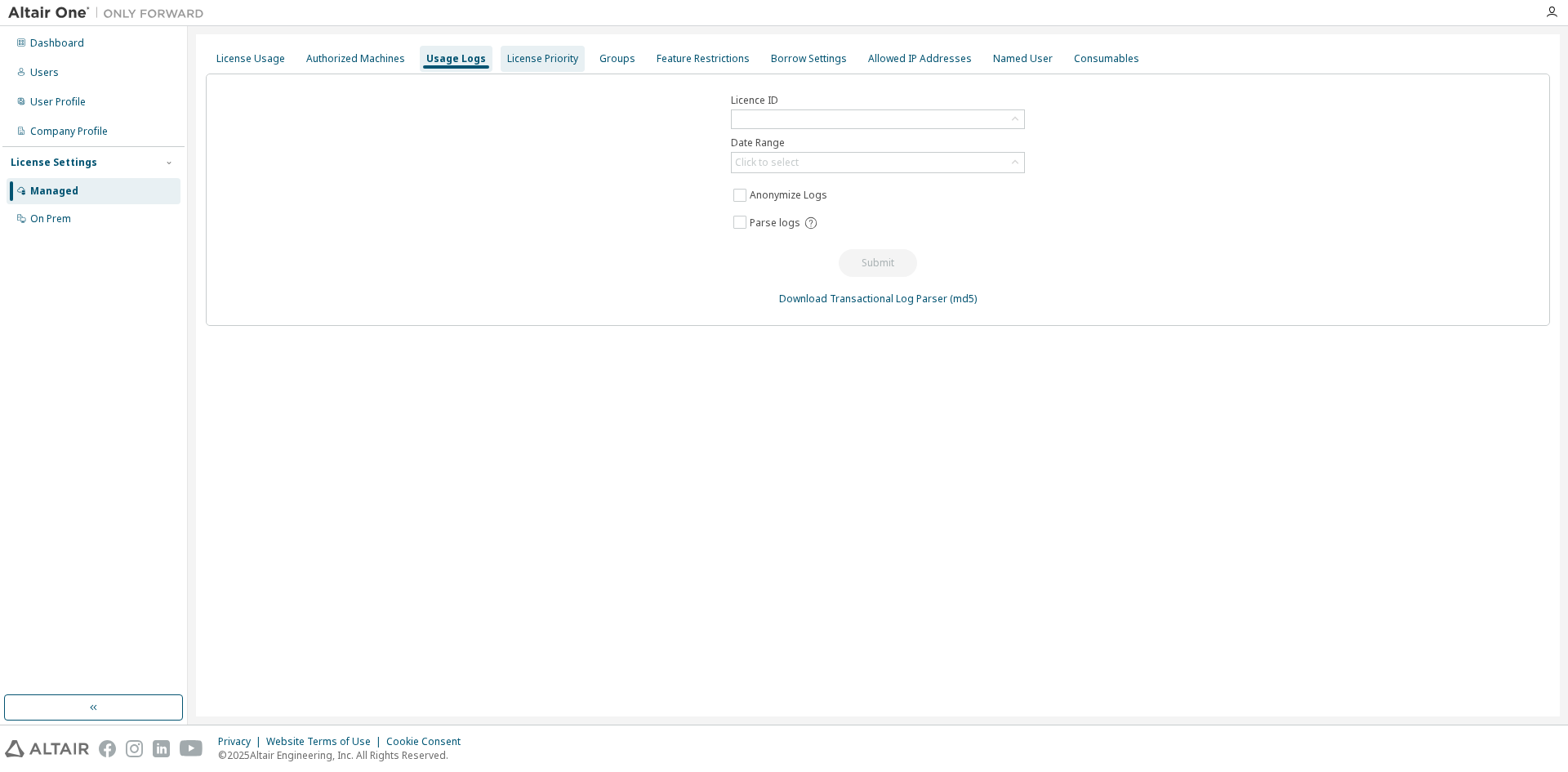
click at [501, 56] on div "License Priority" at bounding box center [543, 59] width 84 height 26
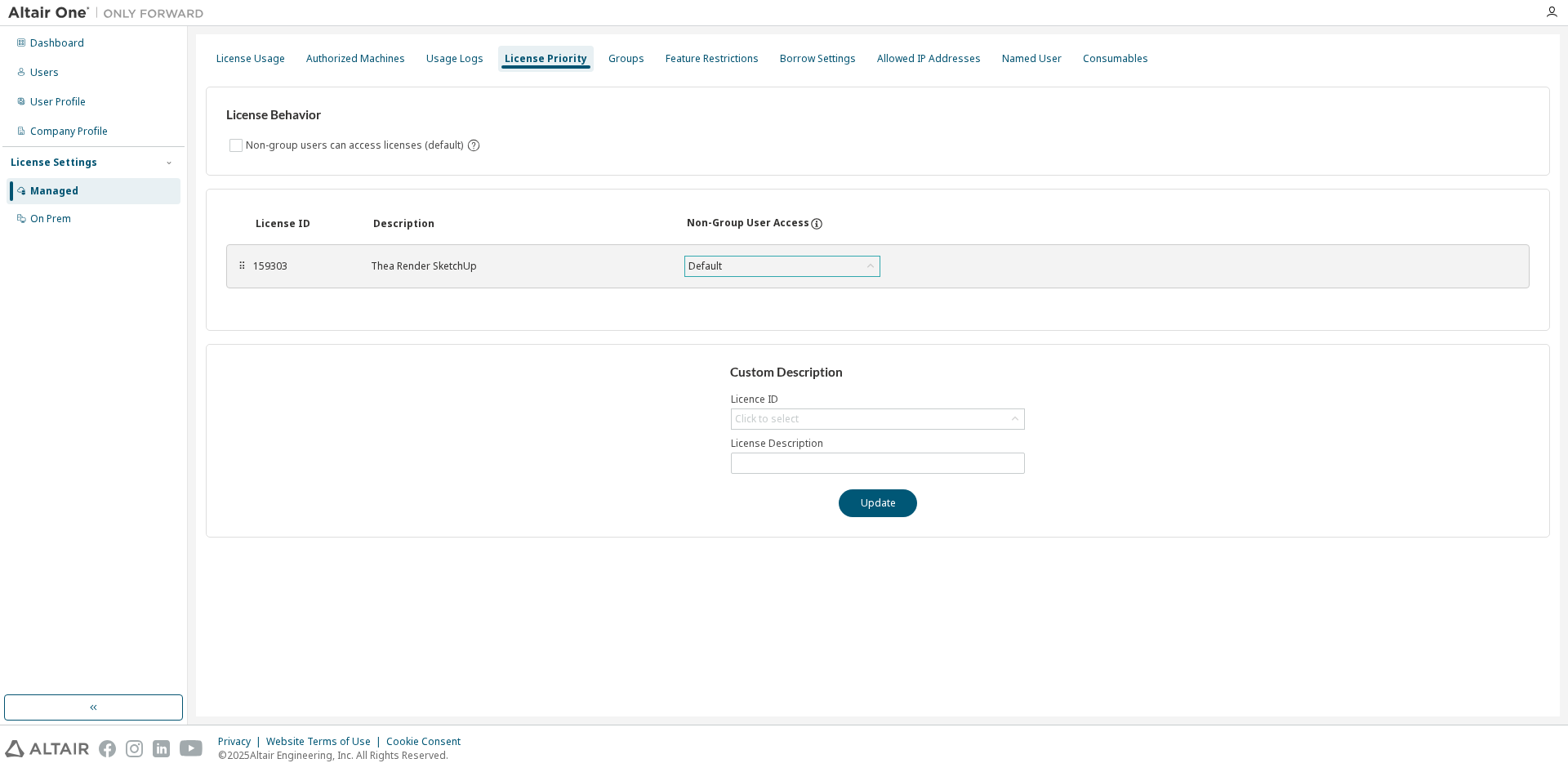
click at [814, 259] on div "Default" at bounding box center [782, 266] width 194 height 20
click at [603, 335] on div "License Behavior Non-group users can access licenses (default) License ID Descr…" at bounding box center [877, 306] width 1344 height 465
click at [666, 62] on div "Feature Restrictions" at bounding box center [712, 59] width 93 height 13
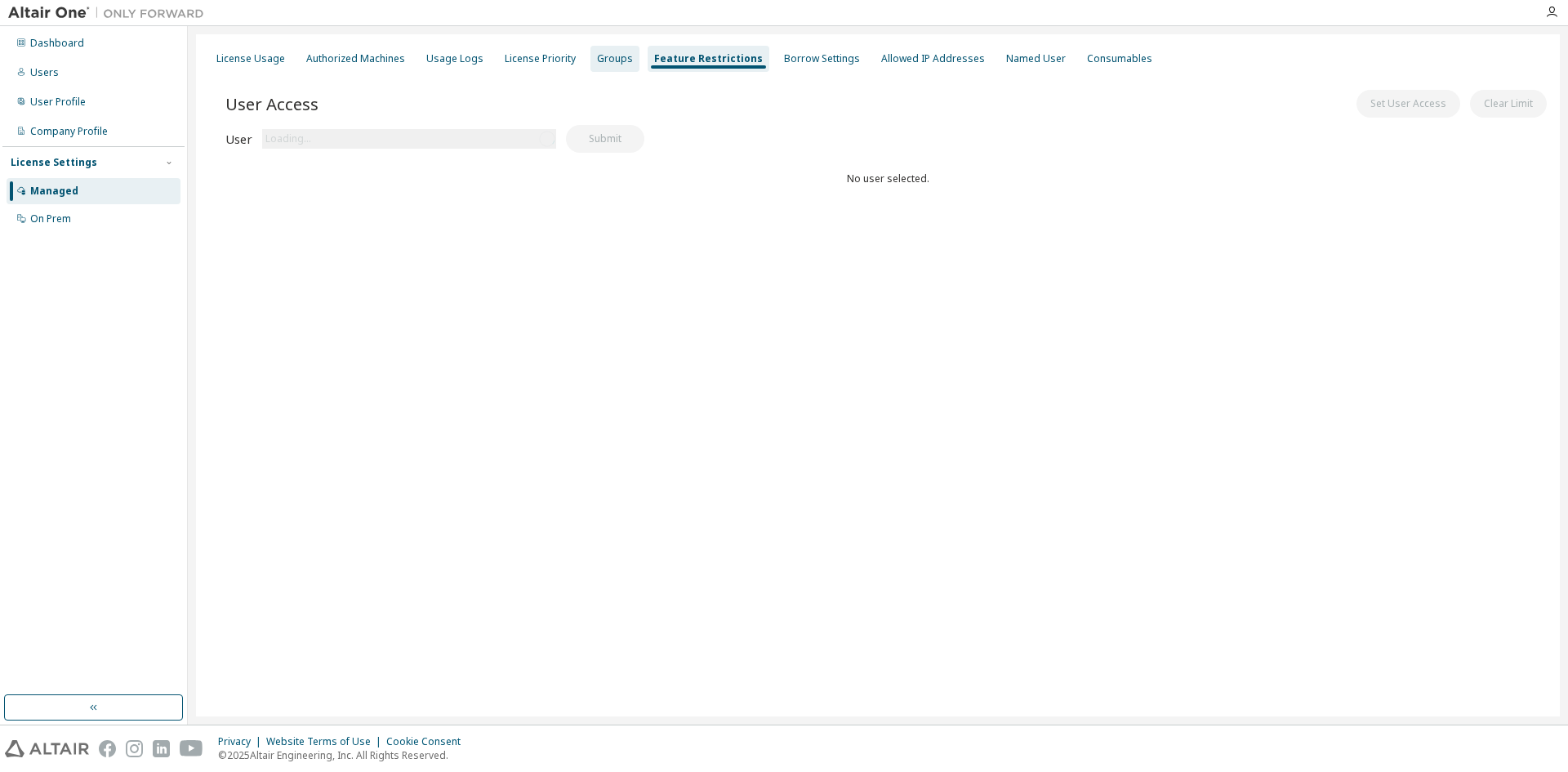
click at [616, 58] on div "Groups" at bounding box center [615, 59] width 36 height 13
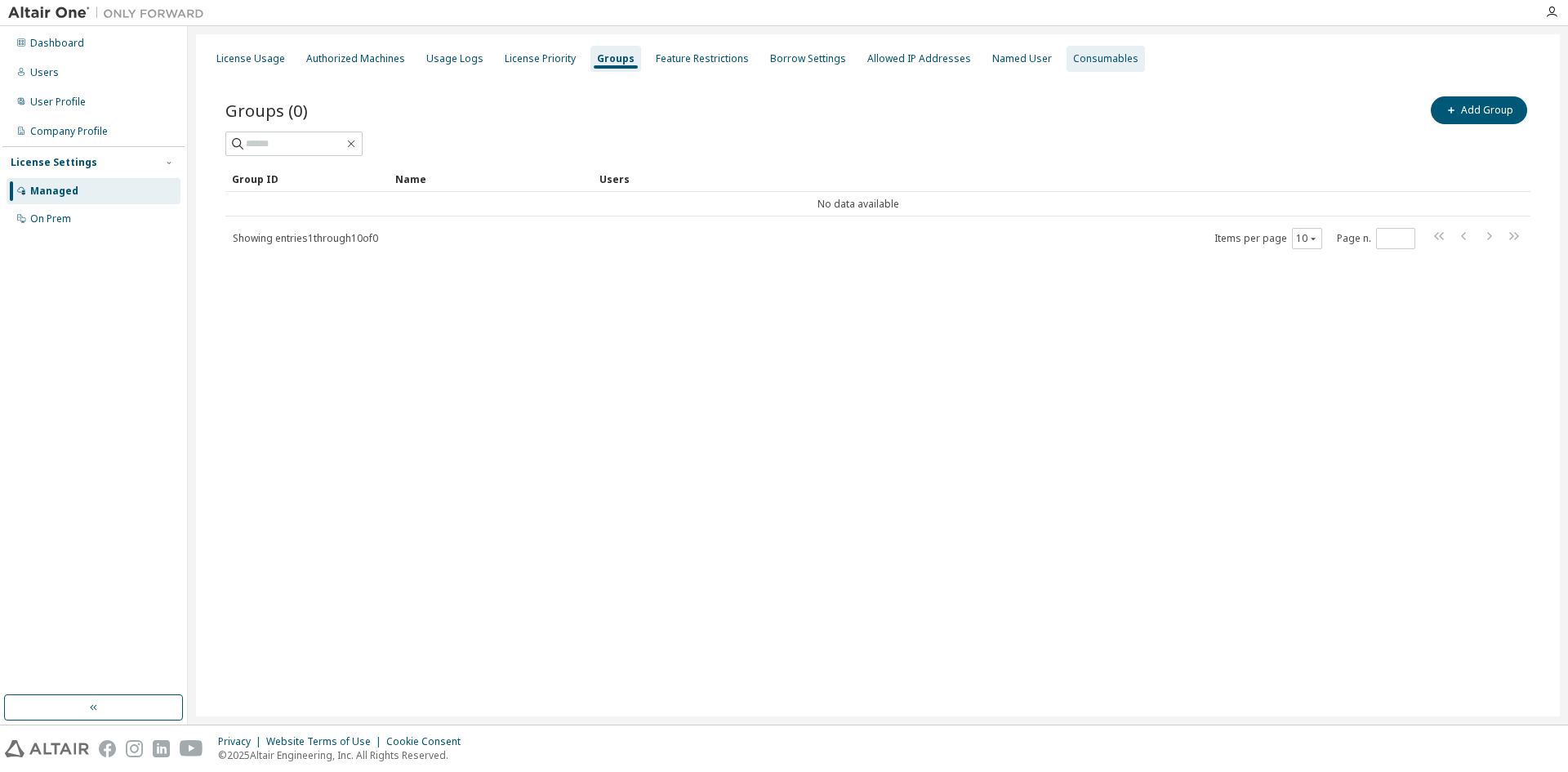
click at [1076, 56] on div "Consumables" at bounding box center [1105, 59] width 65 height 13
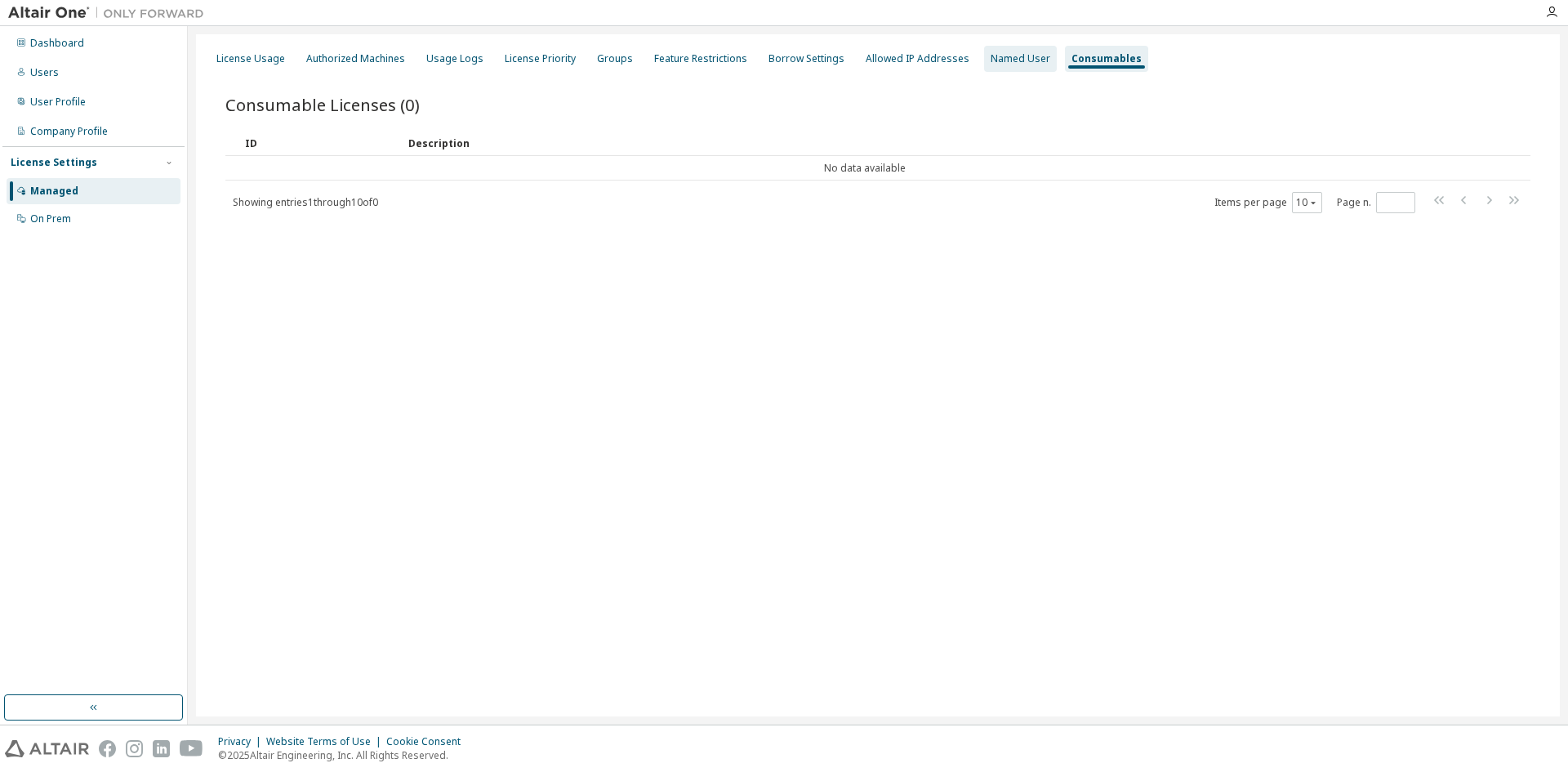
click at [991, 52] on div "Named User" at bounding box center [1020, 59] width 59 height 13
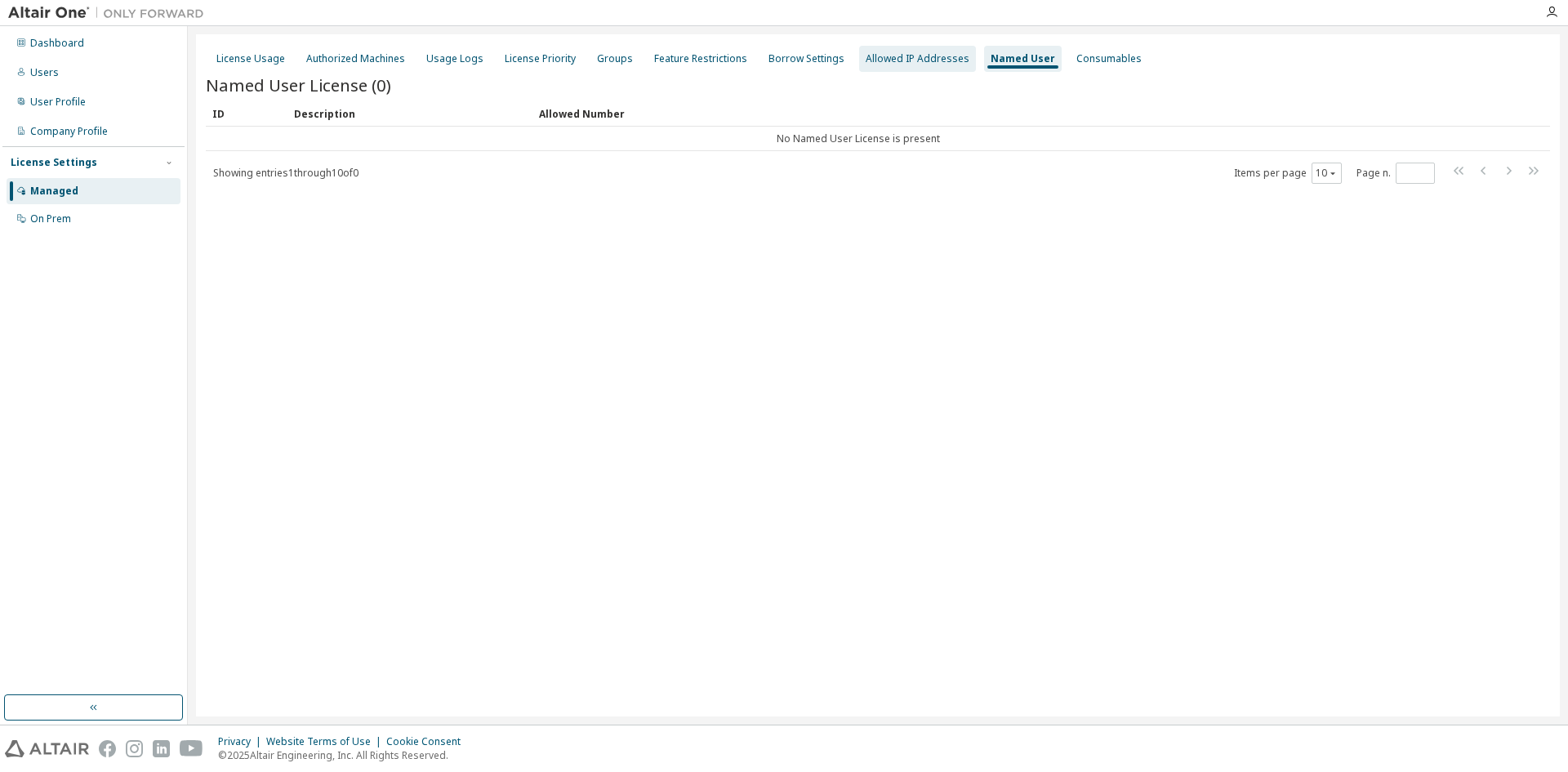
click at [887, 55] on div "Allowed IP Addresses" at bounding box center [918, 59] width 104 height 13
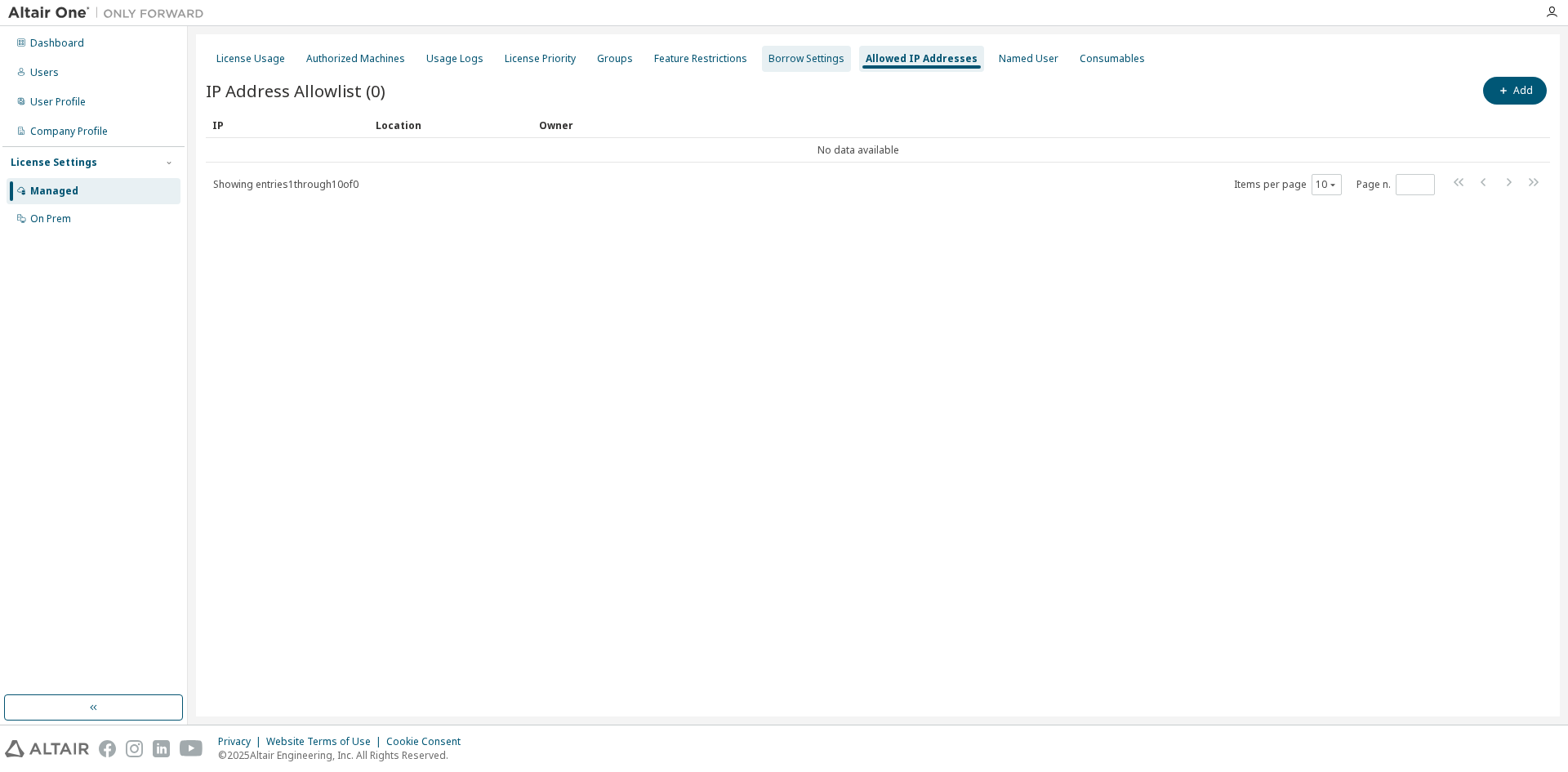
click at [795, 47] on div "Borrow Settings" at bounding box center [806, 59] width 89 height 26
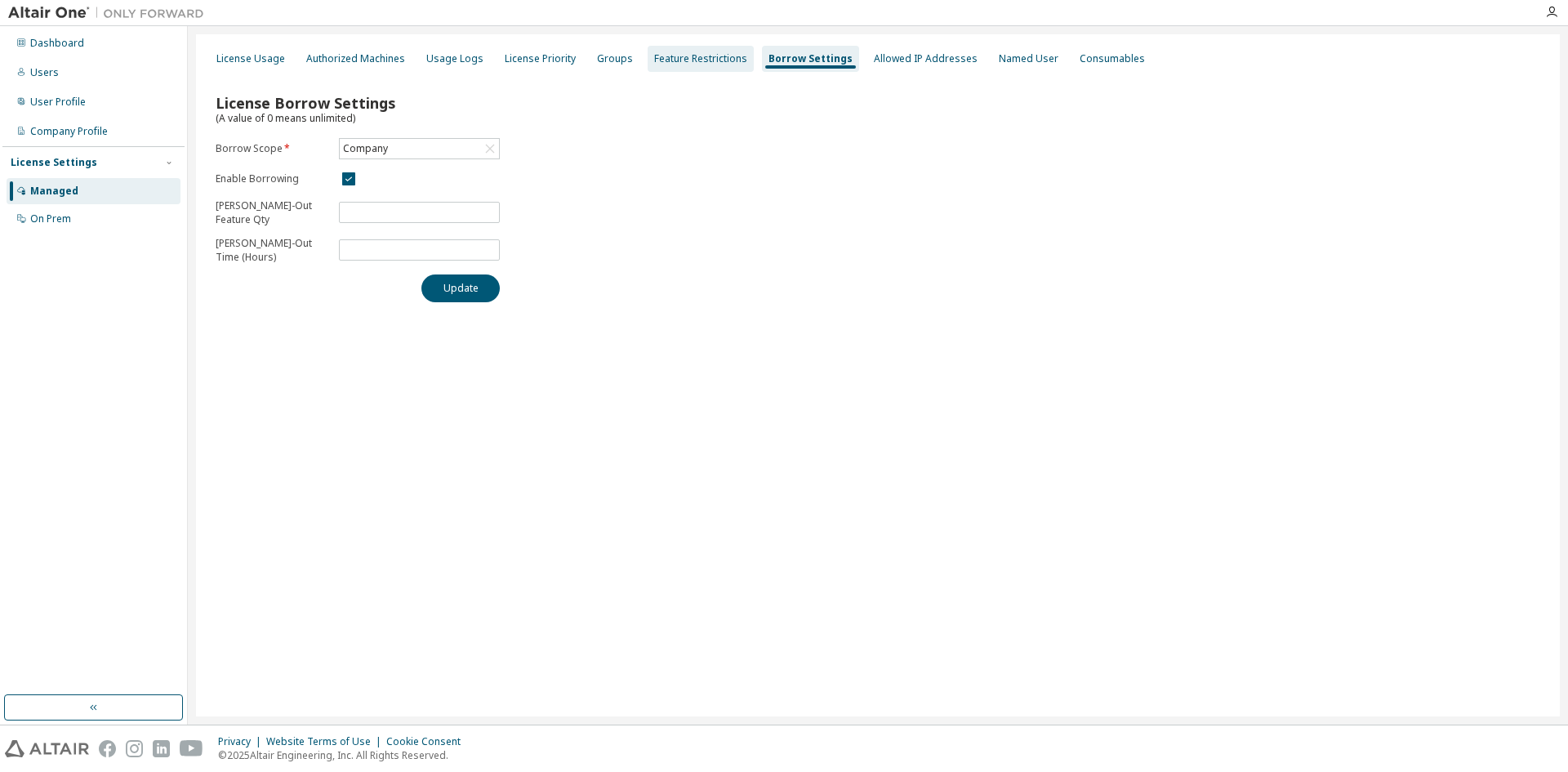
click at [728, 52] on div "Feature Restrictions" at bounding box center [701, 59] width 93 height 13
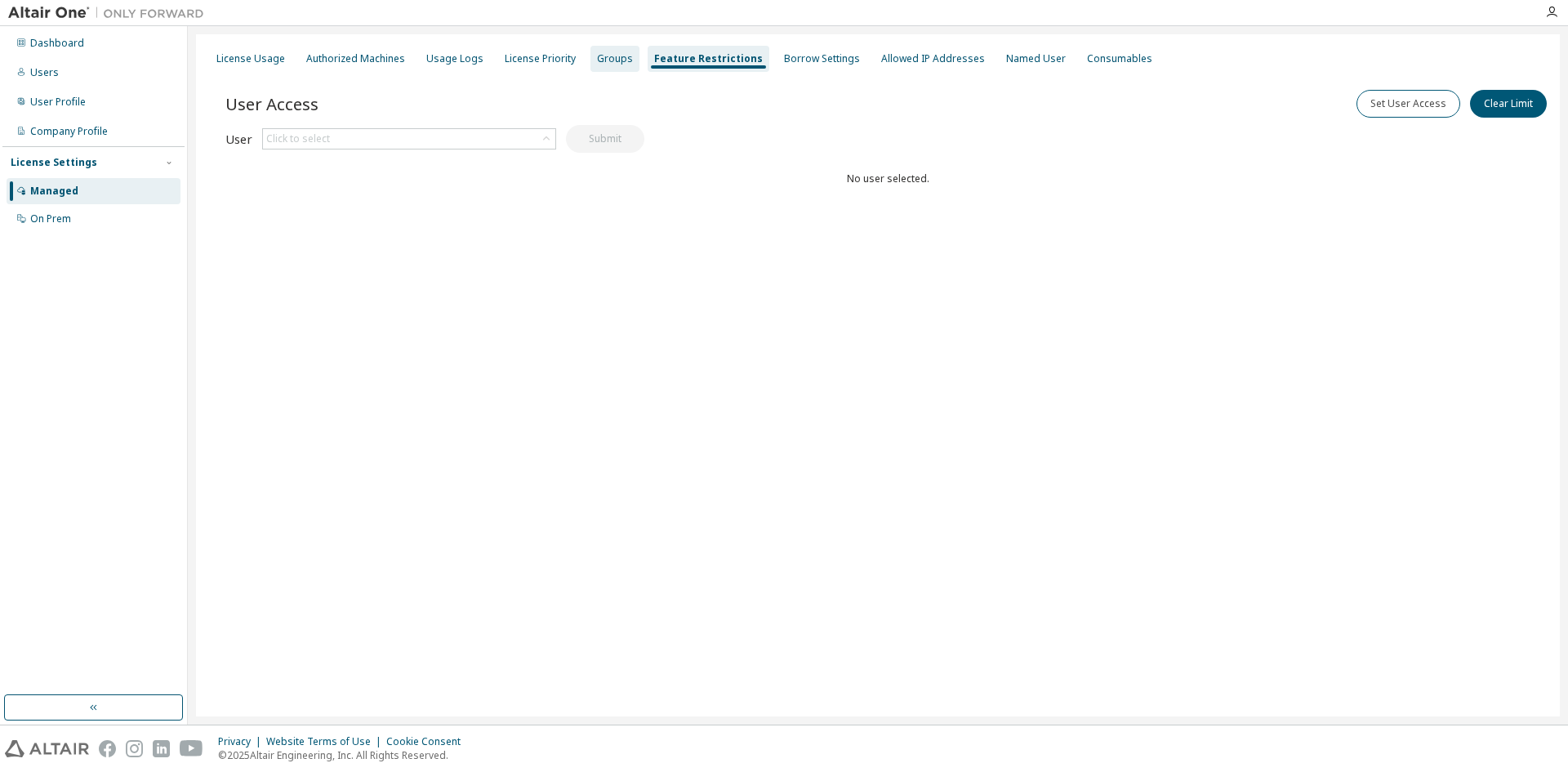
click at [626, 55] on div "Groups" at bounding box center [615, 59] width 49 height 26
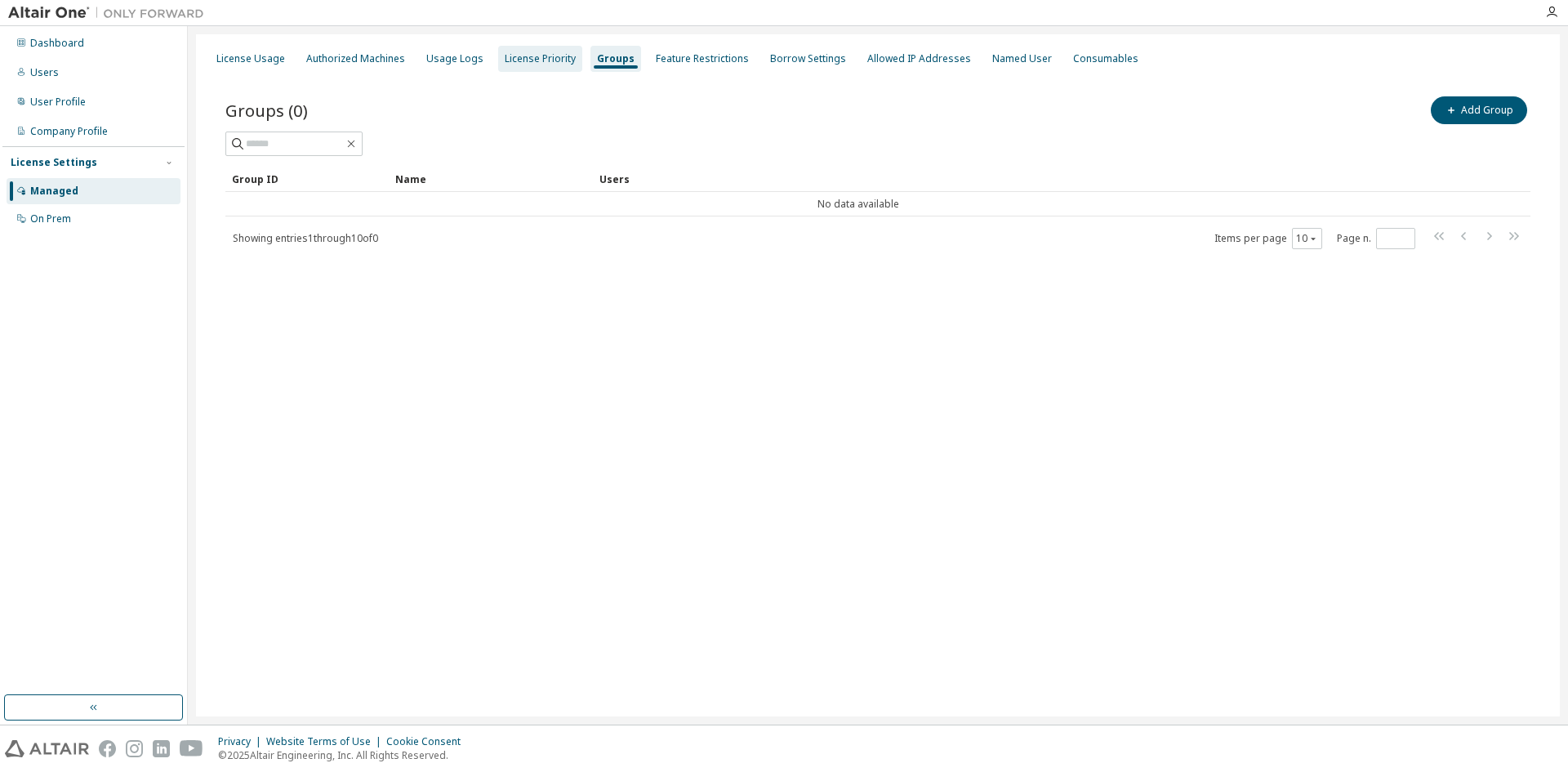
click at [547, 60] on div "License Priority" at bounding box center [540, 59] width 71 height 13
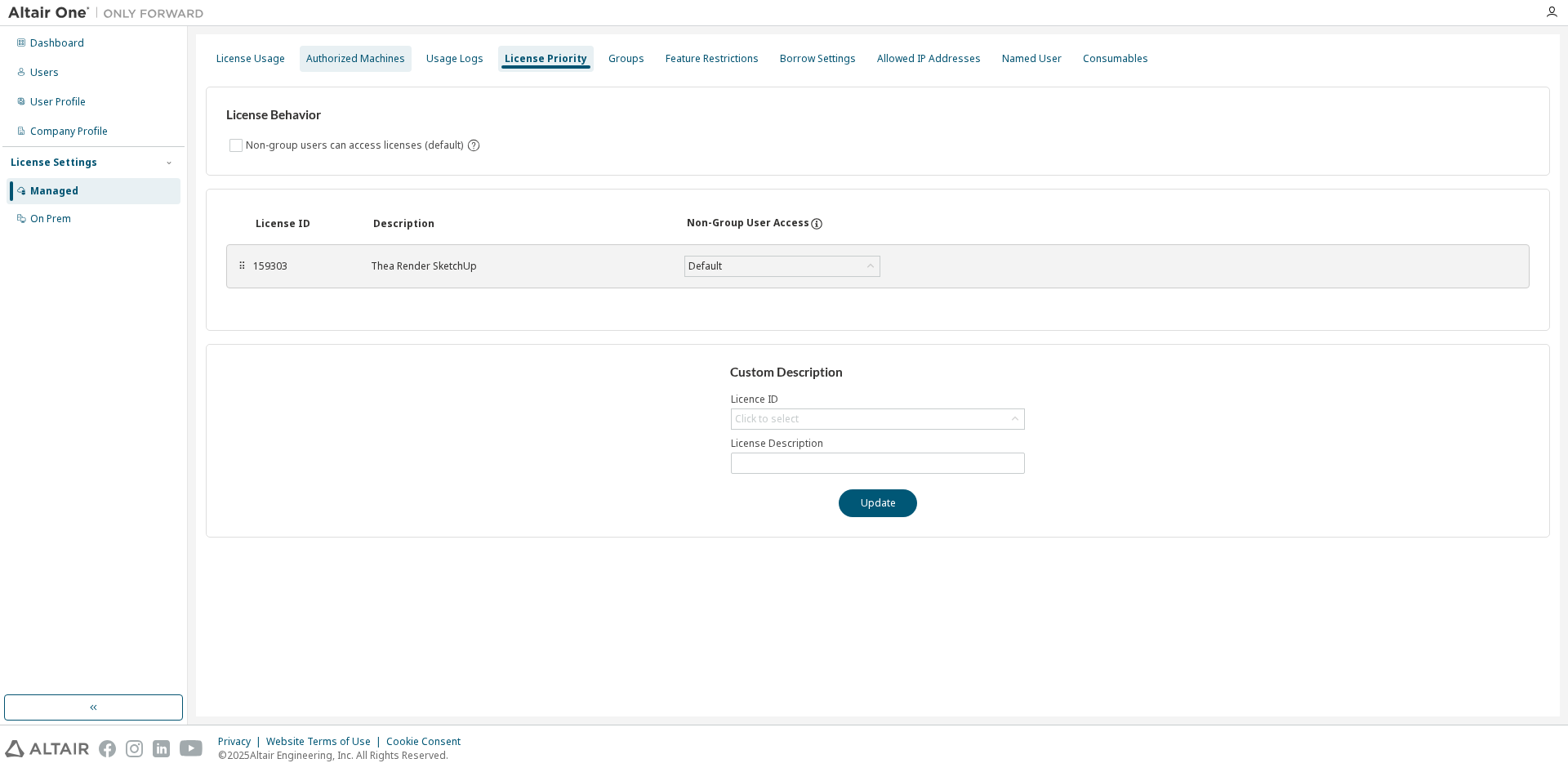
click at [373, 60] on div "Authorized Machines" at bounding box center [356, 59] width 99 height 13
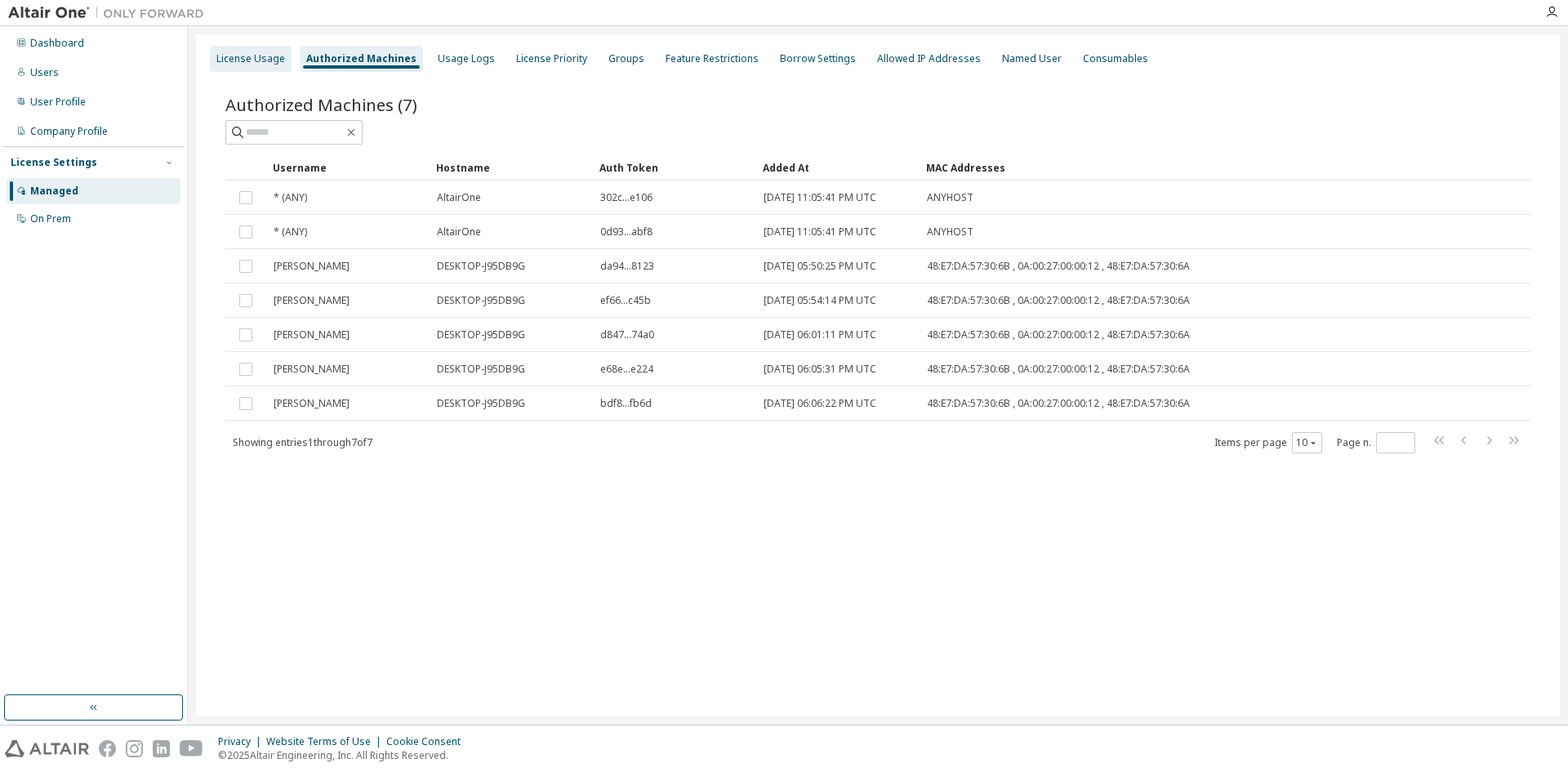
click at [235, 59] on div "License Usage" at bounding box center [250, 59] width 69 height 13
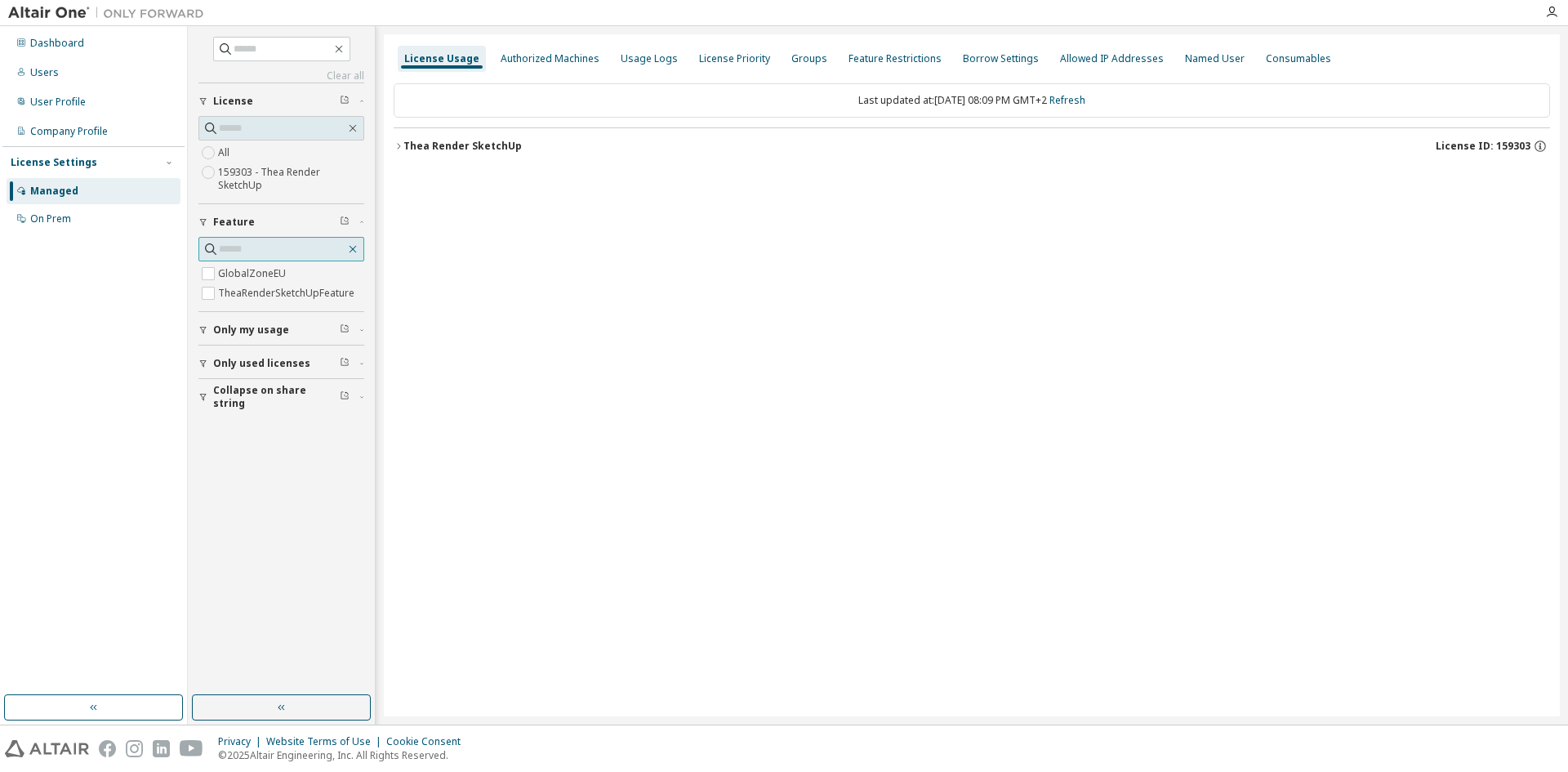
click at [359, 245] on button "button" at bounding box center [353, 250] width 15 height 15
click at [344, 221] on icon "button" at bounding box center [344, 221] width 10 height 10
click at [358, 246] on icon "button" at bounding box center [353, 250] width 13 height 13
click at [271, 326] on span "Only my usage" at bounding box center [251, 330] width 76 height 13
click at [473, 147] on div "Thea Render SketchUp" at bounding box center [462, 146] width 118 height 13
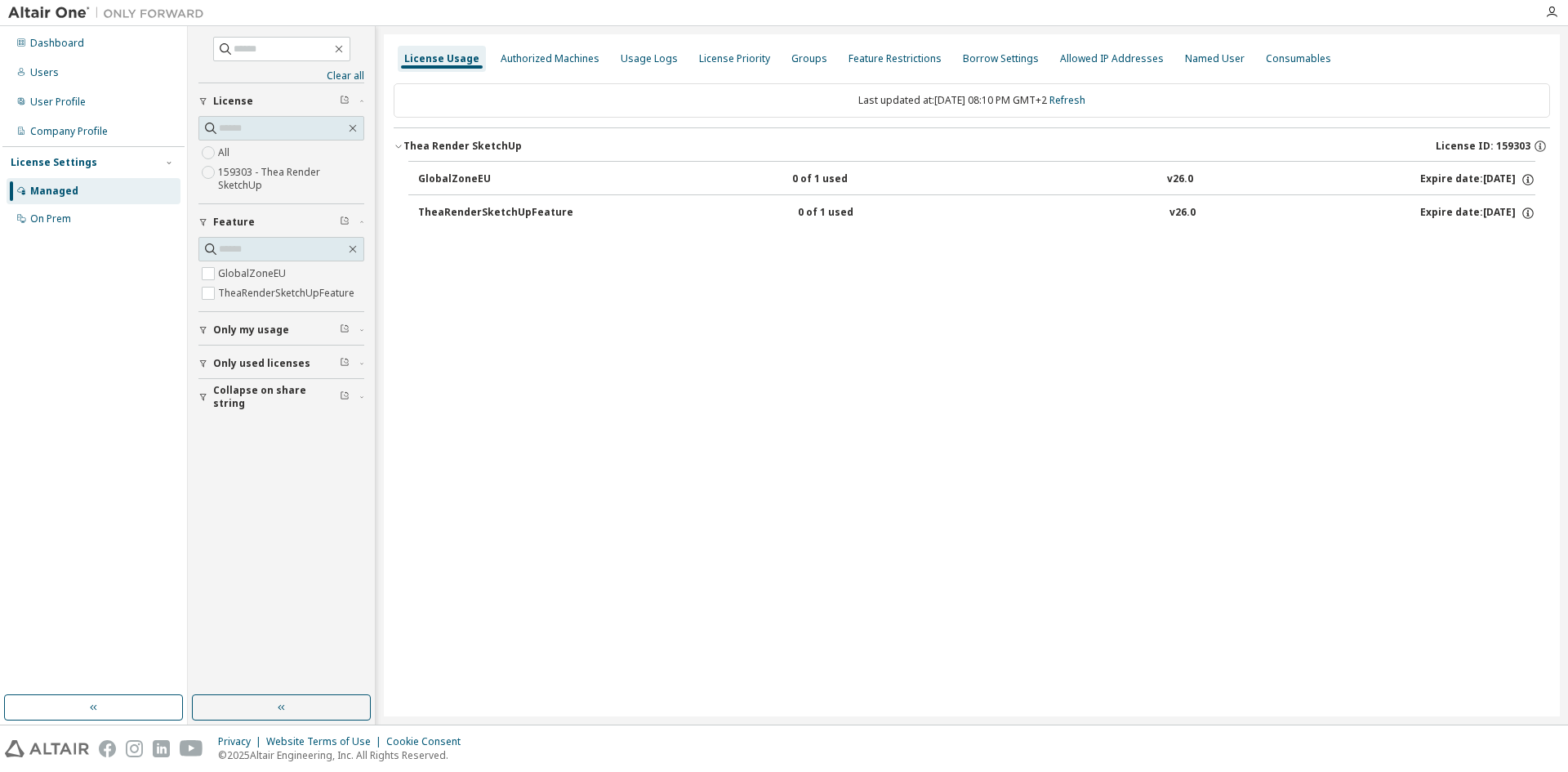
click at [487, 183] on div "GlobalZoneEU" at bounding box center [492, 180] width 147 height 15
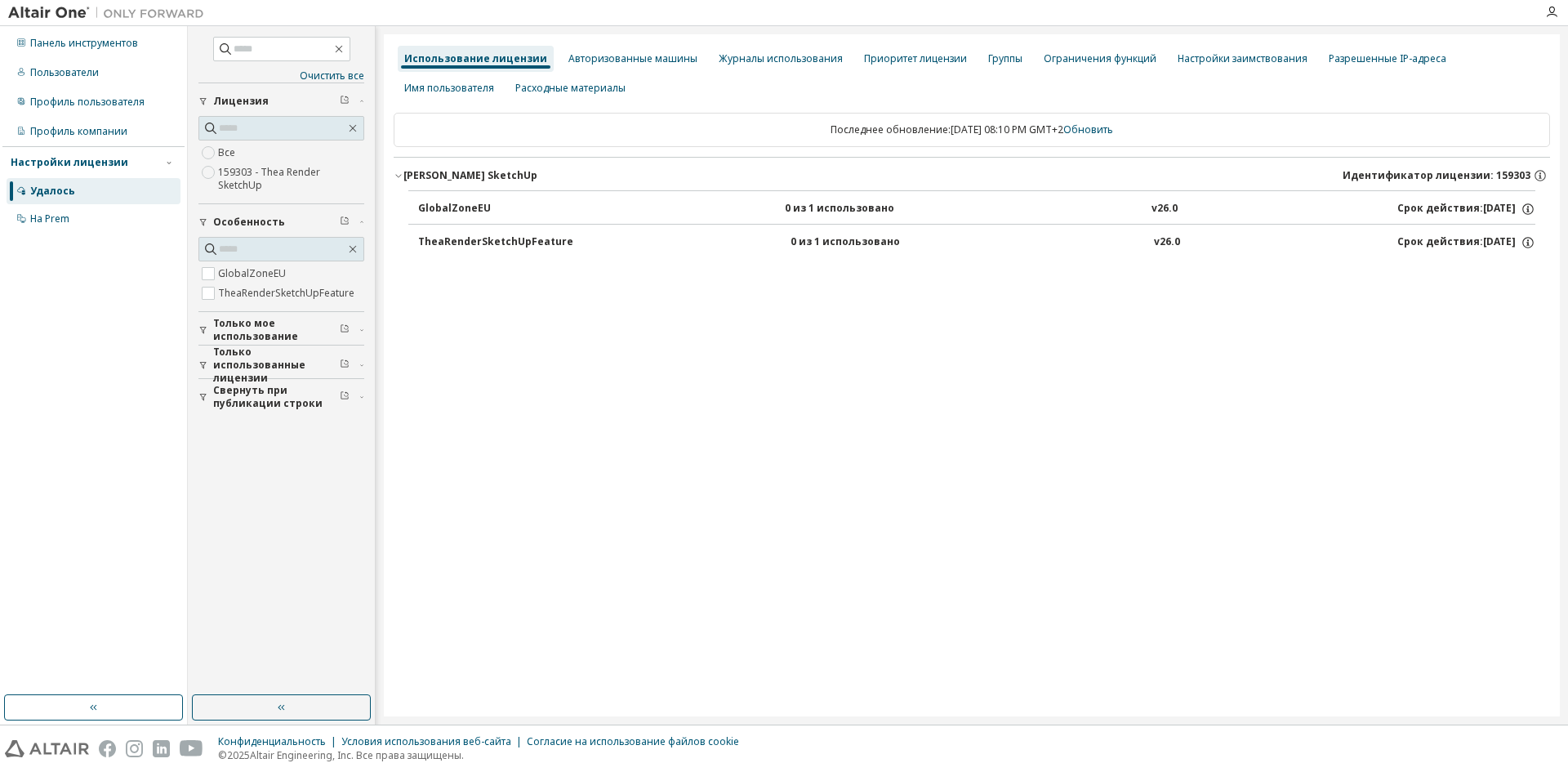
click at [881, 277] on div "Использование лицензии Авторизованные машины Журналы использования Приоритет ли…" at bounding box center [972, 375] width 1176 height 682
click at [858, 206] on font "0 из 1 использовано" at bounding box center [839, 207] width 109 height 14
click at [445, 201] on font "GlobalZoneEU" at bounding box center [454, 207] width 73 height 14
click at [118, 105] on font "Профиль пользователя" at bounding box center [88, 102] width 114 height 14
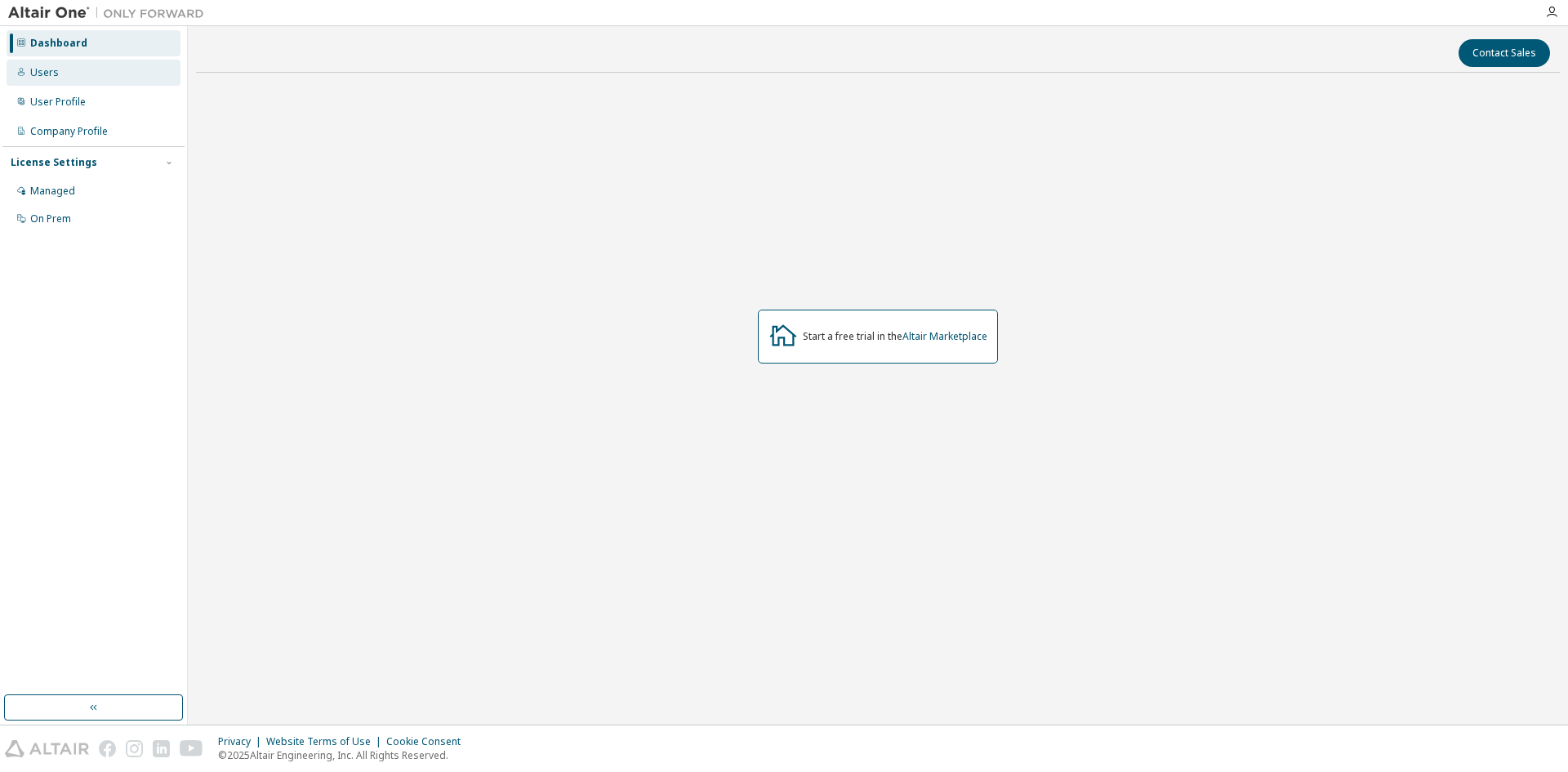
click at [82, 73] on div "Users" at bounding box center [93, 73] width 174 height 26
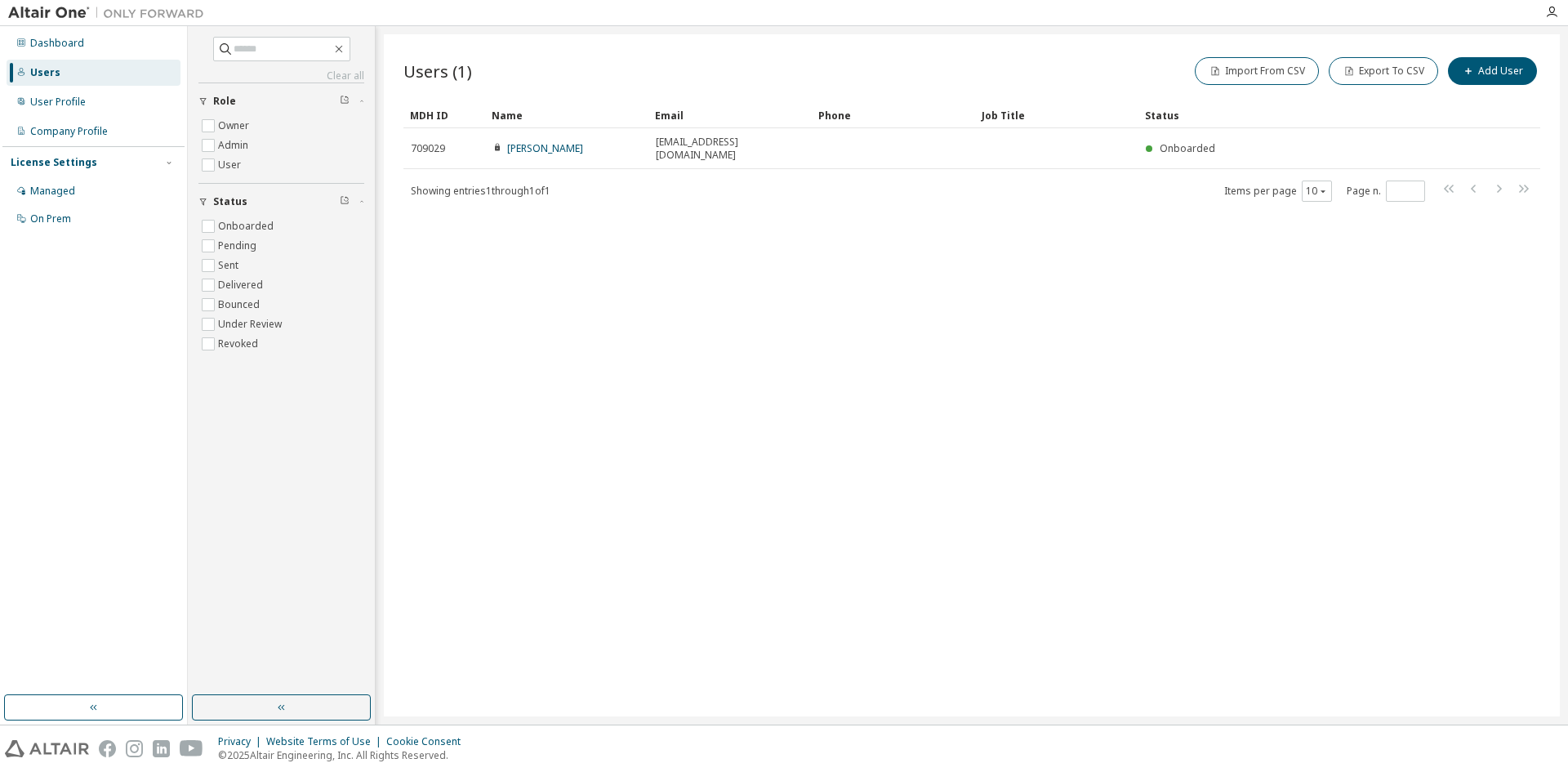
click at [538, 183] on span "Showing entries 1 through 1 of 1" at bounding box center [480, 190] width 140 height 14
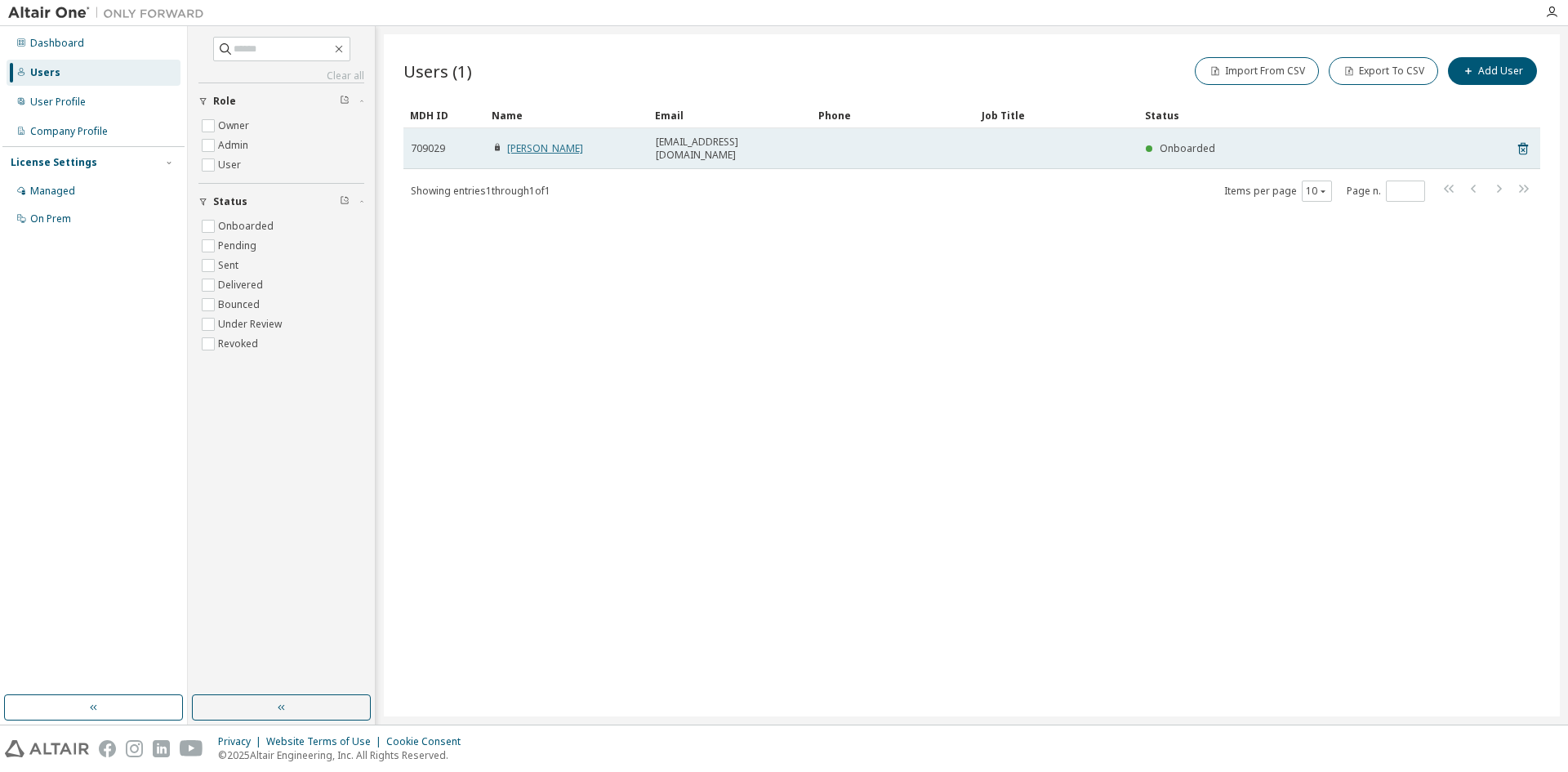
click at [551, 143] on link "Kristina Kolesnikova" at bounding box center [545, 148] width 76 height 14
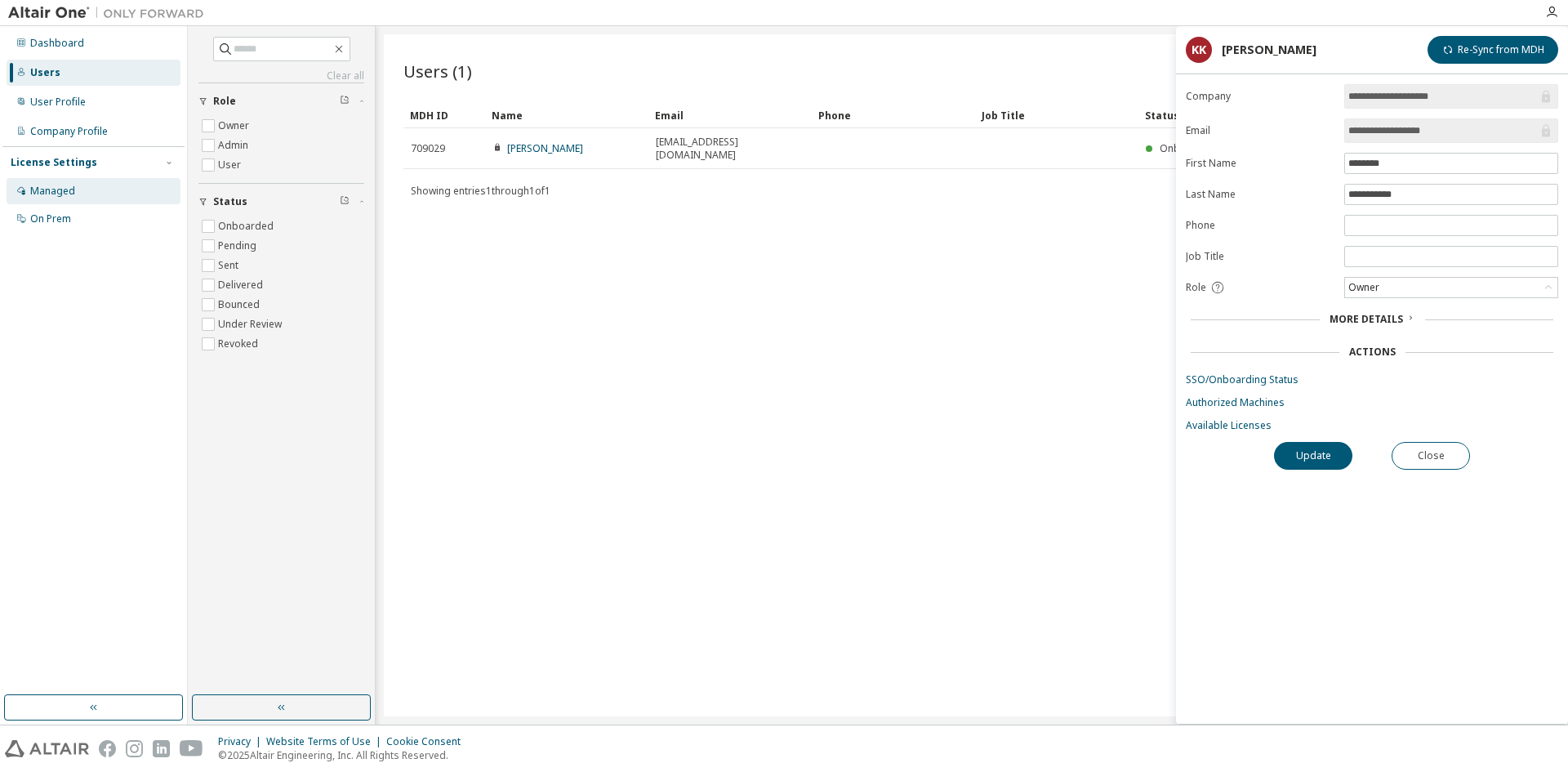
click at [83, 183] on div "Managed" at bounding box center [93, 192] width 174 height 26
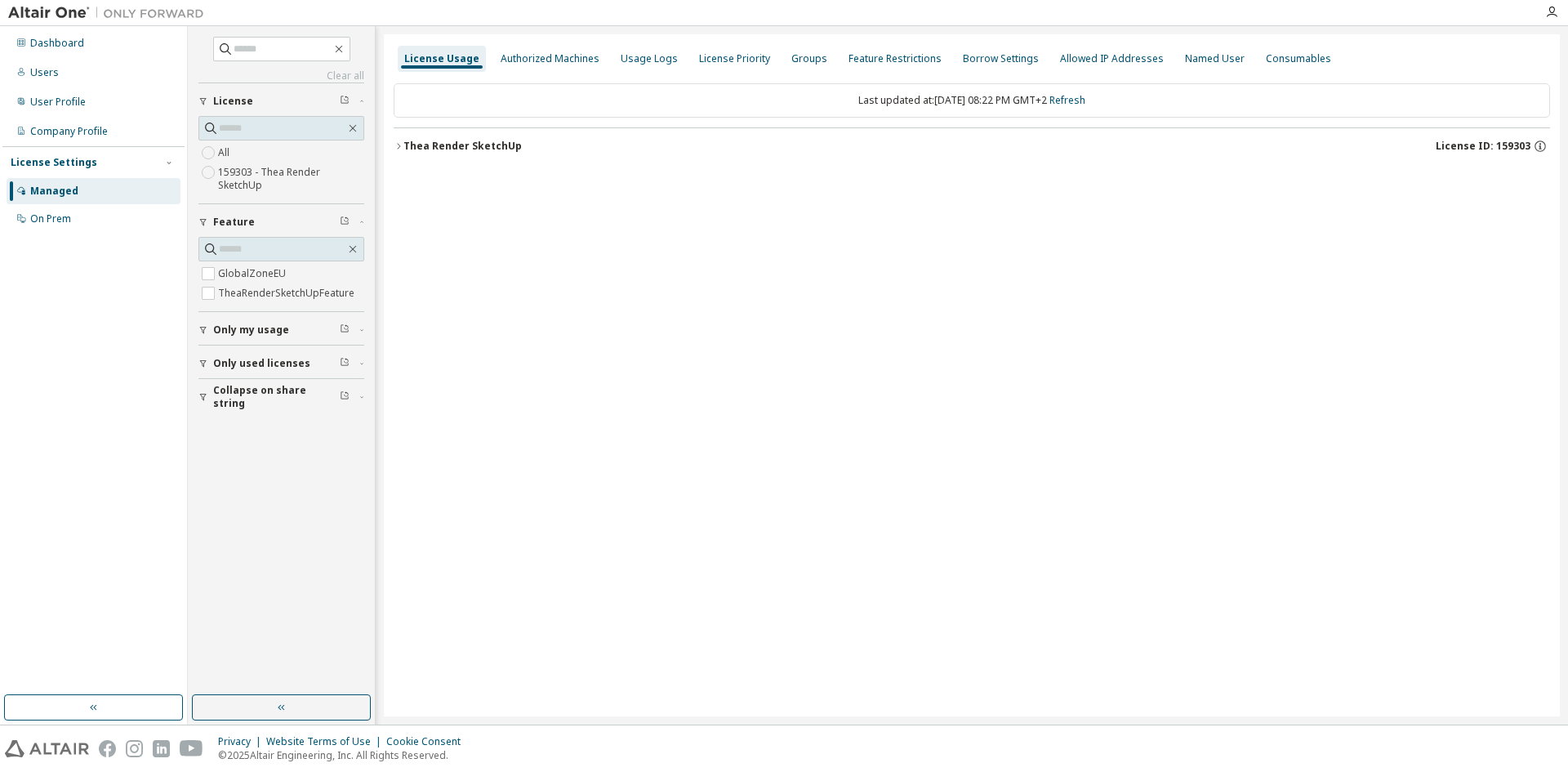
click at [277, 172] on label "159303 - Thea Render SketchUp" at bounding box center [291, 179] width 146 height 33
click at [437, 148] on div "Thea Render SketchUp" at bounding box center [462, 146] width 118 height 13
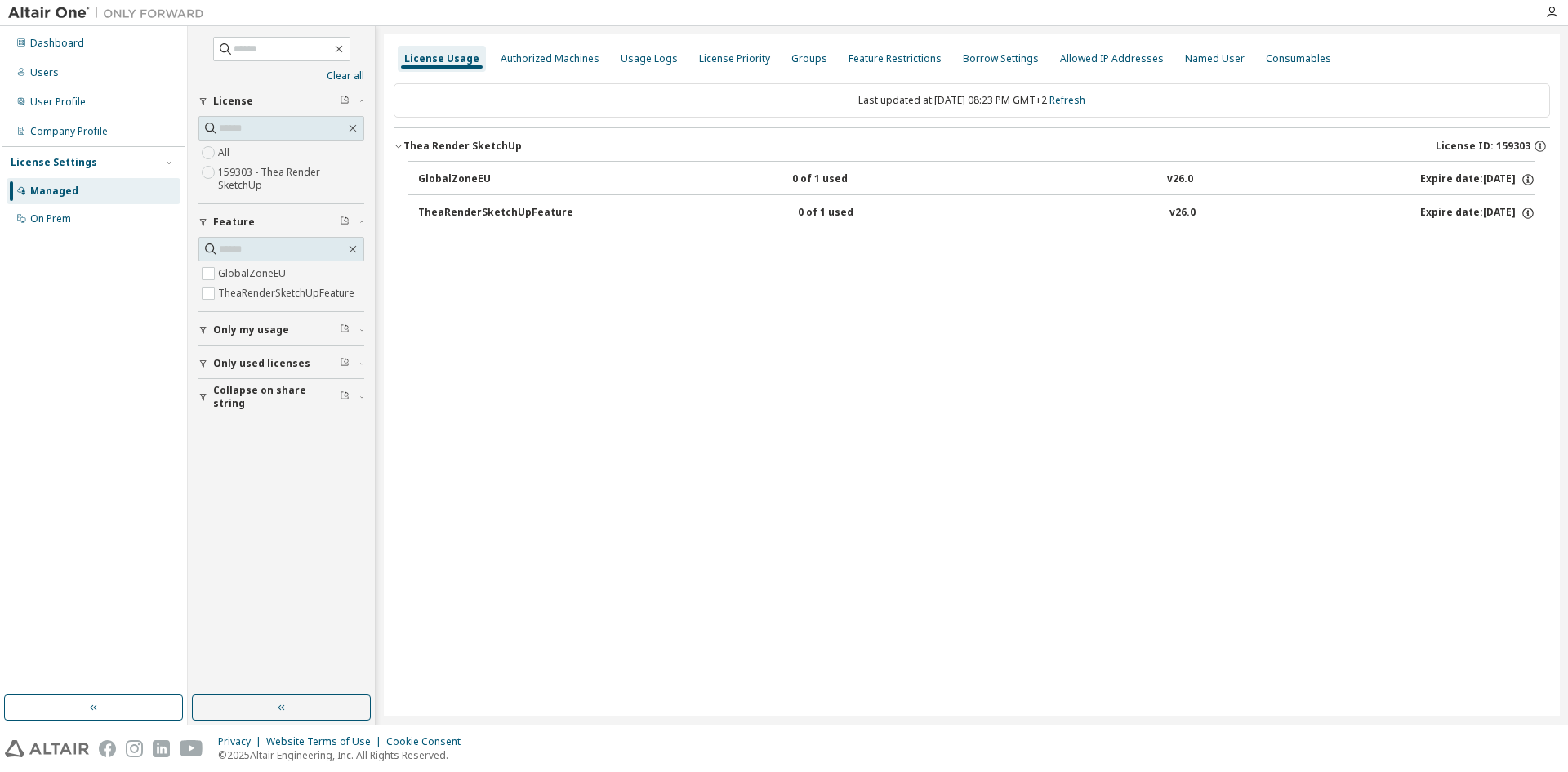
click at [437, 164] on button "GlobalZoneEU 0 of 1 used v26.0 Expire date: 2026-10-09" at bounding box center [976, 179] width 1117 height 36
click at [472, 214] on div "TheaRenderSketchUpFeature" at bounding box center [496, 213] width 155 height 15
click at [700, 57] on div "License Priority" at bounding box center [734, 59] width 71 height 13
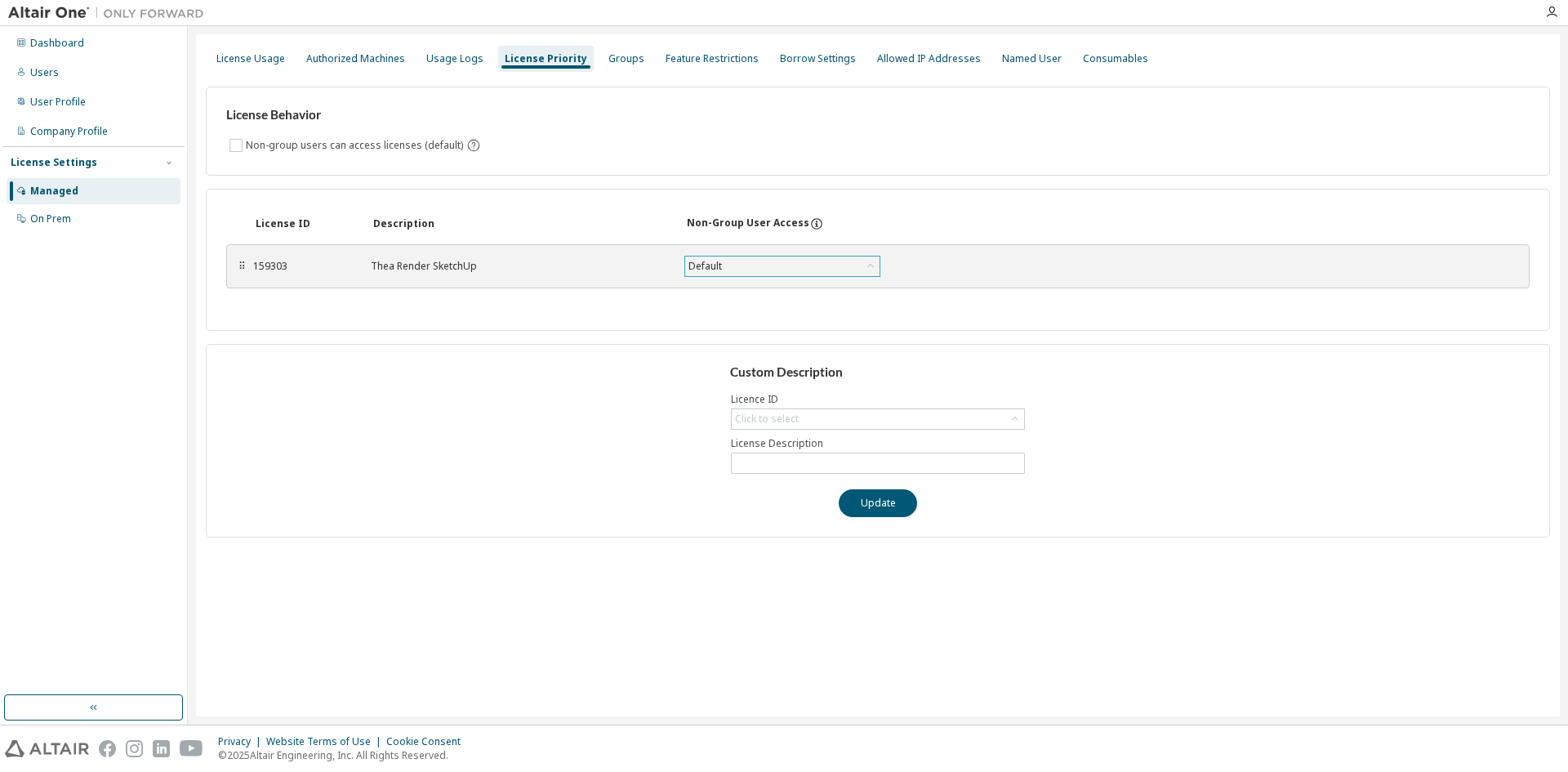
click at [748, 265] on div "Default" at bounding box center [782, 266] width 194 height 20
click at [935, 201] on div "License ID Description Non-Group User Access ⠿ 159303 Thea Render SketchUp Defa…" at bounding box center [877, 260] width 1344 height 142
click at [1002, 54] on div "Named User" at bounding box center [1032, 59] width 59 height 13
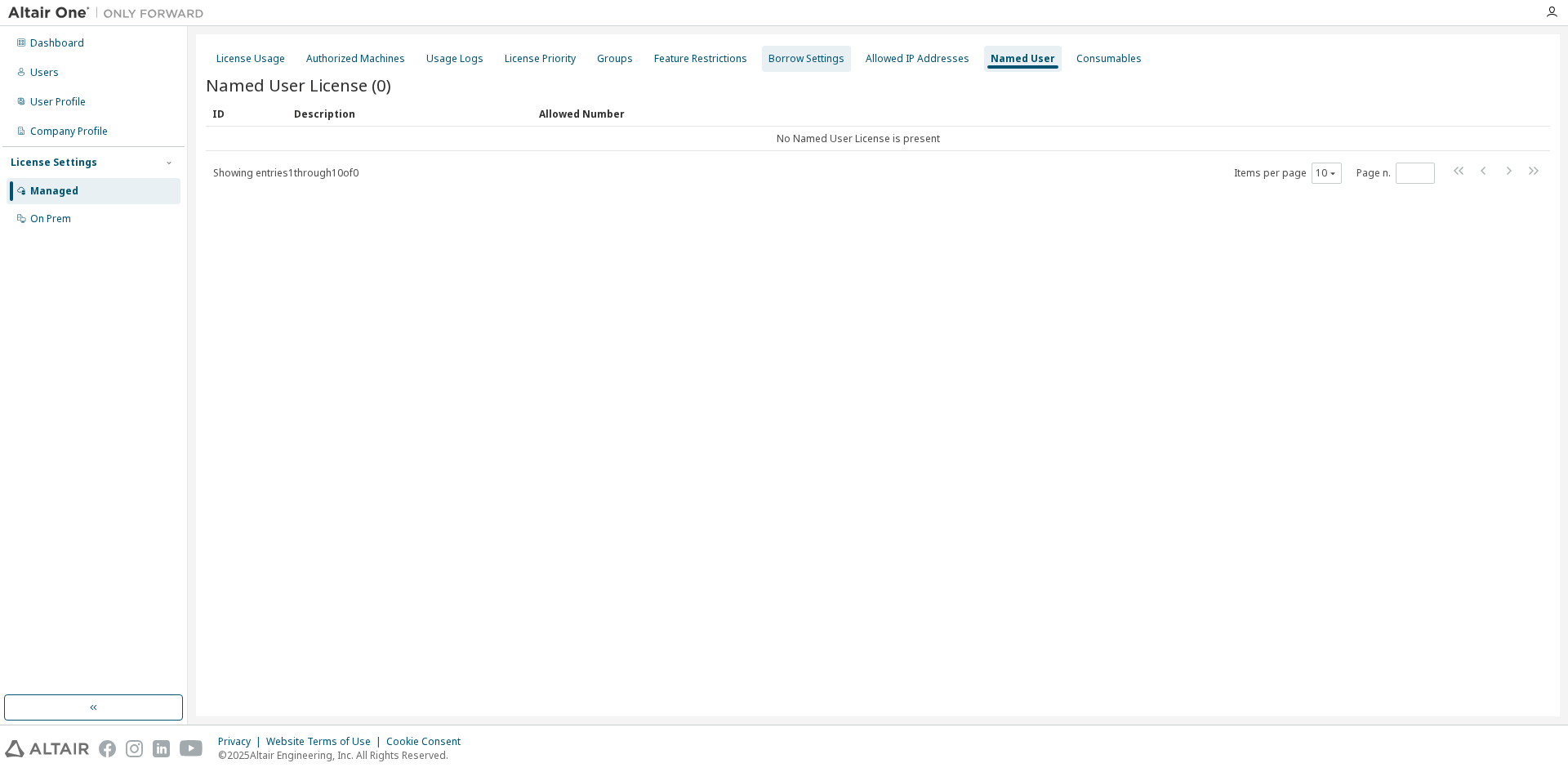
click at [780, 57] on div "Borrow Settings" at bounding box center [806, 59] width 76 height 13
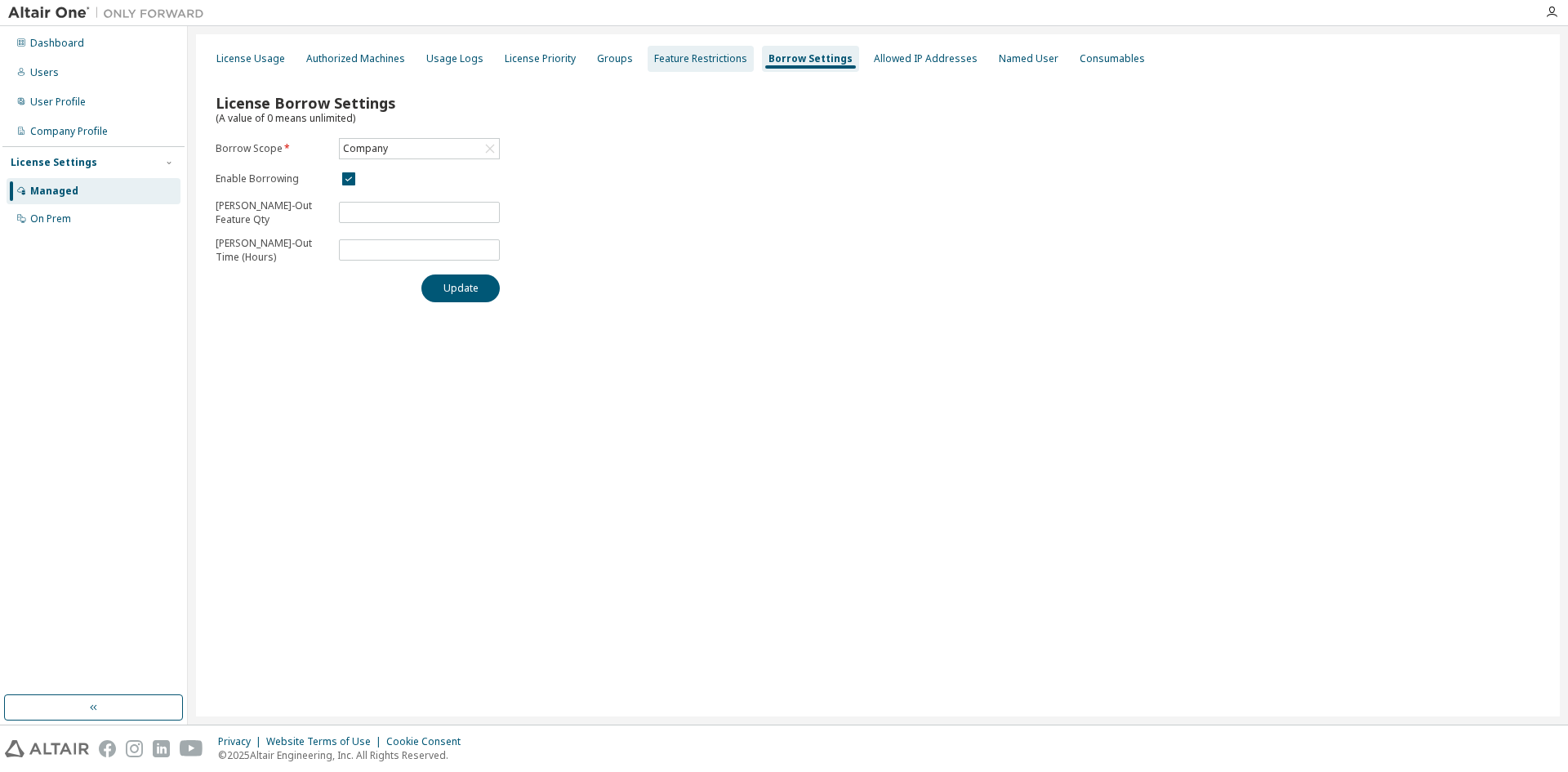
click at [691, 63] on div "Feature Restrictions" at bounding box center [701, 59] width 93 height 13
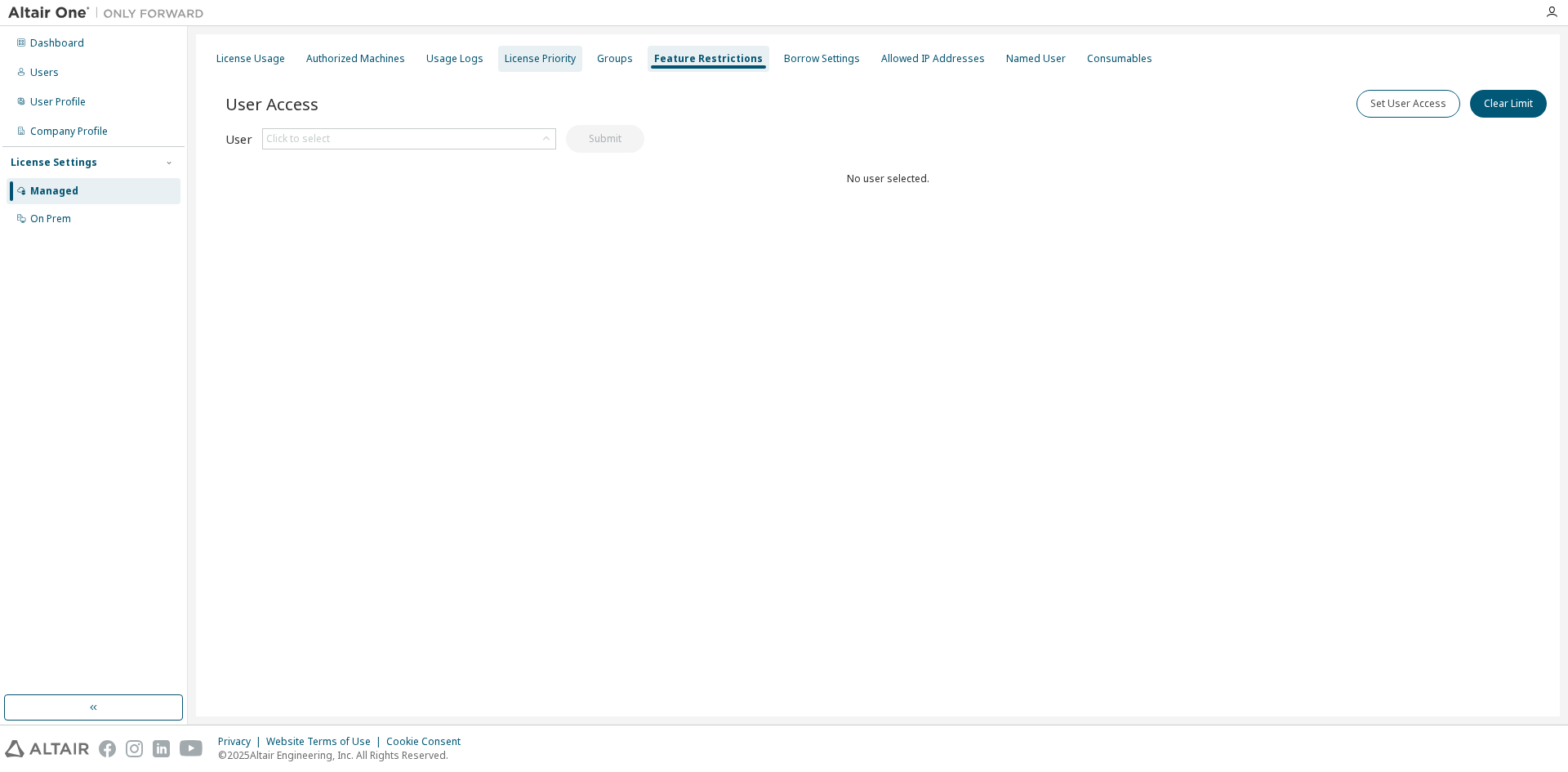
click at [538, 55] on div "License Priority" at bounding box center [540, 59] width 71 height 13
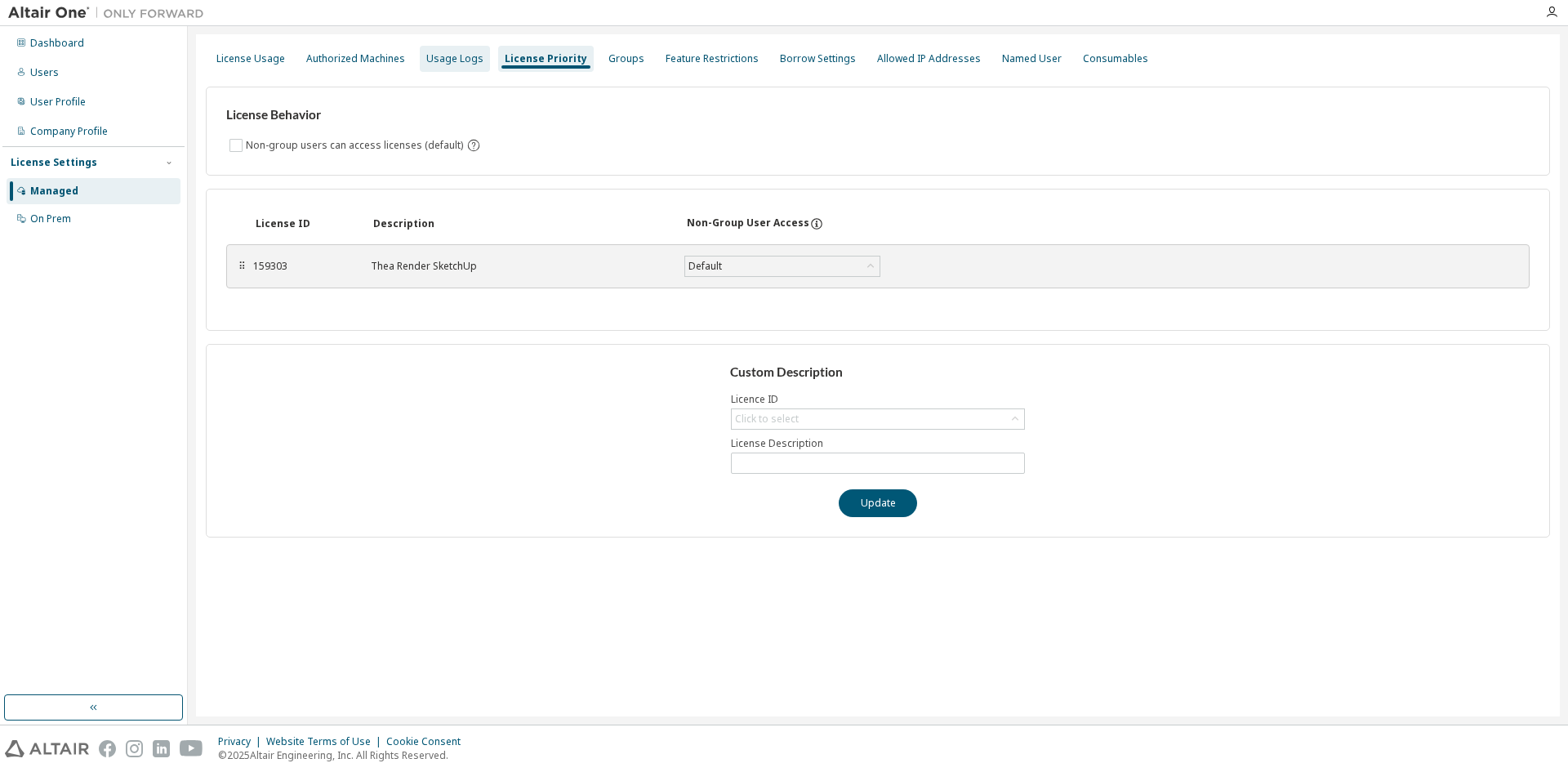
click at [455, 48] on div "Usage Logs" at bounding box center [454, 59] width 70 height 26
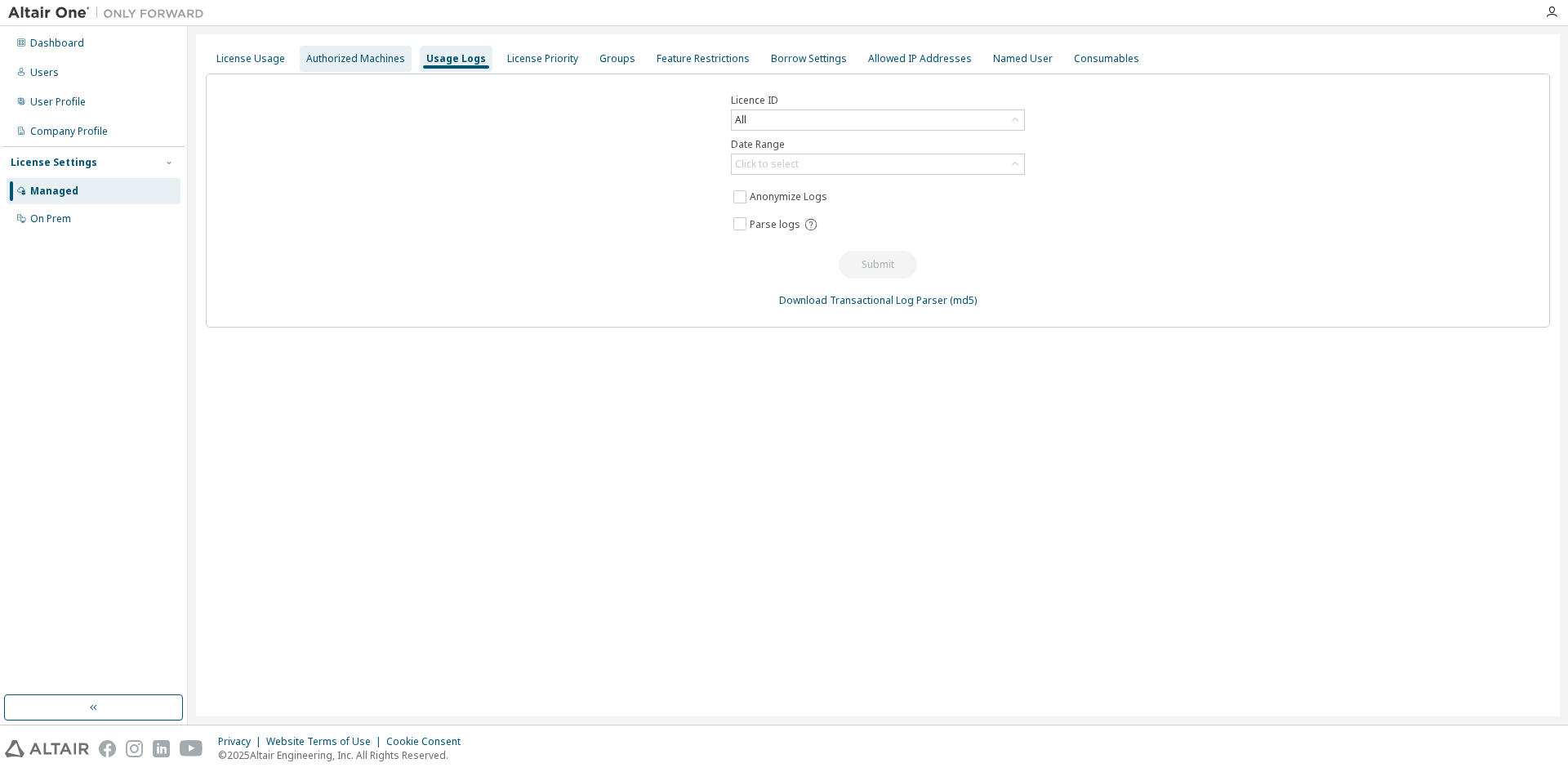
click at [379, 55] on div "Authorized Machines" at bounding box center [356, 59] width 99 height 13
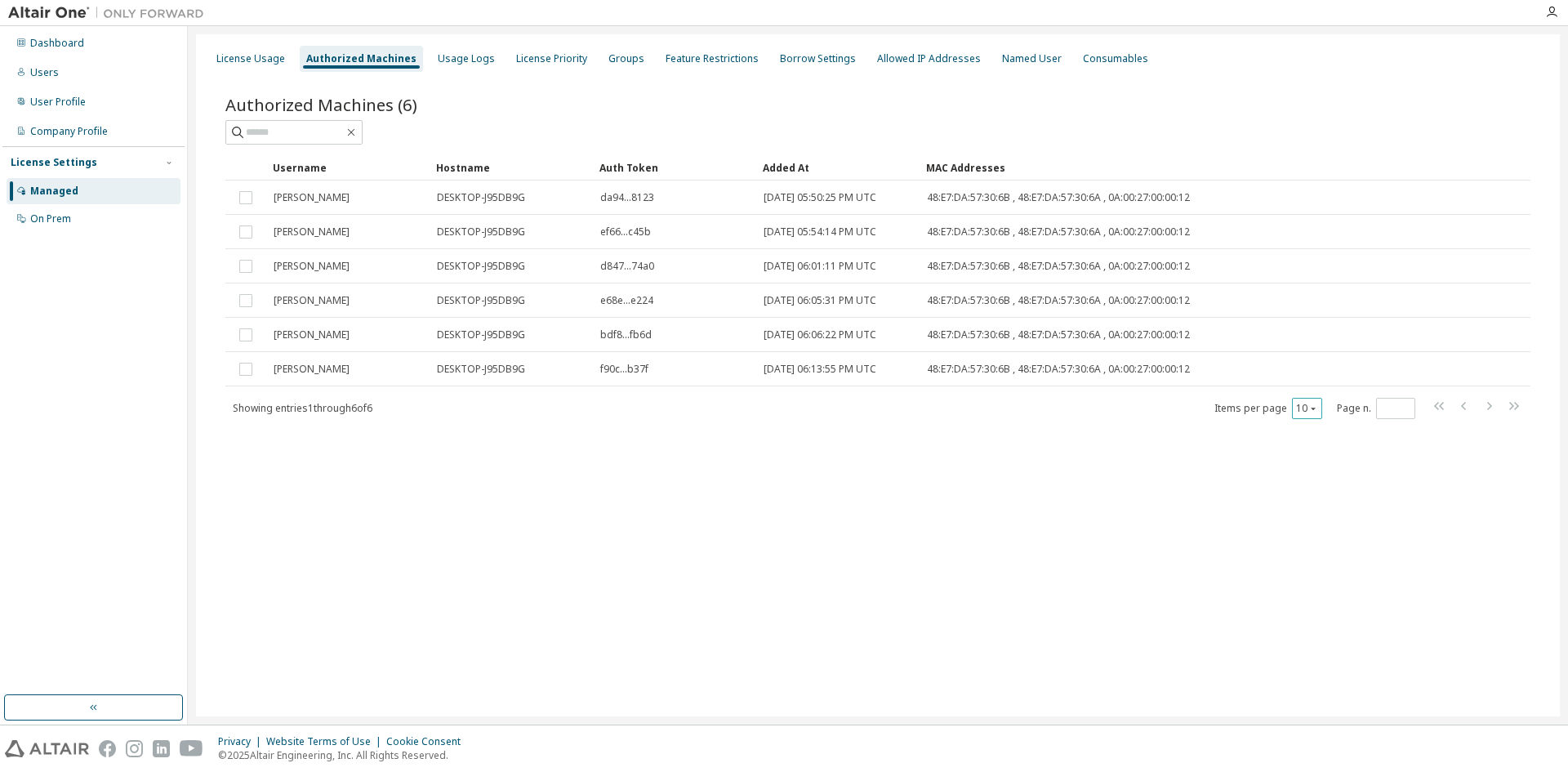
click at [1319, 408] on icon "button" at bounding box center [1314, 408] width 10 height 10
click at [1321, 443] on div "20" at bounding box center [1357, 450] width 131 height 20
click at [1312, 410] on icon "button" at bounding box center [1314, 408] width 10 height 10
click at [1317, 504] on div "100" at bounding box center [1357, 509] width 131 height 20
click at [255, 60] on div "License Usage" at bounding box center [250, 59] width 69 height 13
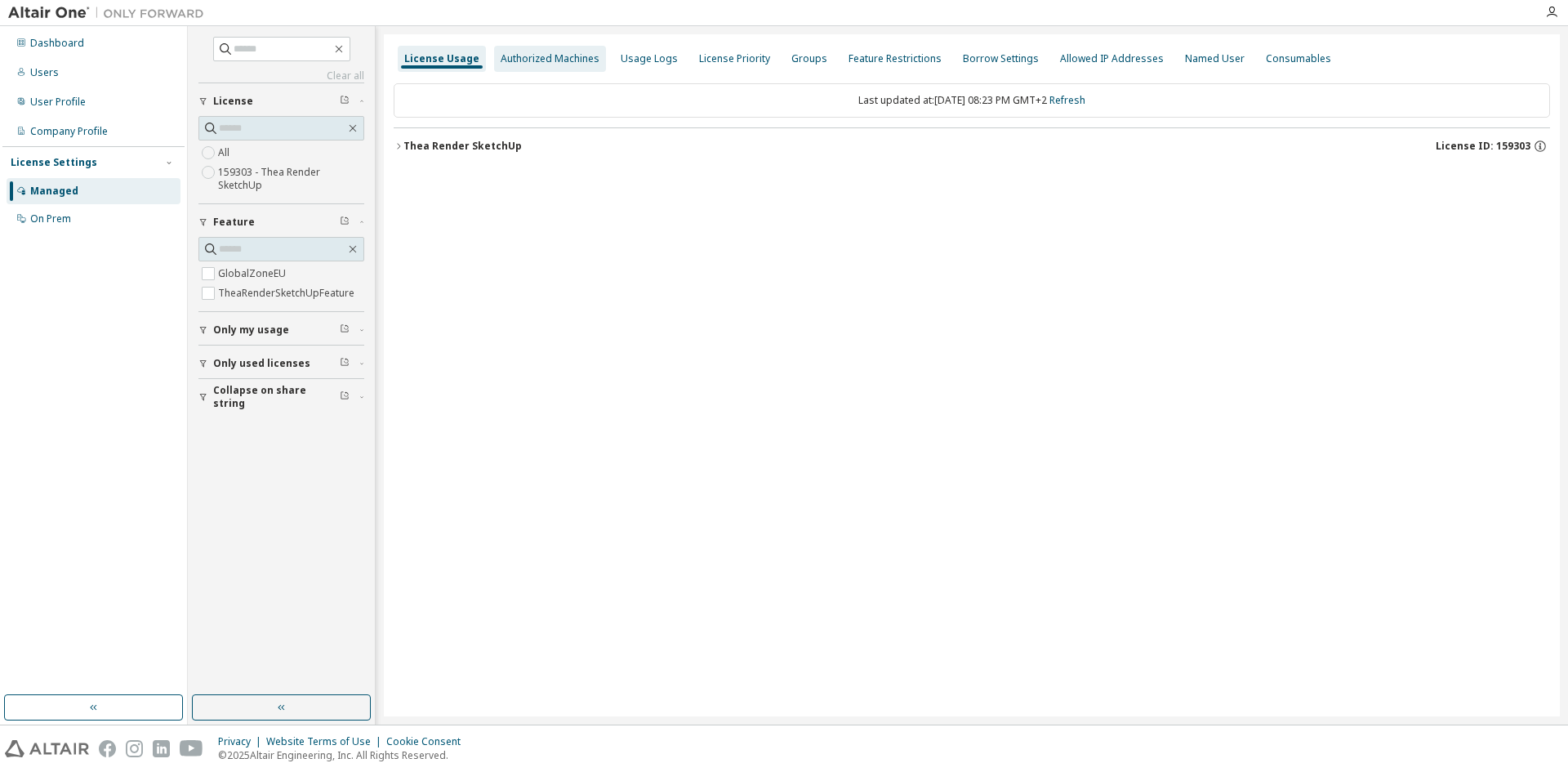
click at [516, 48] on div "Authorized Machines" at bounding box center [549, 59] width 112 height 26
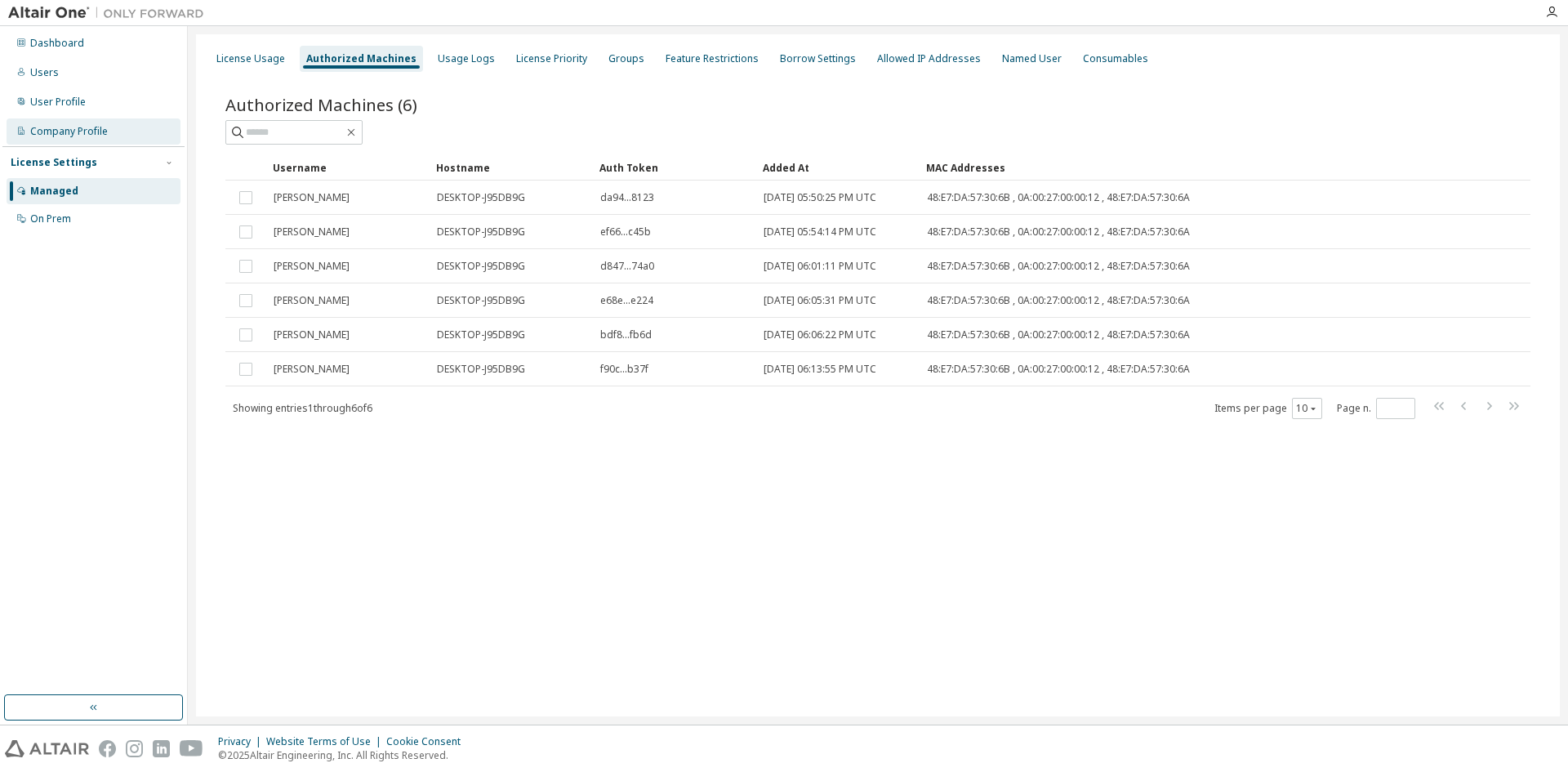
click at [97, 125] on div "Company Profile" at bounding box center [69, 131] width 78 height 13
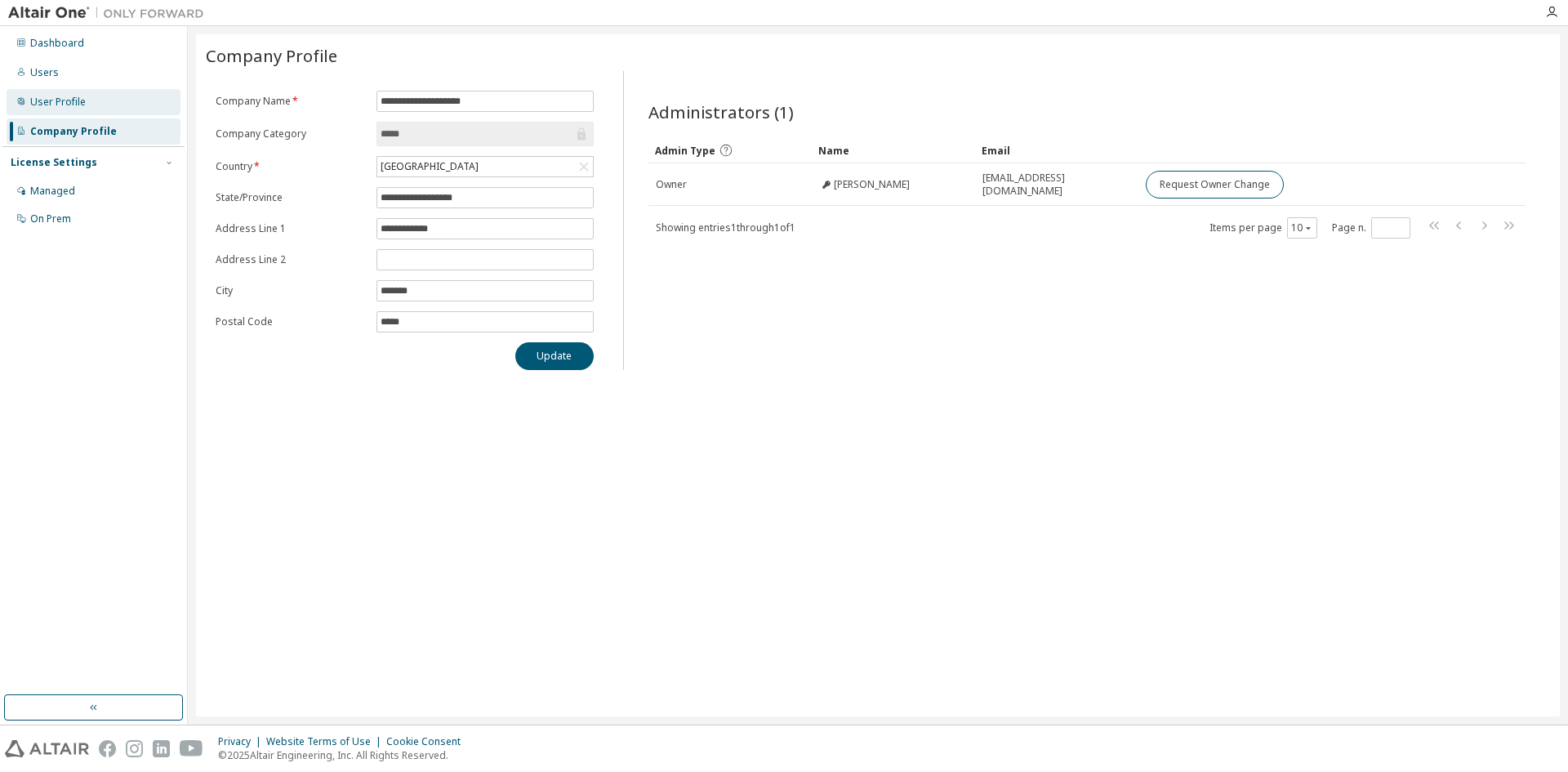
click at [140, 107] on div "User Profile" at bounding box center [93, 102] width 174 height 26
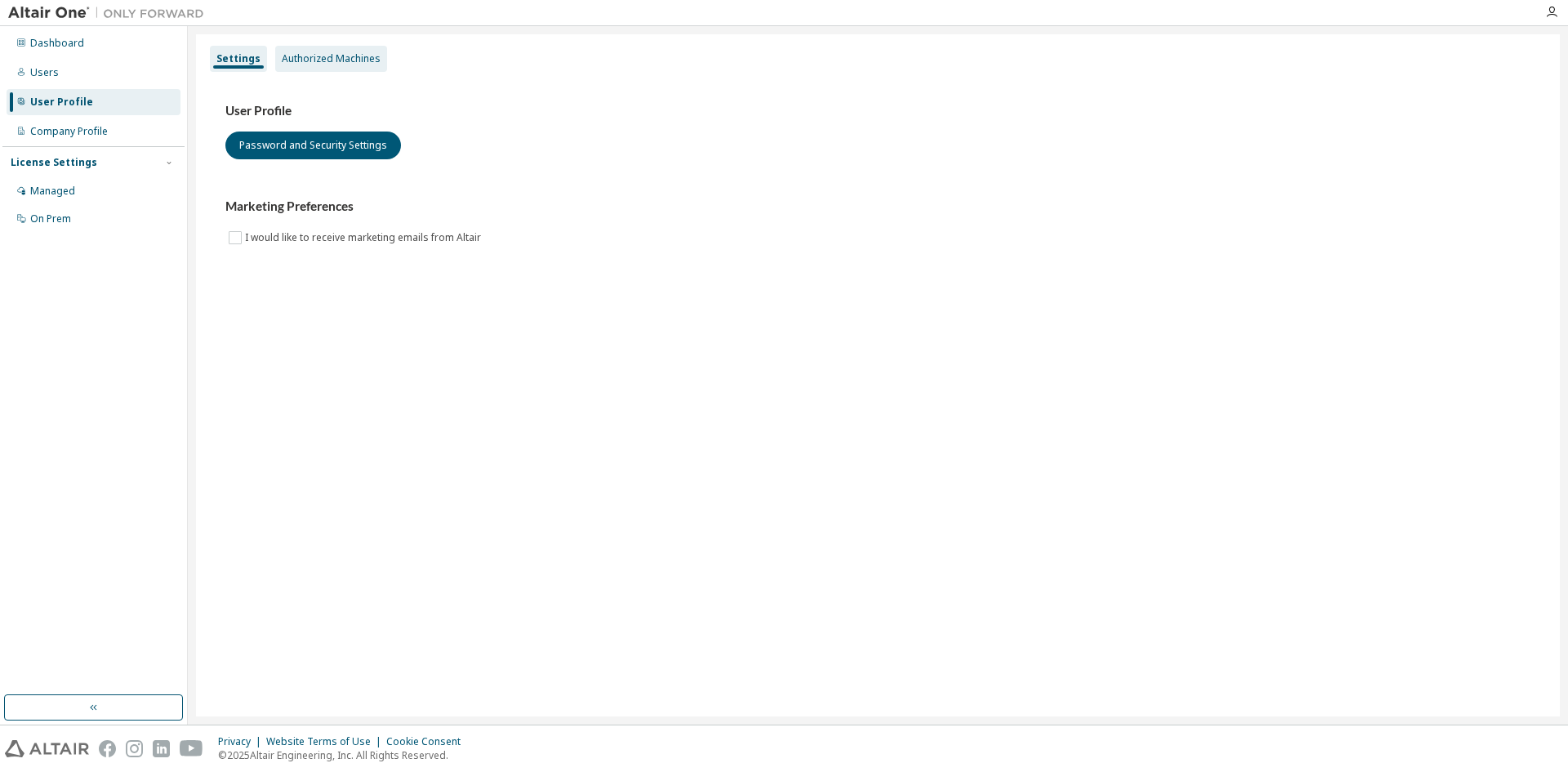
click at [344, 63] on div "Authorized Machines" at bounding box center [331, 59] width 99 height 13
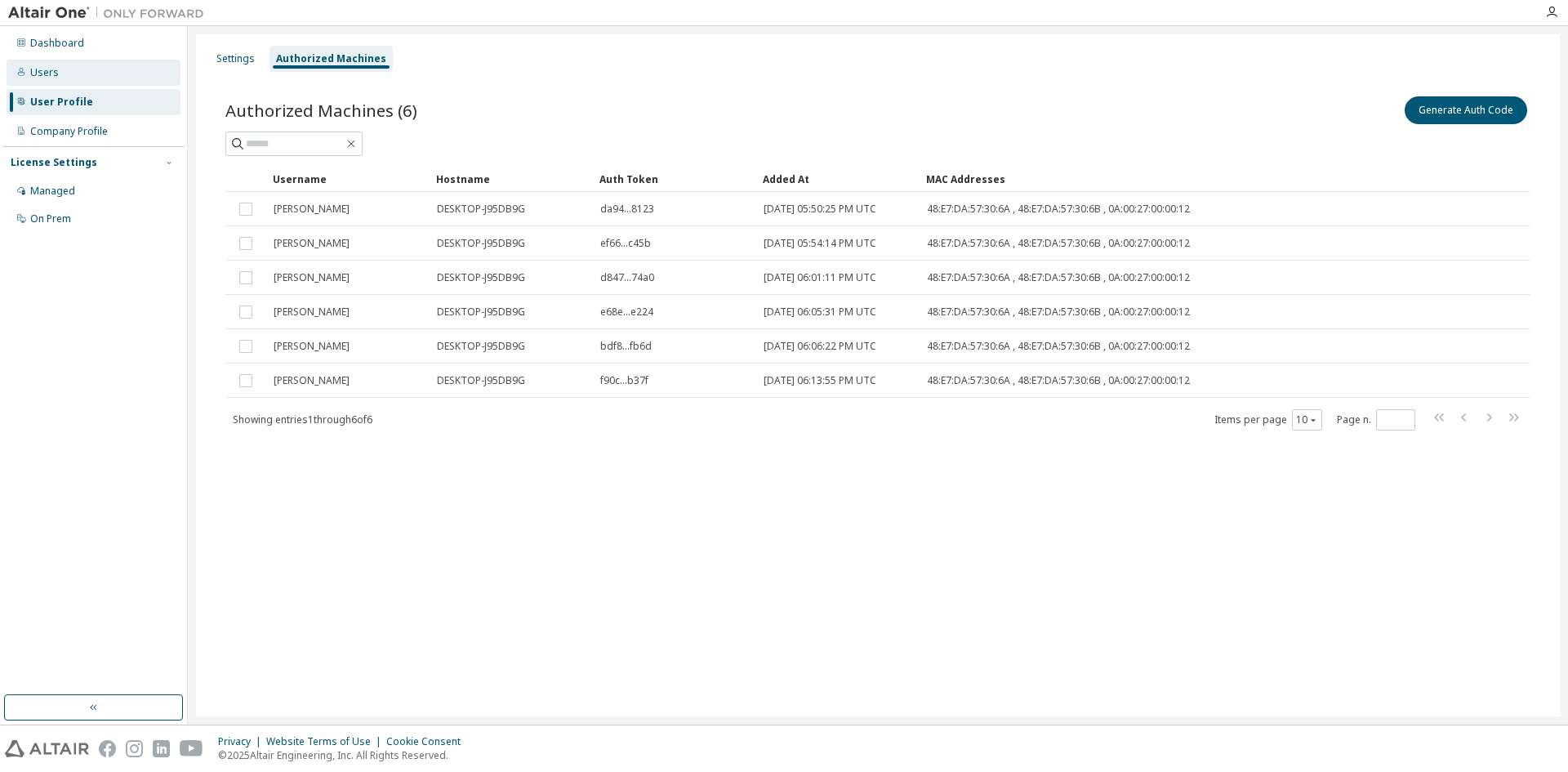
click at [82, 67] on div "Users" at bounding box center [93, 73] width 174 height 26
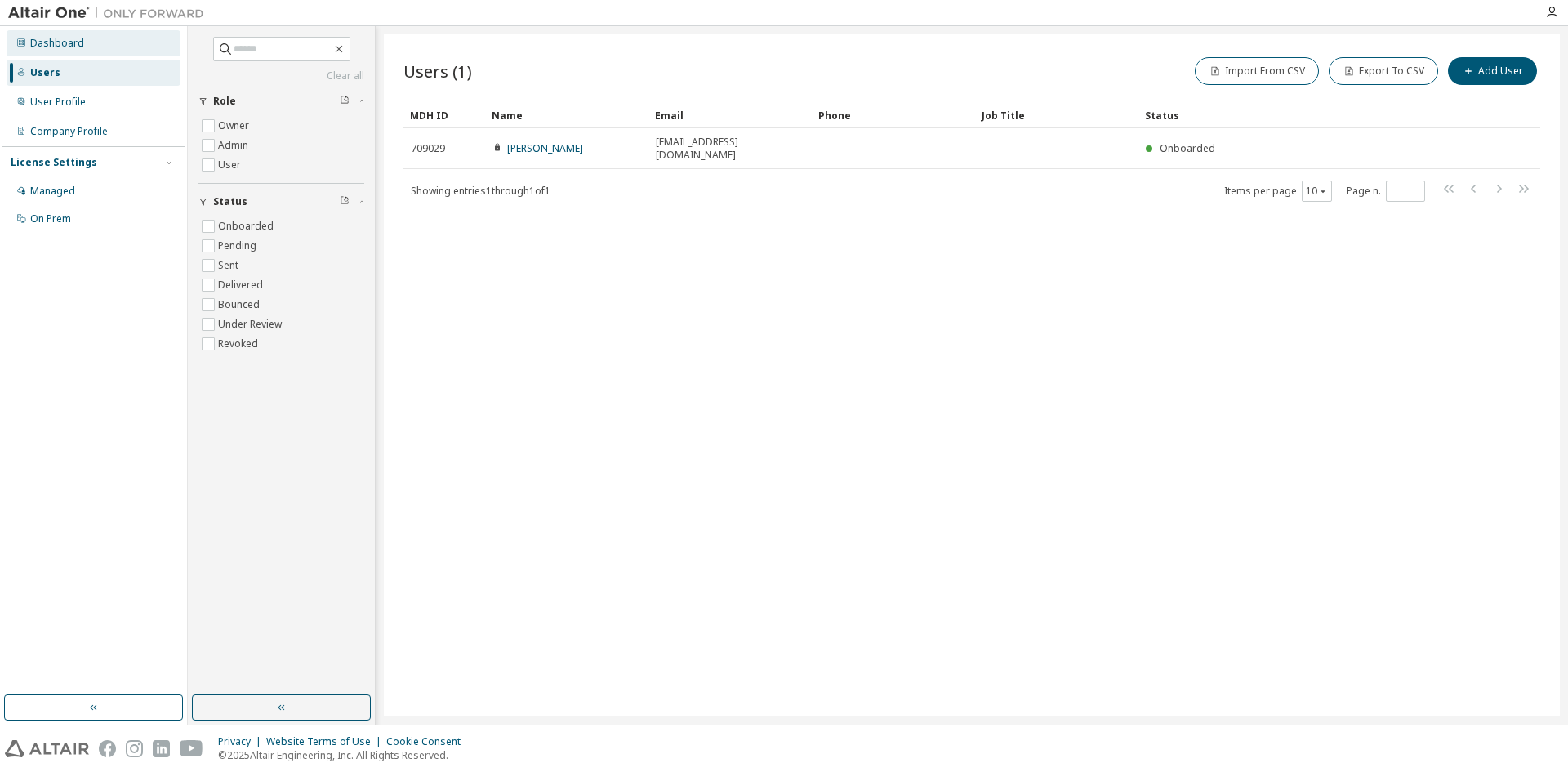
click at [93, 46] on div "Dashboard" at bounding box center [93, 44] width 174 height 26
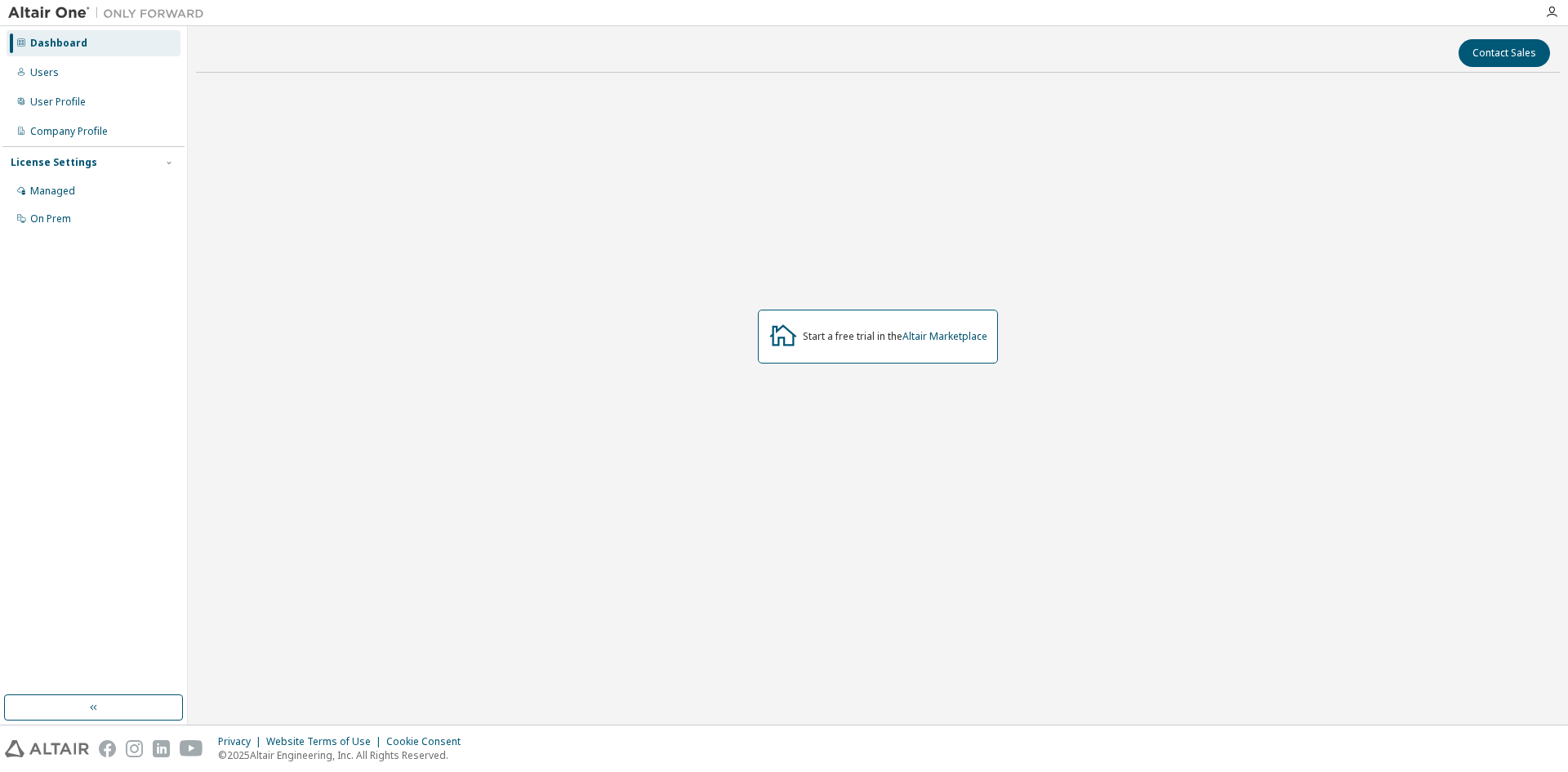
click at [848, 159] on div "Start a free trial in the Altair Marketplace" at bounding box center [877, 336] width 1364 height 502
click at [102, 231] on div "On Prem" at bounding box center [93, 219] width 174 height 26
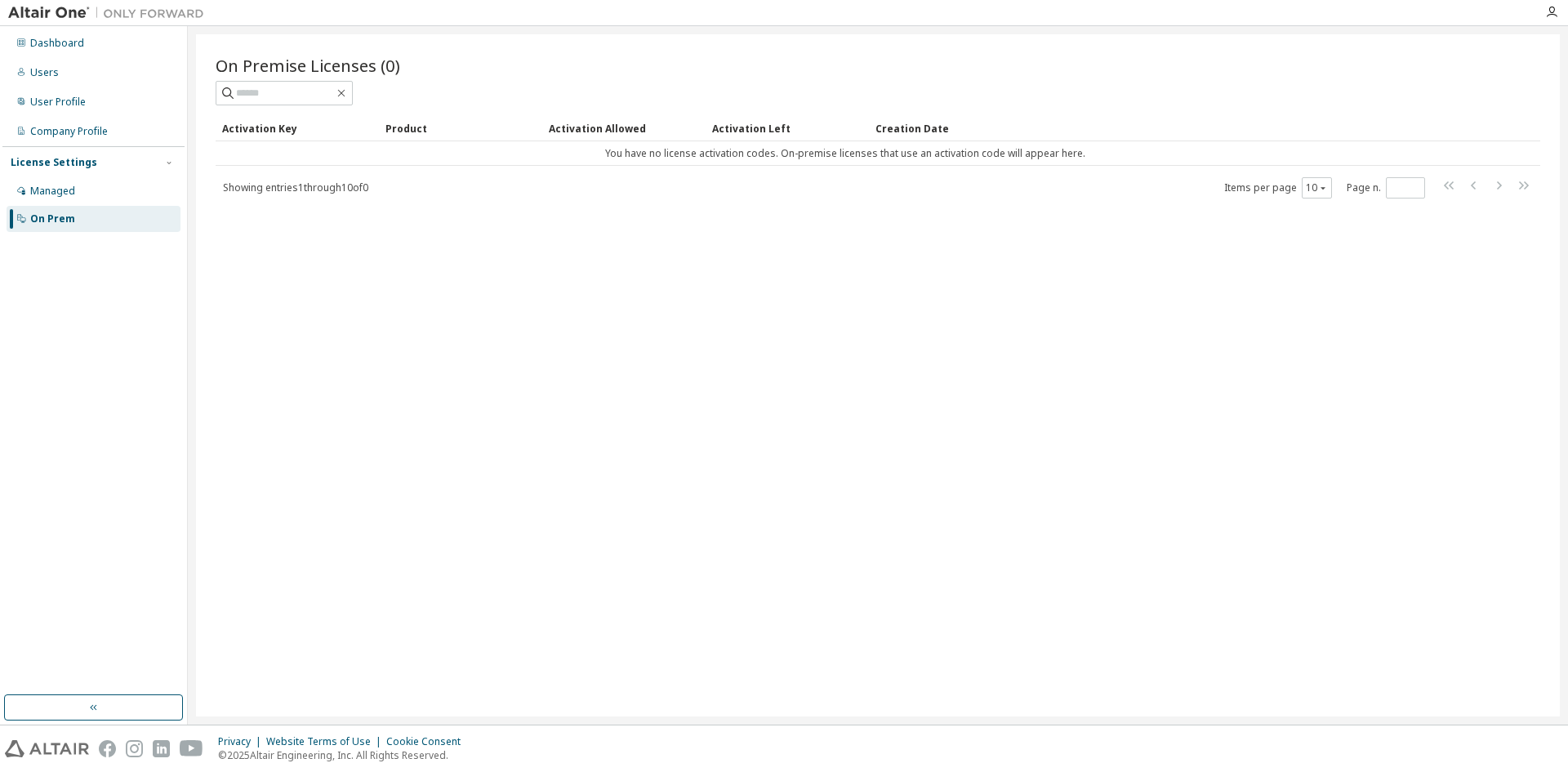
click at [175, 153] on div "License Settings Managed On Prem" at bounding box center [93, 190] width 182 height 88
click at [149, 160] on div "License Settings" at bounding box center [93, 163] width 166 height 15
click at [87, 183] on div "Managed" at bounding box center [93, 192] width 174 height 26
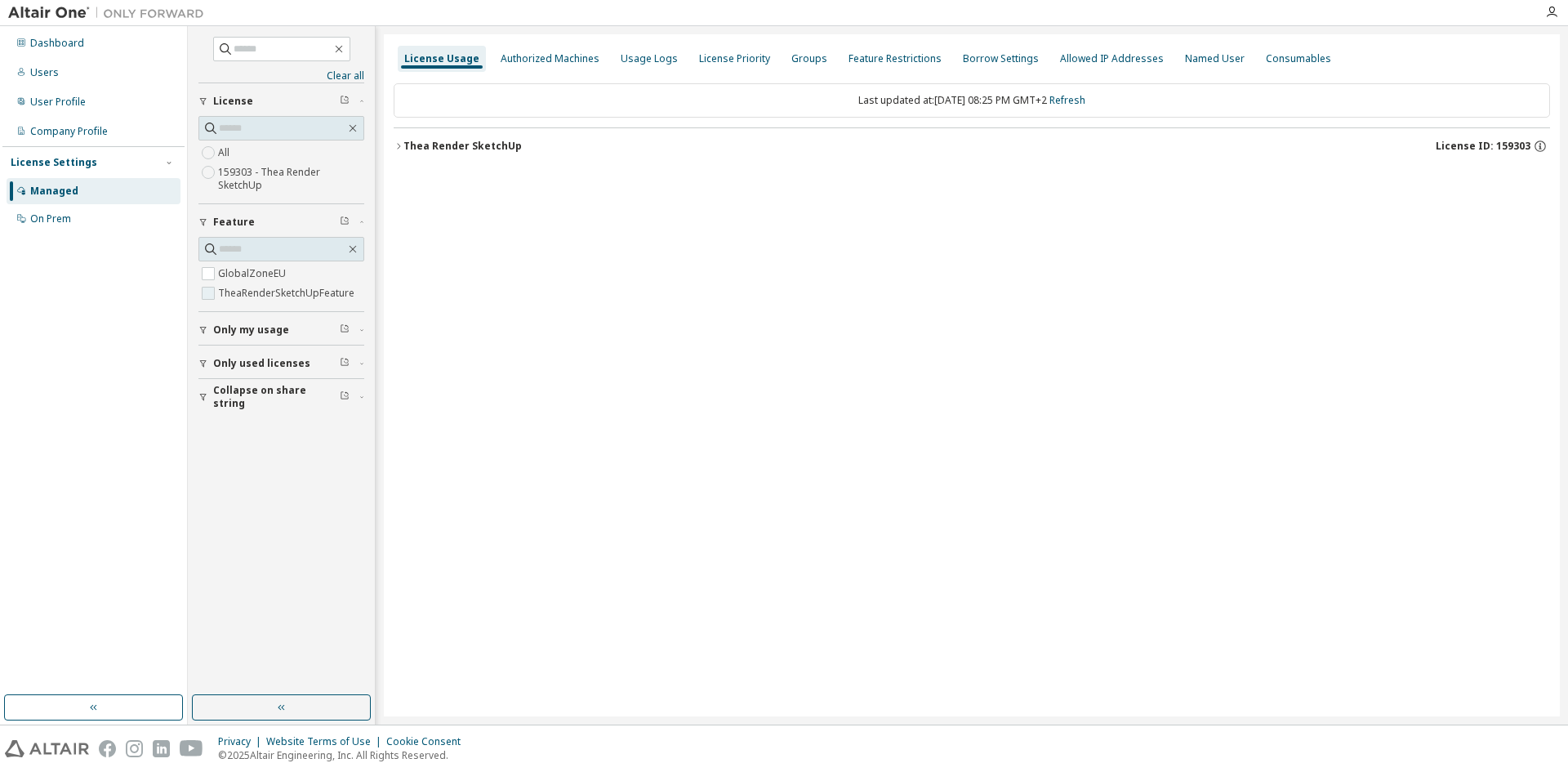
click at [233, 299] on label "TheaRenderSketchUpFeature" at bounding box center [287, 293] width 140 height 20
click at [449, 136] on button "Thea Render SketchUp License ID: 159303" at bounding box center [972, 145] width 1157 height 36
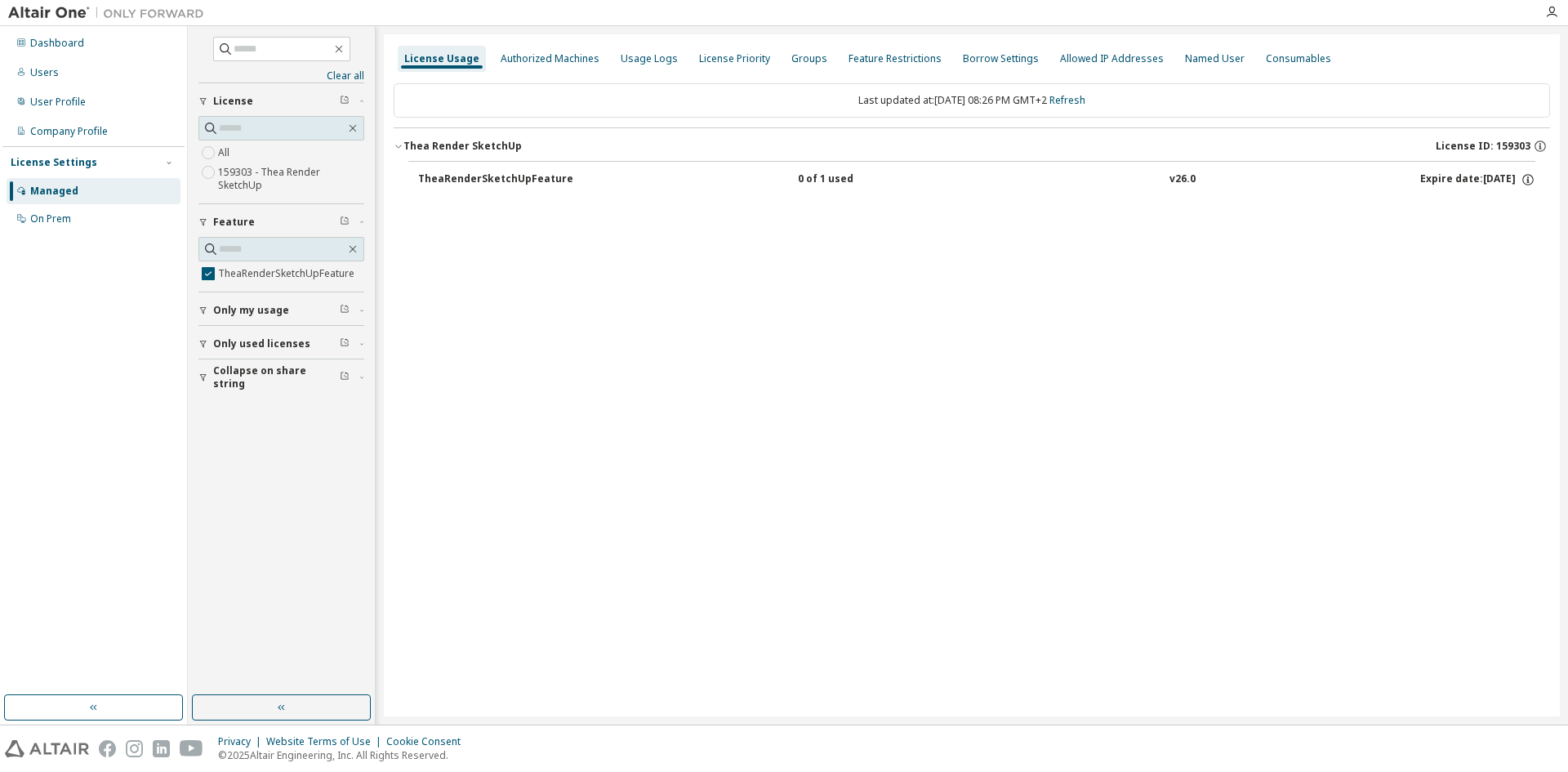
click at [473, 173] on div "TheaRenderSketchUpFeature" at bounding box center [496, 180] width 155 height 15
click at [501, 180] on div "TheaRenderSketchUpFeature" at bounding box center [496, 180] width 155 height 15
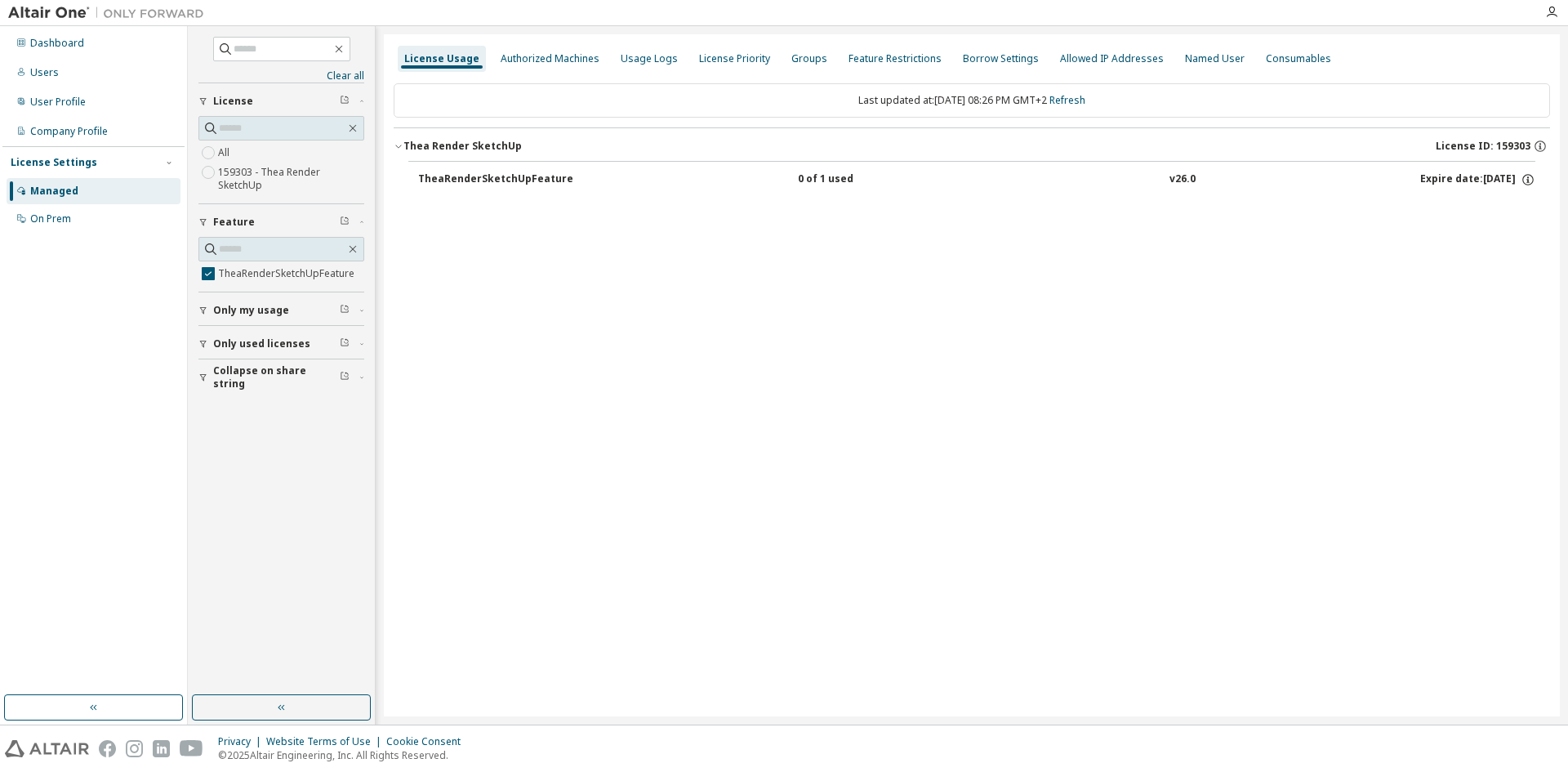
click at [501, 180] on div "TheaRenderSketchUpFeature" at bounding box center [496, 180] width 155 height 15
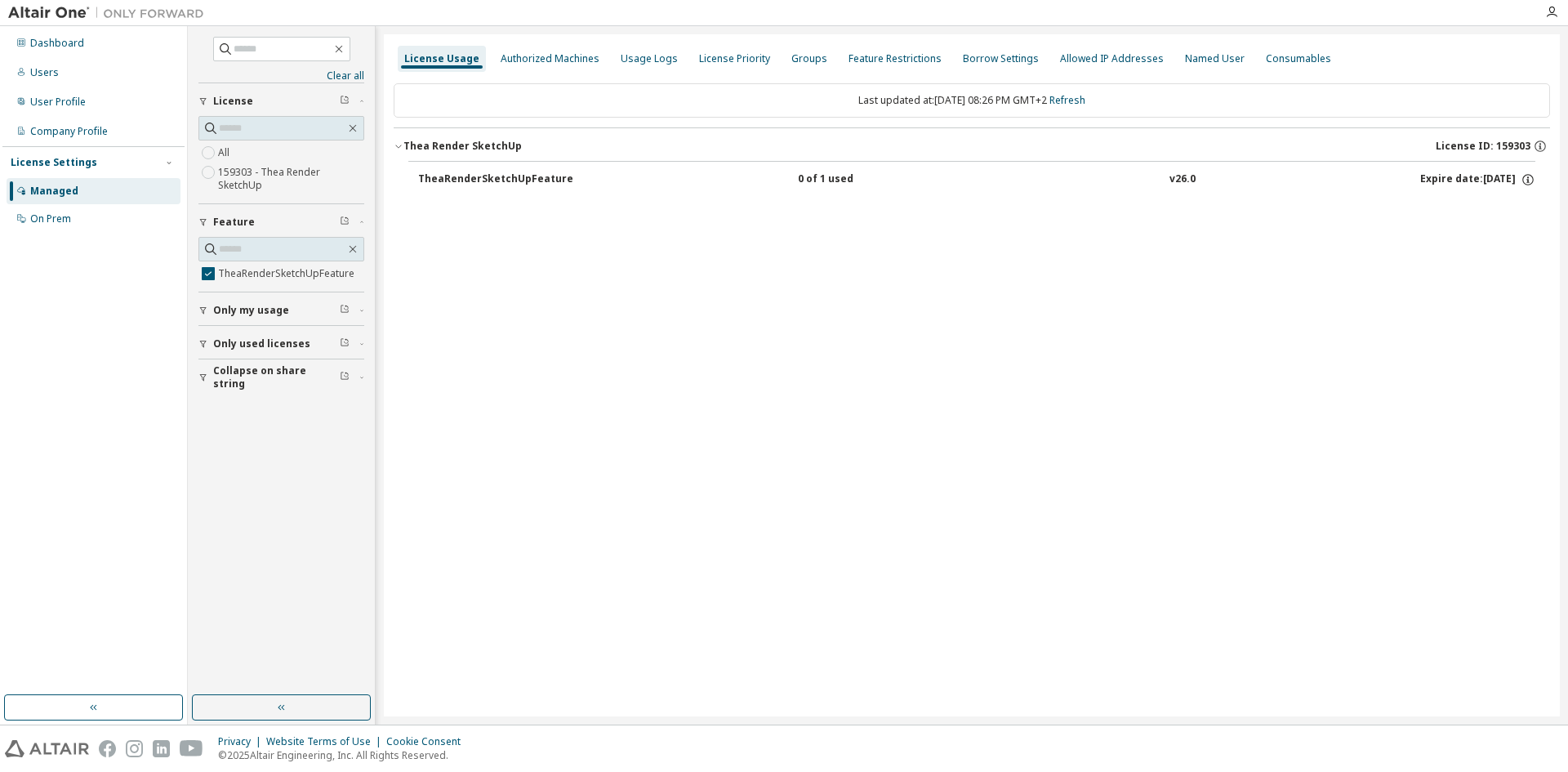
click at [501, 180] on div "TheaRenderSketchUpFeature" at bounding box center [496, 180] width 155 height 15
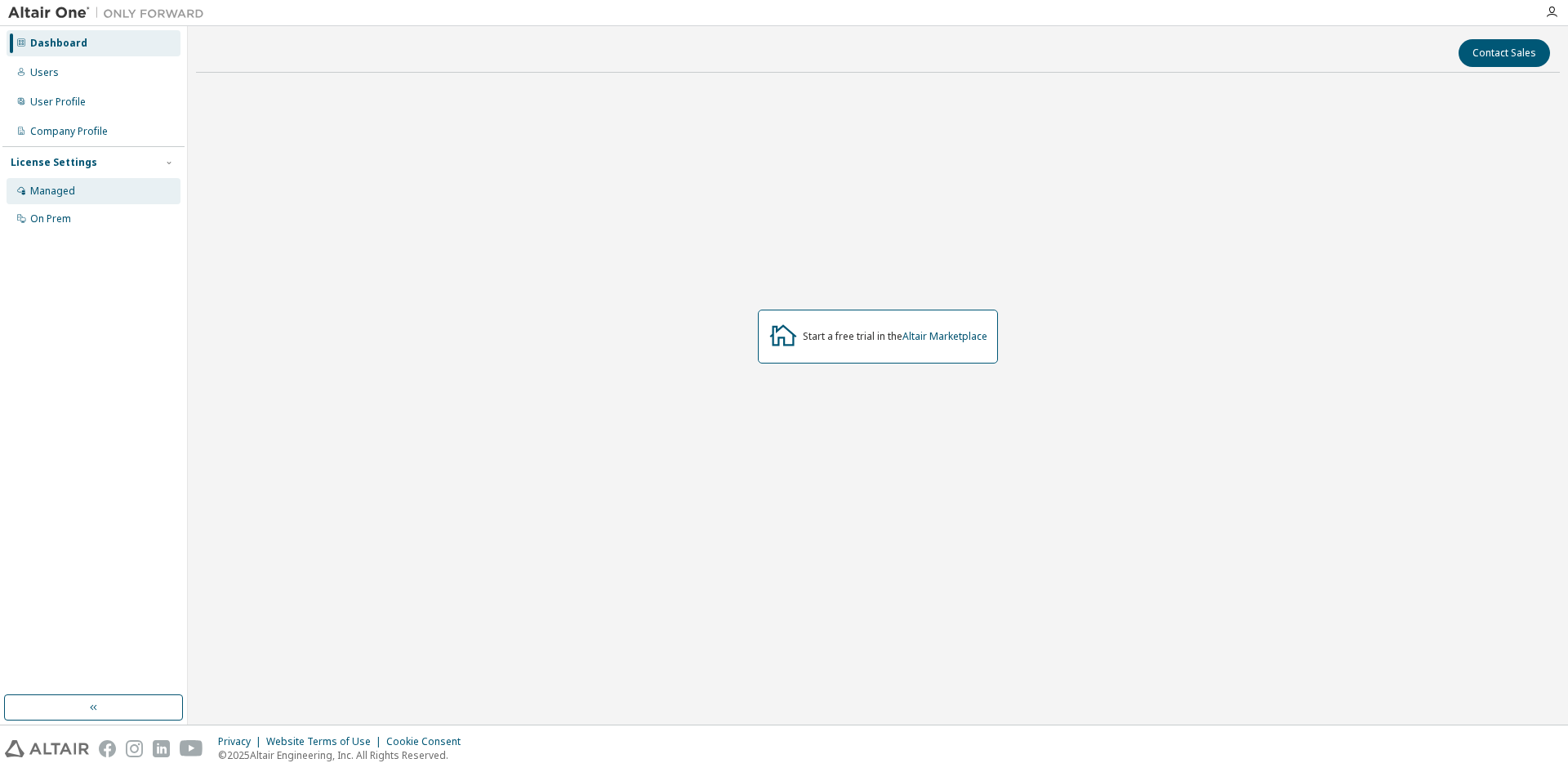
click at [58, 187] on div "Managed" at bounding box center [53, 191] width 45 height 13
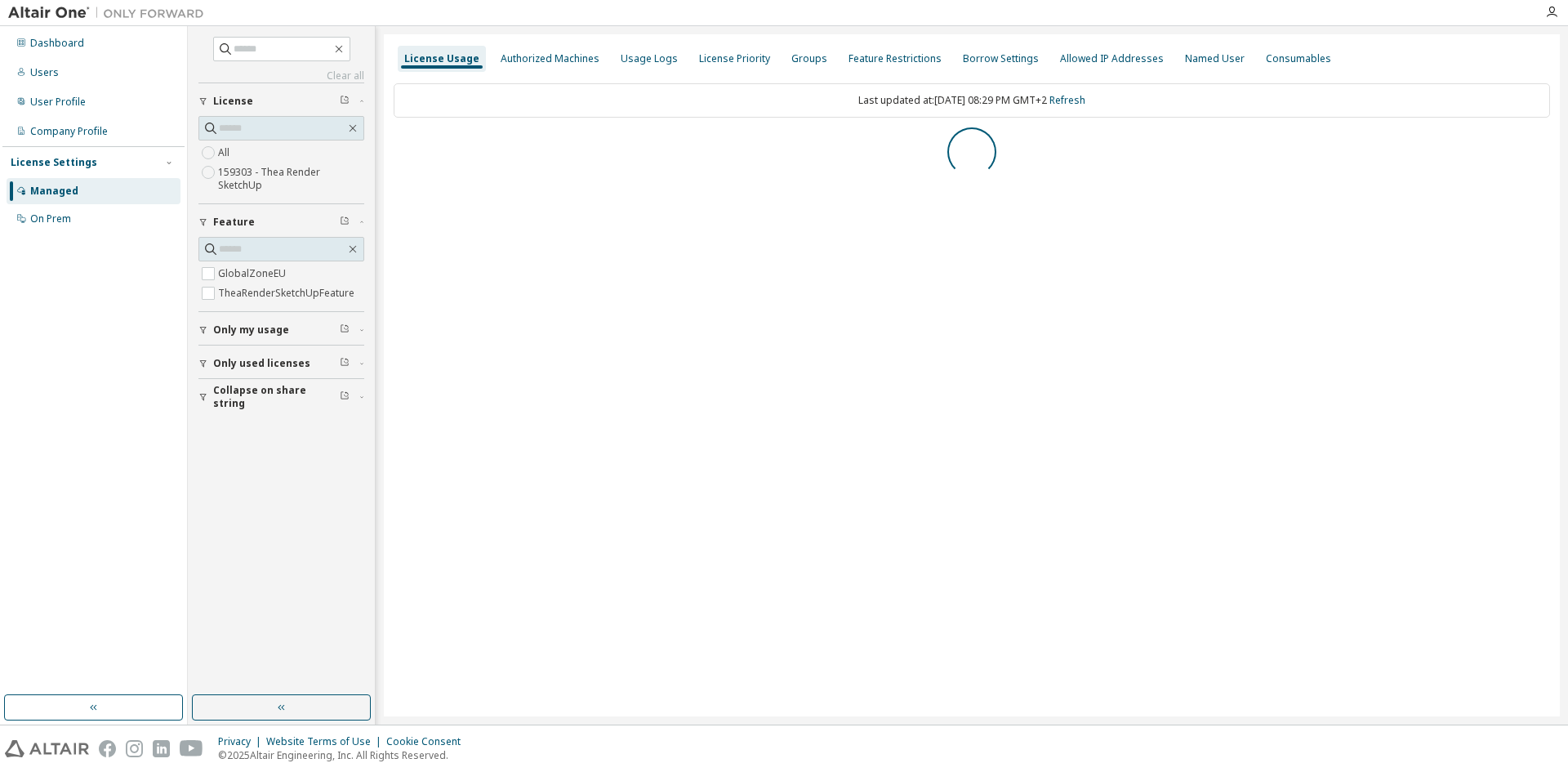
click at [70, 161] on div "License Settings" at bounding box center [54, 163] width 87 height 13
click at [708, 53] on div "License Priority" at bounding box center [734, 59] width 71 height 13
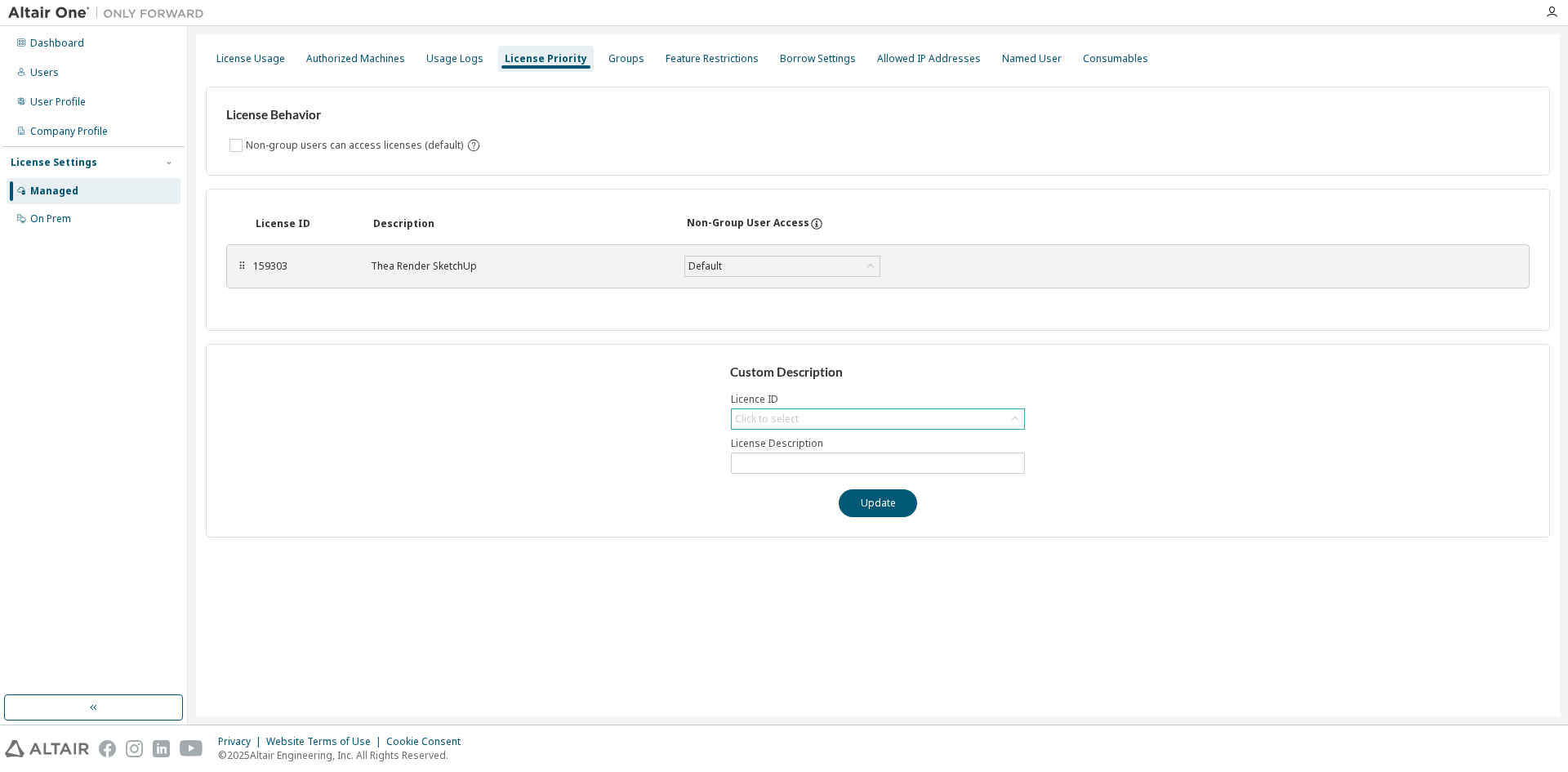
click at [814, 410] on div "Click to select" at bounding box center [878, 419] width 292 height 20
click at [733, 266] on div "Default" at bounding box center [782, 266] width 194 height 20
click at [714, 303] on li "True" at bounding box center [781, 309] width 191 height 21
click at [810, 224] on icon at bounding box center [817, 224] width 15 height 15
click at [911, 271] on button "Save" at bounding box center [938, 266] width 78 height 28
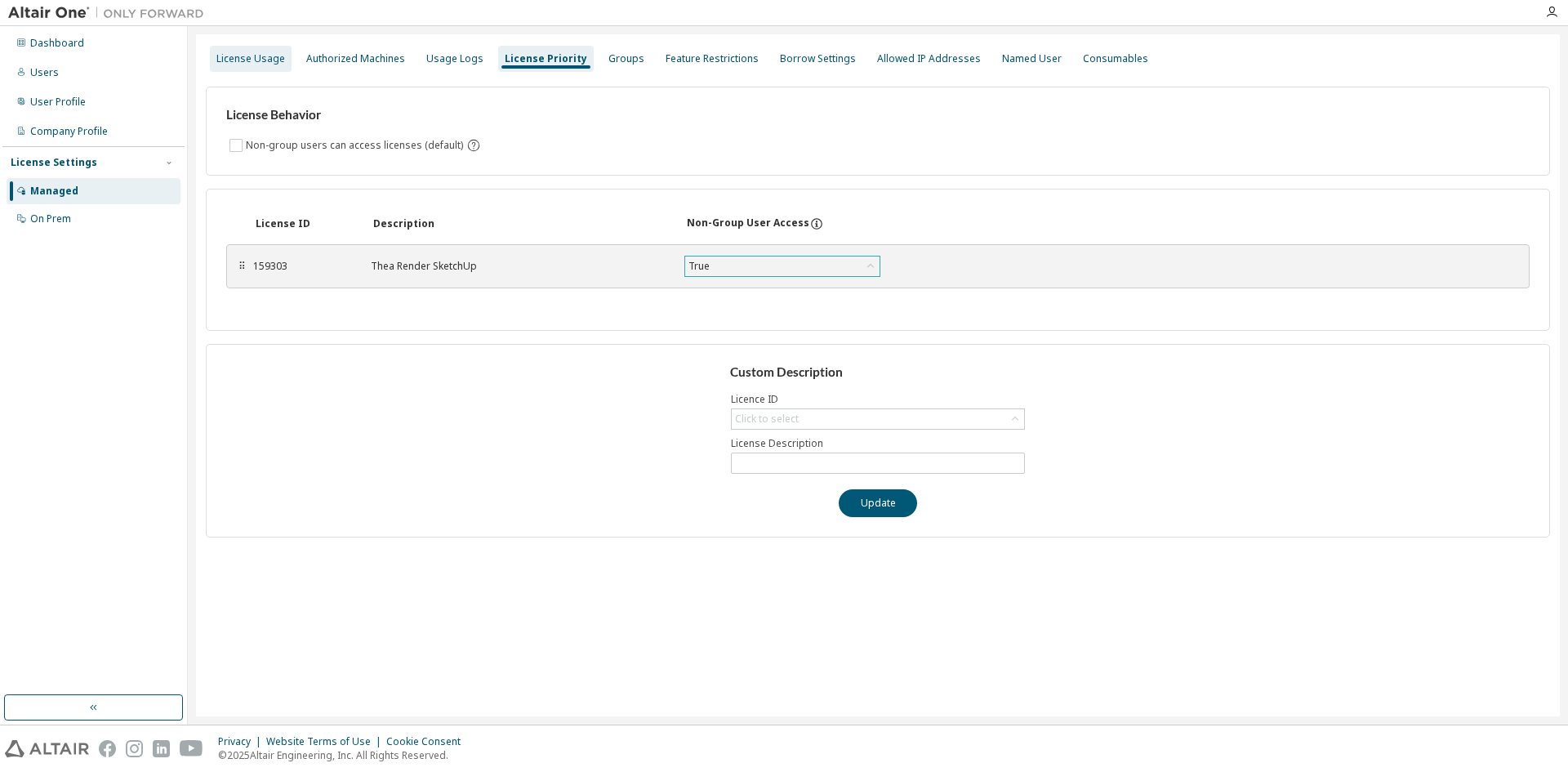
click at [238, 49] on div "License Usage" at bounding box center [250, 59] width 82 height 26
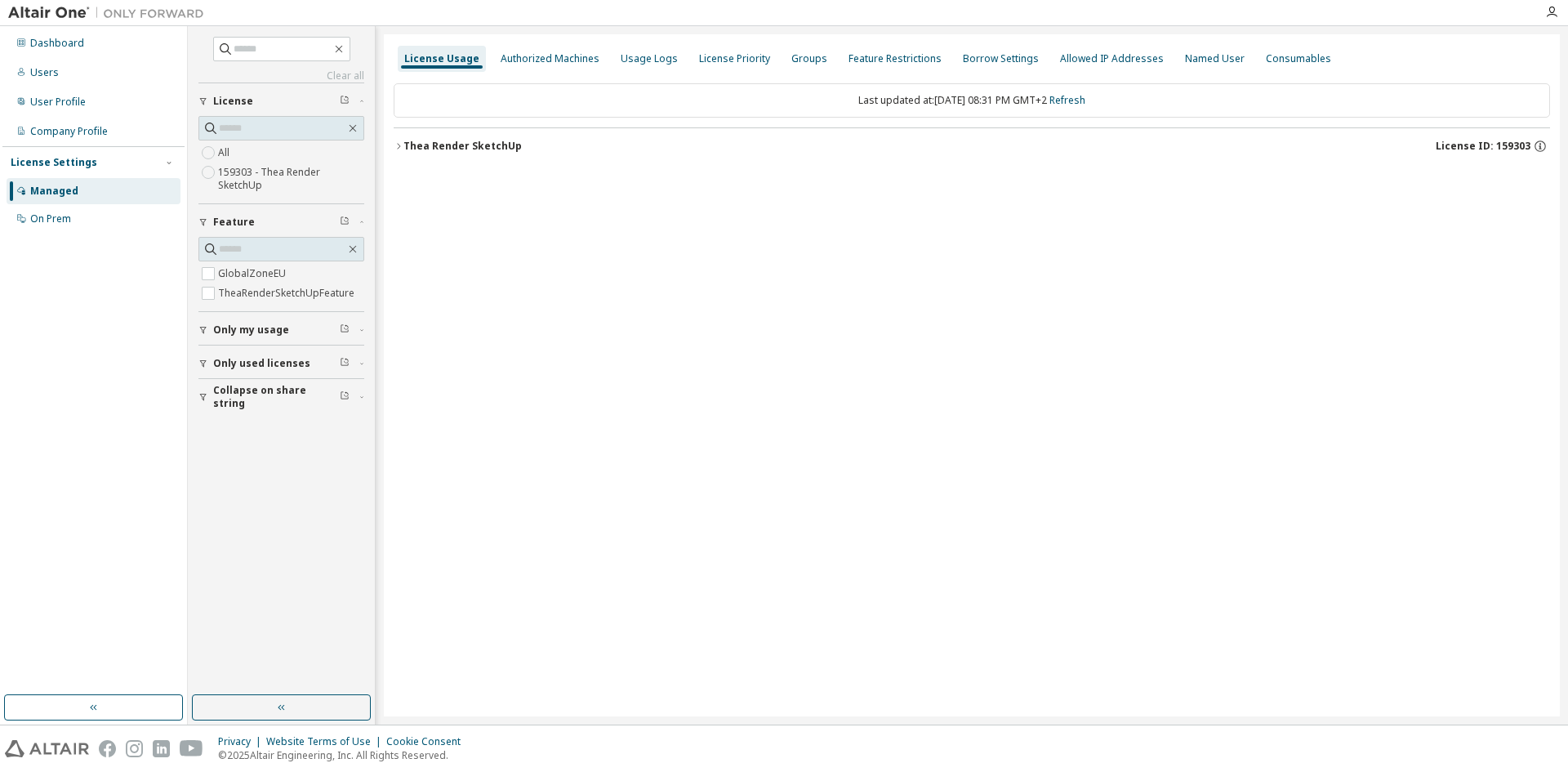
click at [491, 155] on button "Thea Render SketchUp License ID: 159303" at bounding box center [972, 145] width 1157 height 36
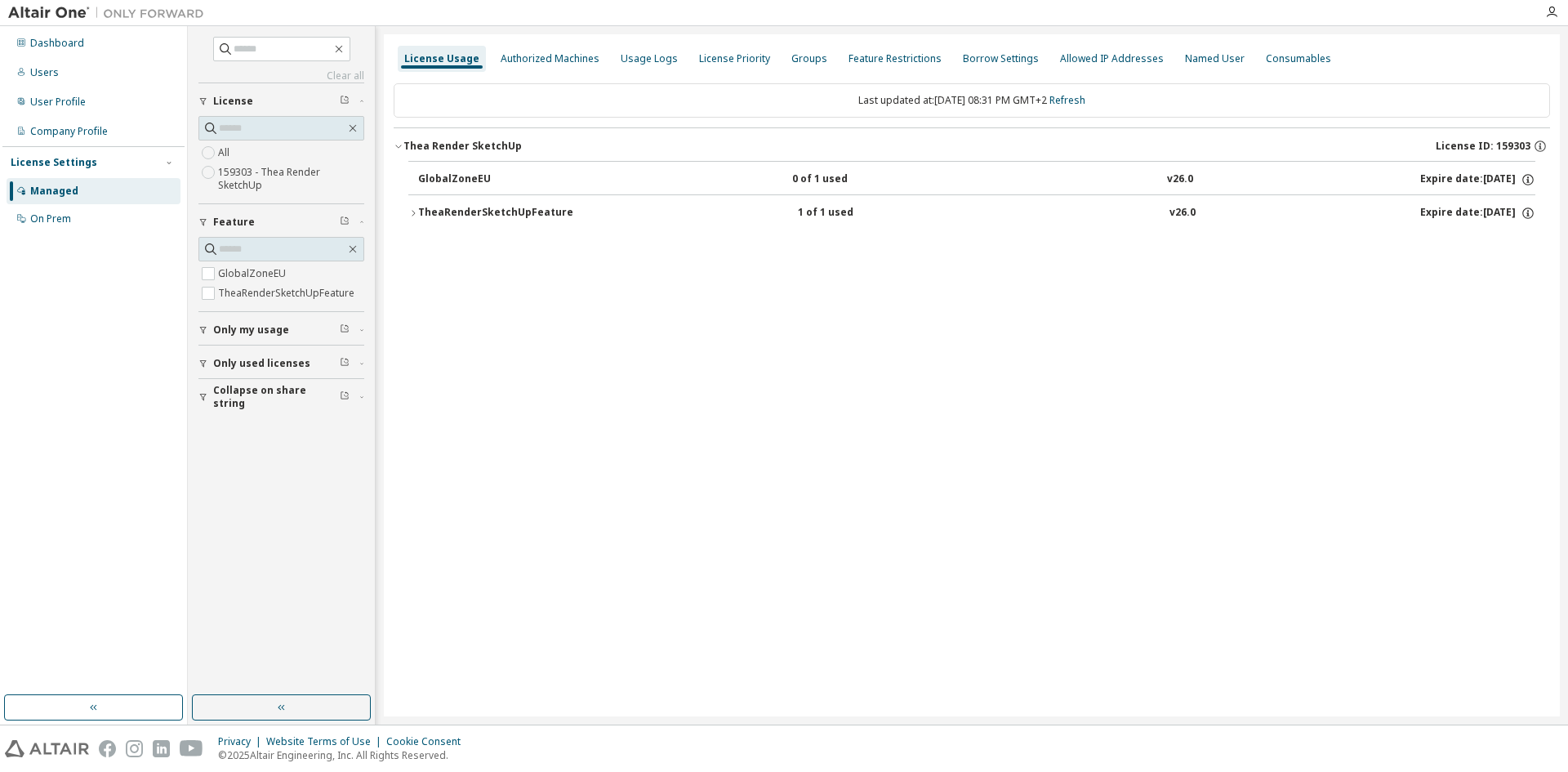
click at [837, 396] on div "License Usage Authorized Machines Usage Logs License Priority Groups Feature Re…" at bounding box center [972, 375] width 1176 height 682
click at [612, 384] on div "License Usage Authorized Machines Usage Logs License Priority Groups Feature Re…" at bounding box center [972, 375] width 1176 height 682
click at [605, 340] on div "License Usage Authorized Machines Usage Logs License Priority Groups Feature Re…" at bounding box center [972, 375] width 1176 height 682
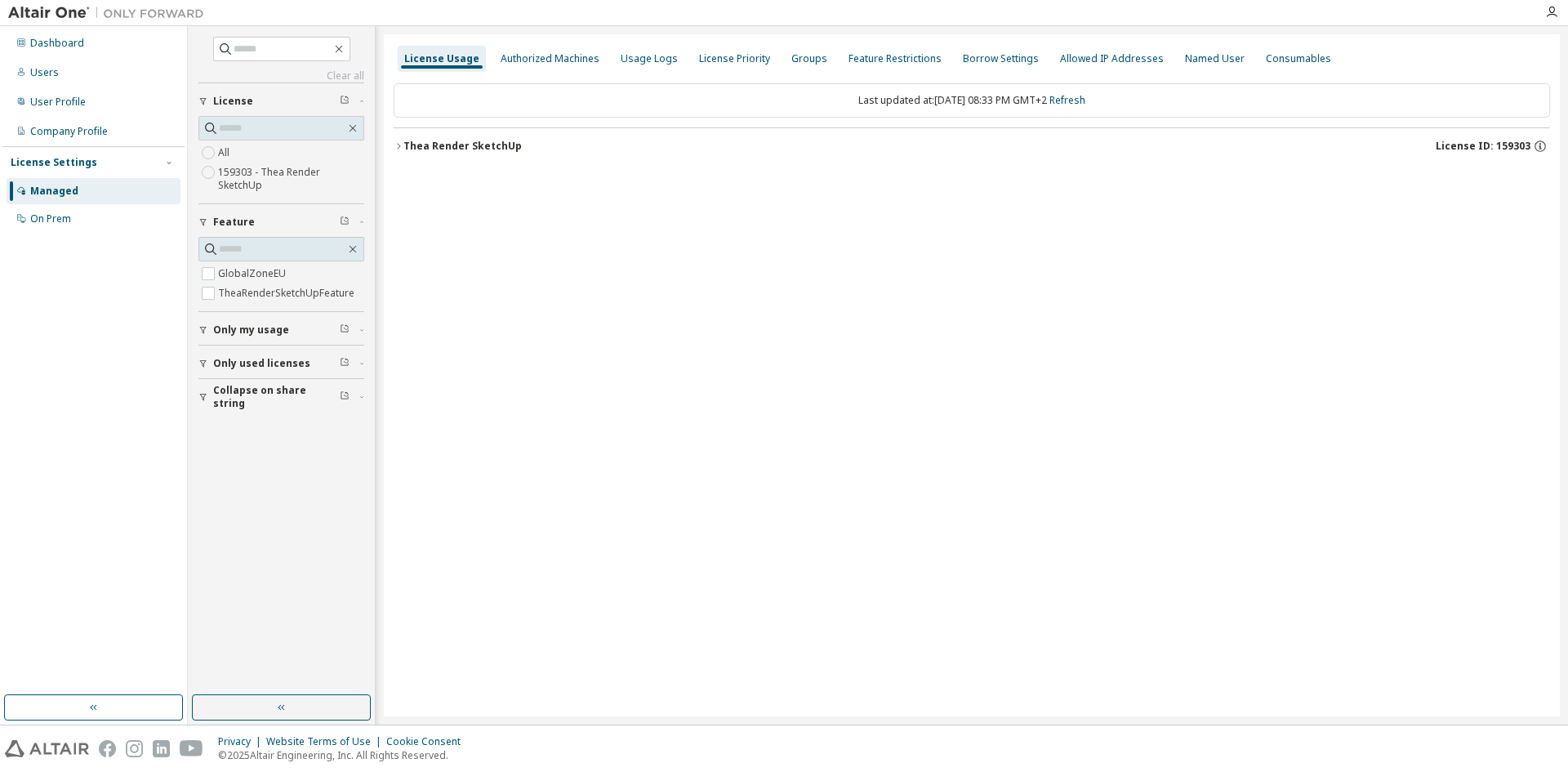
click at [424, 154] on button "Thea Render SketchUp License ID: 159303" at bounding box center [972, 145] width 1157 height 36
